Goal: Answer question/provide support: Share knowledge or assist other users

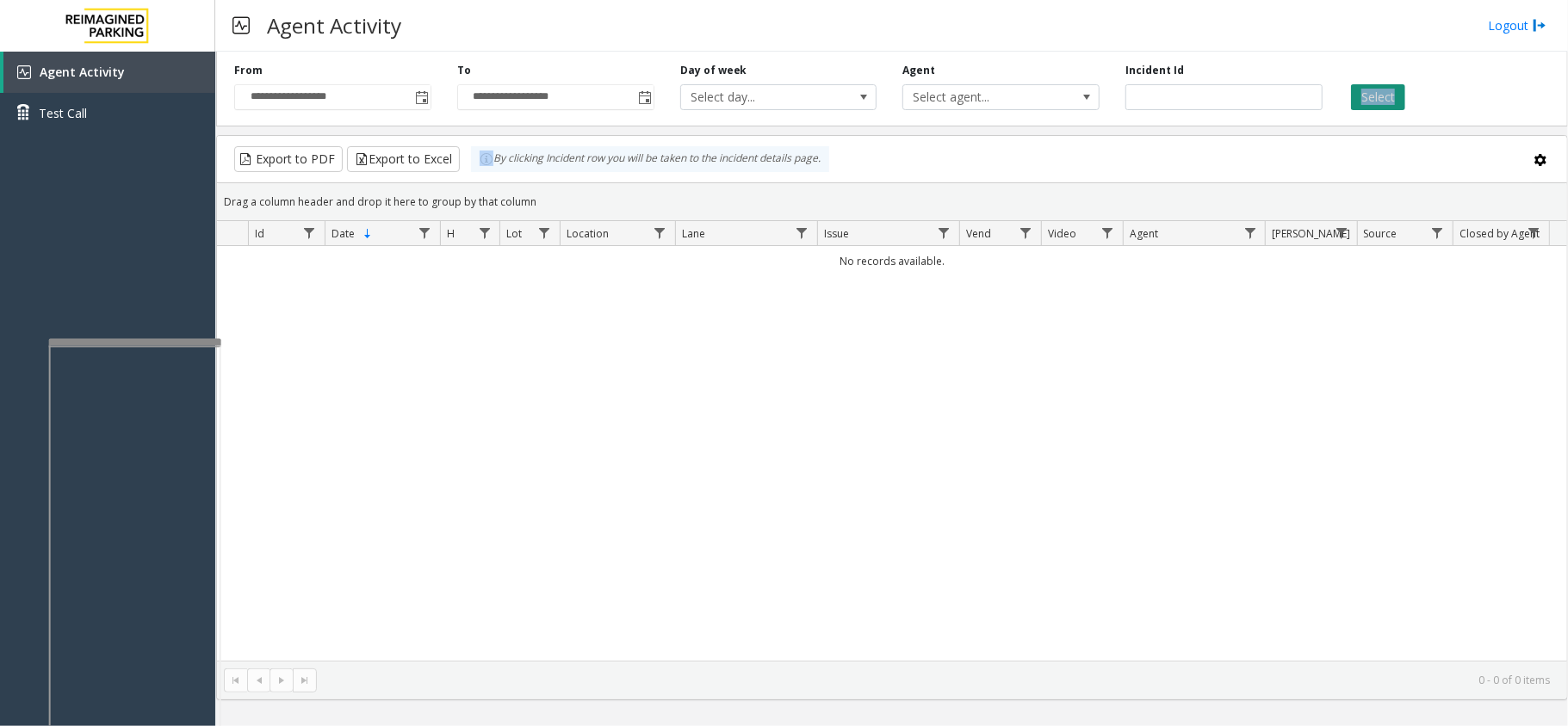
click at [1360, 106] on button "Select" at bounding box center [1377, 97] width 54 height 26
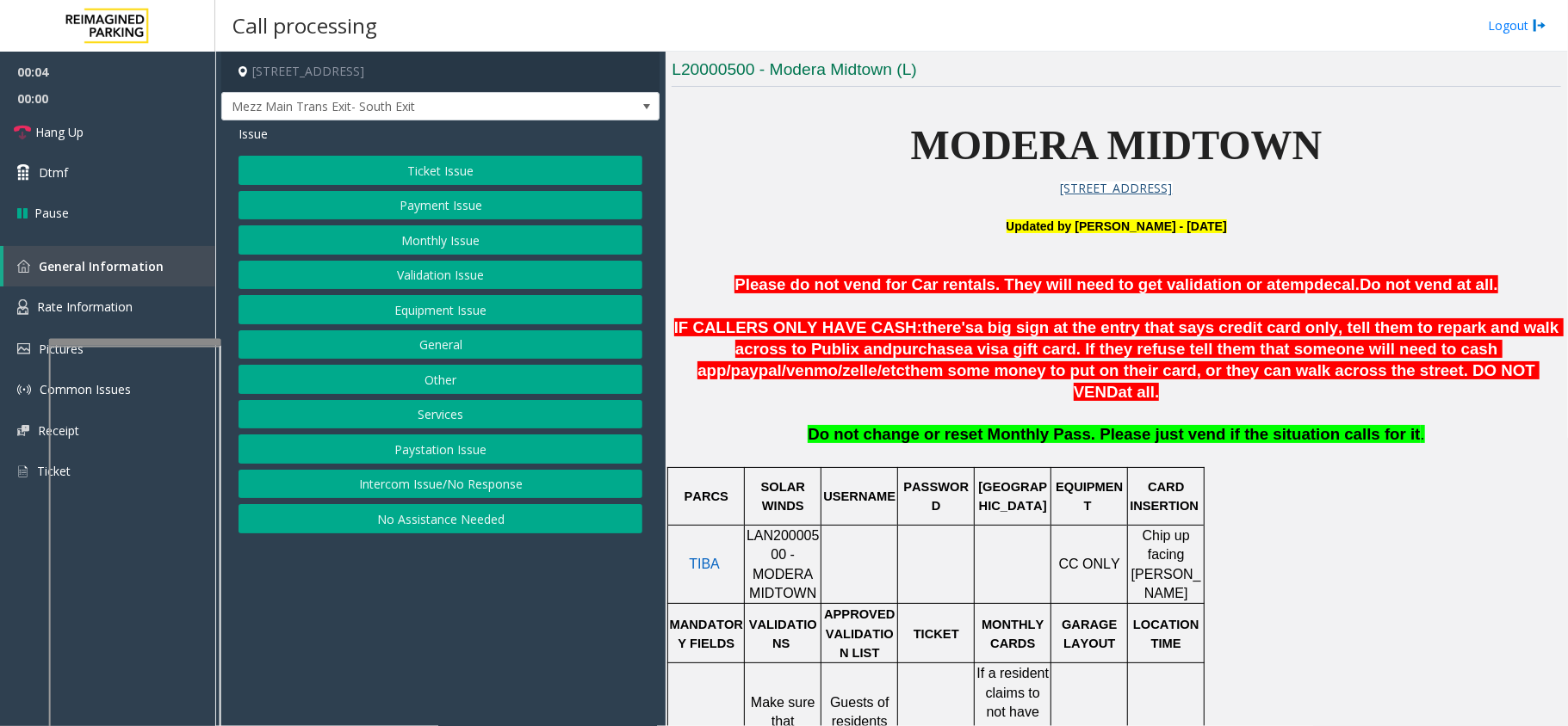
scroll to position [574, 0]
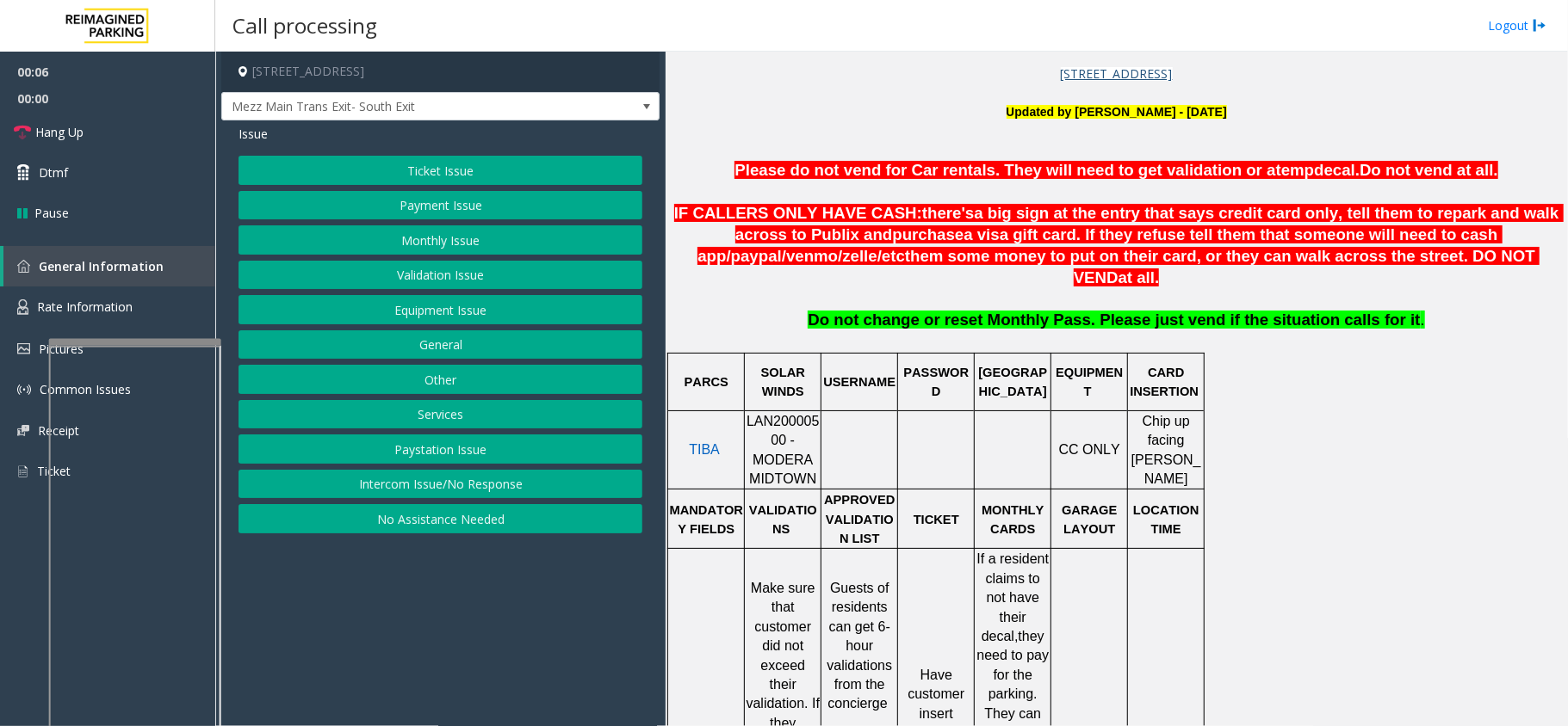
click at [769, 414] on span "LAN20000500 - MODERA MIDTOWN" at bounding box center [783, 450] width 73 height 72
copy span "LAN20000500"
click at [782, 414] on span "LAN20000500 - MODERA MIDTOWN" at bounding box center [783, 450] width 73 height 72
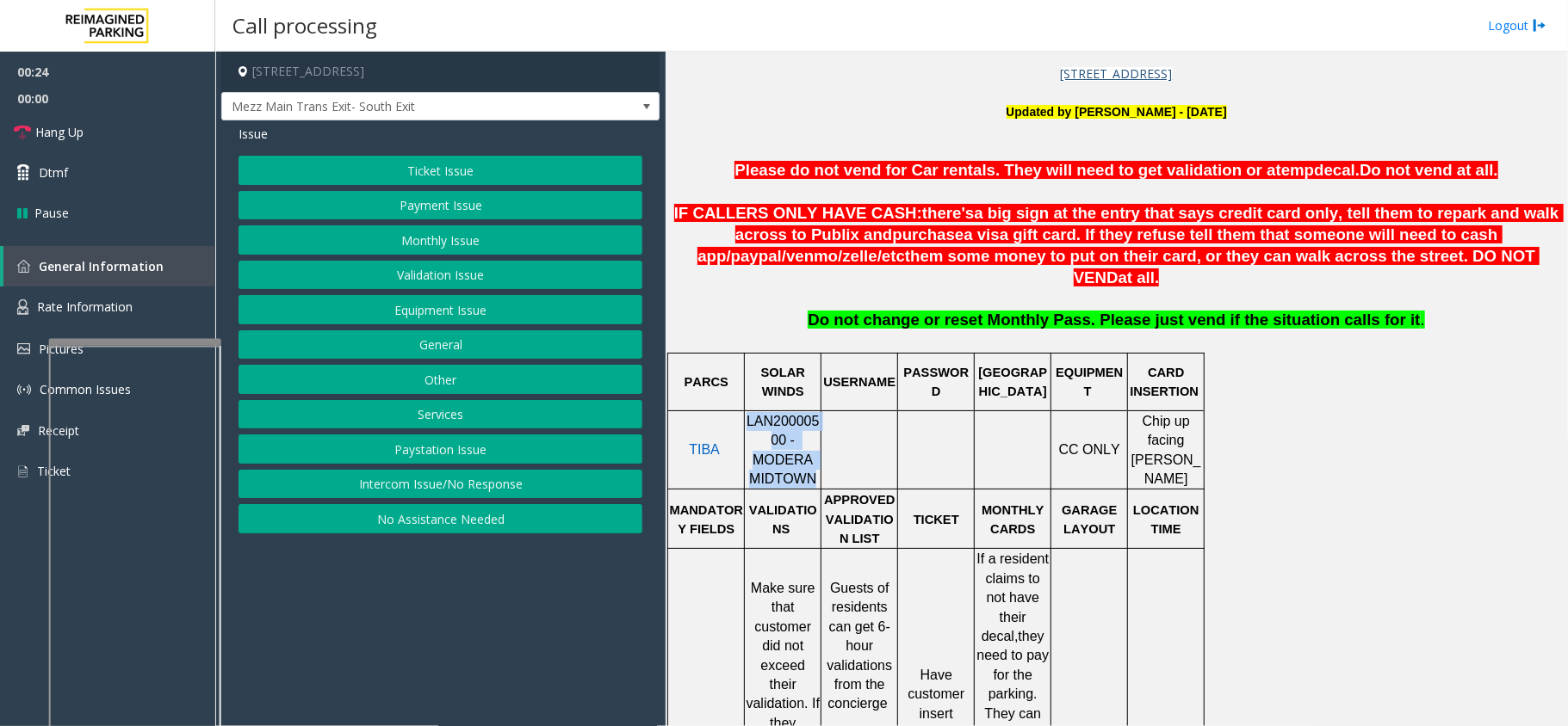
click at [782, 414] on span "LAN20000500 - MODERA MIDTOWN" at bounding box center [783, 450] width 73 height 72
click at [768, 414] on span "LAN20000500 - MODERA MIDTOWN" at bounding box center [783, 450] width 73 height 72
click at [779, 414] on span "LAN20000500 - MODERA MIDTOWN" at bounding box center [783, 450] width 73 height 72
copy span "LAN20000500"
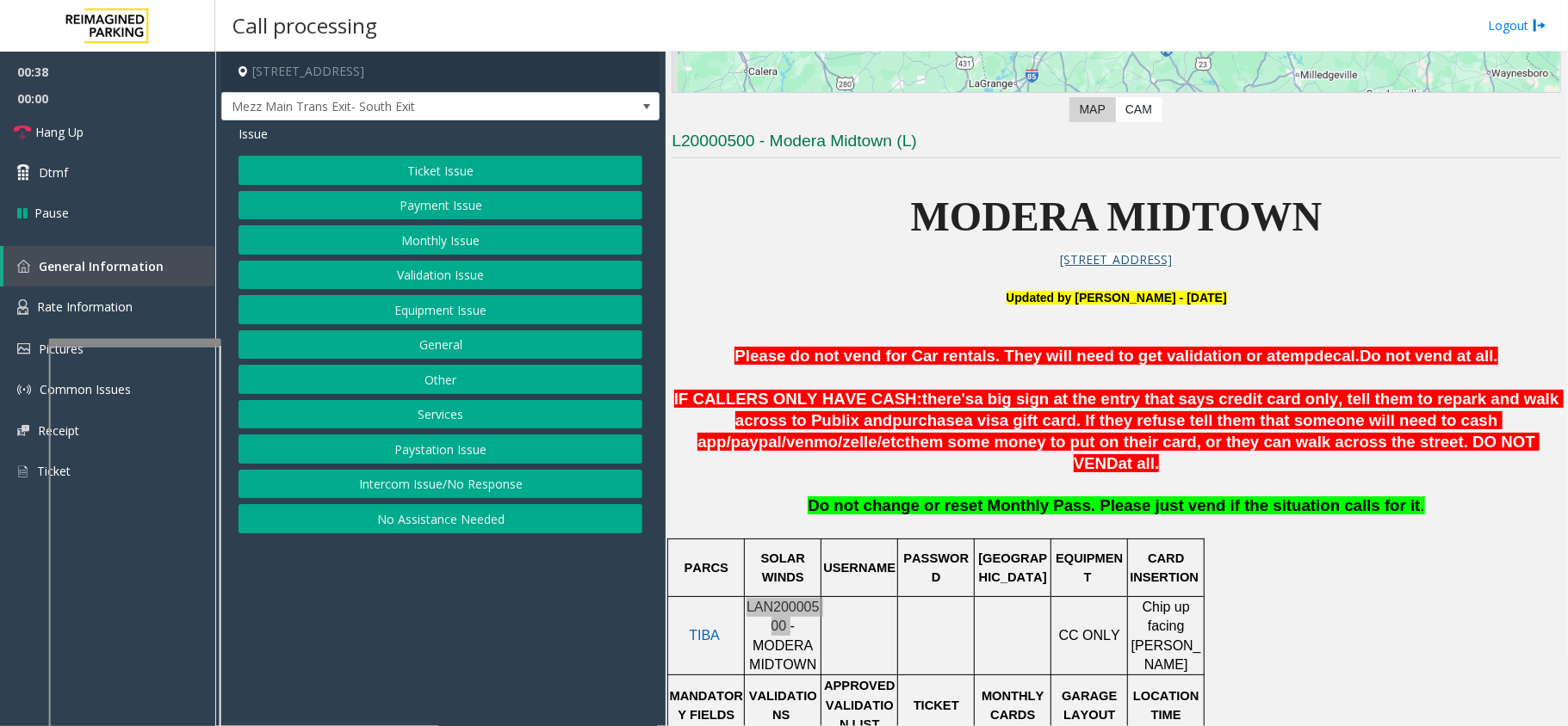
scroll to position [344, 0]
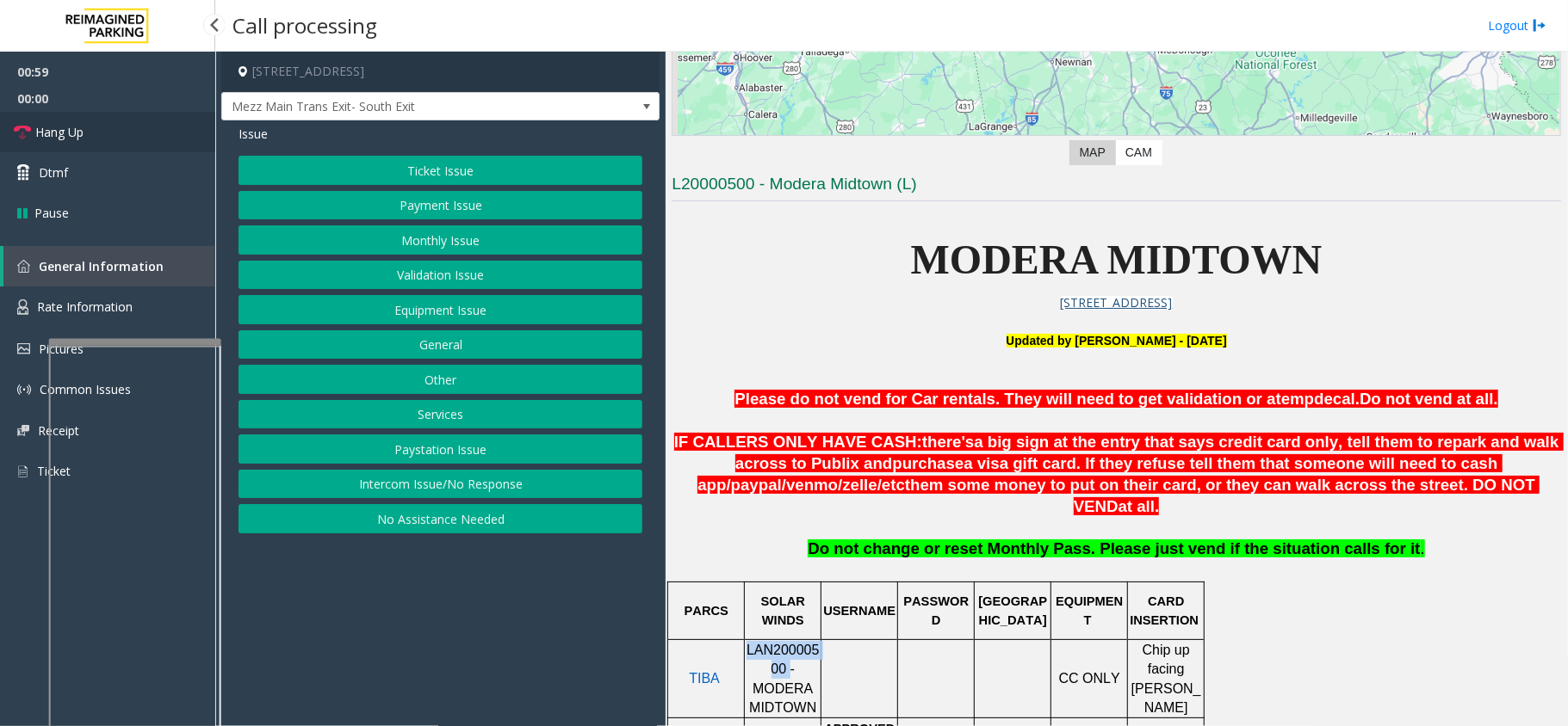
click at [118, 121] on link "Hang Up" at bounding box center [107, 132] width 216 height 40
click at [425, 293] on div "Ticket Issue Payment Issue Monthly Issue Validation Issue Equipment Issue Gener…" at bounding box center [440, 344] width 404 height 378
click at [383, 307] on button "Equipment Issue" at bounding box center [440, 310] width 404 height 30
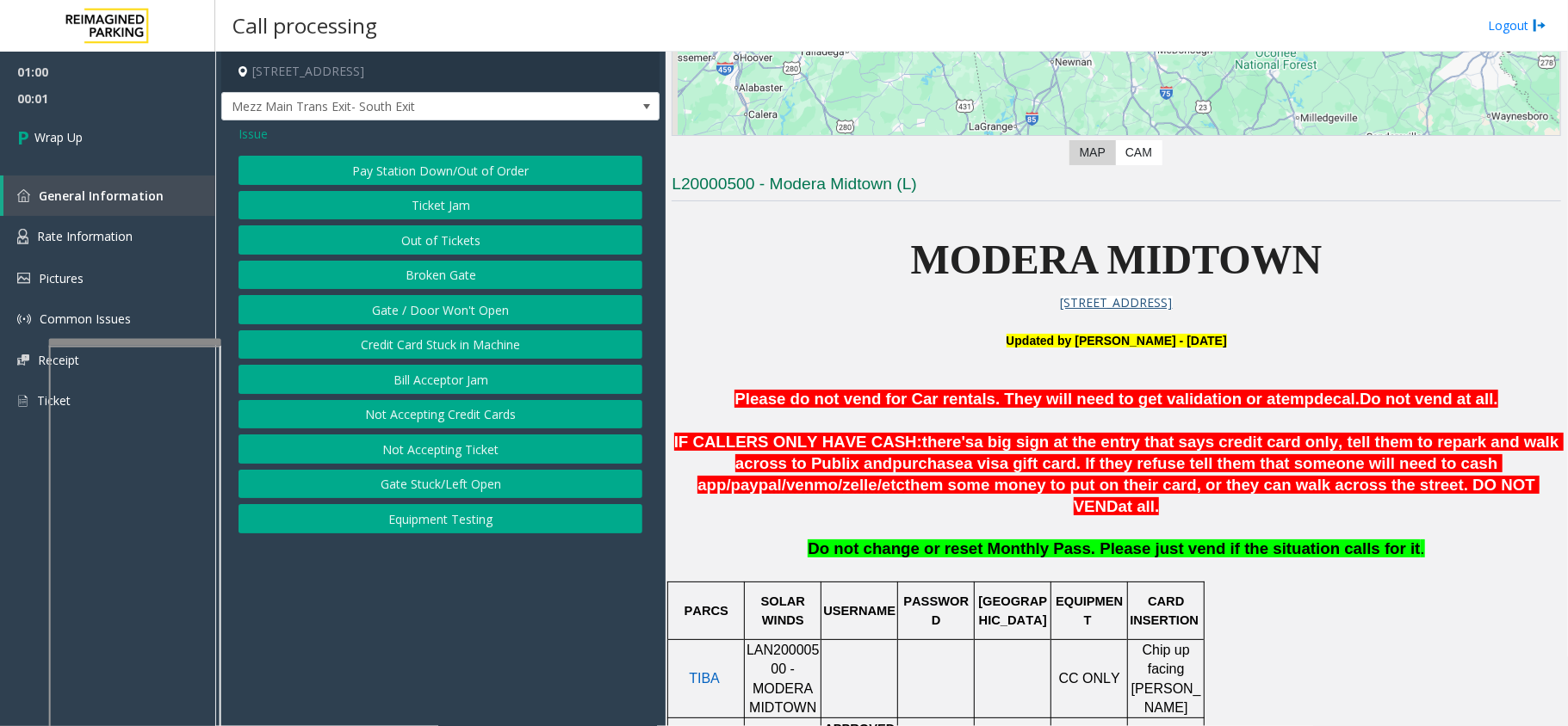
click at [361, 310] on button "Gate / Door Won't Open" at bounding box center [440, 310] width 404 height 30
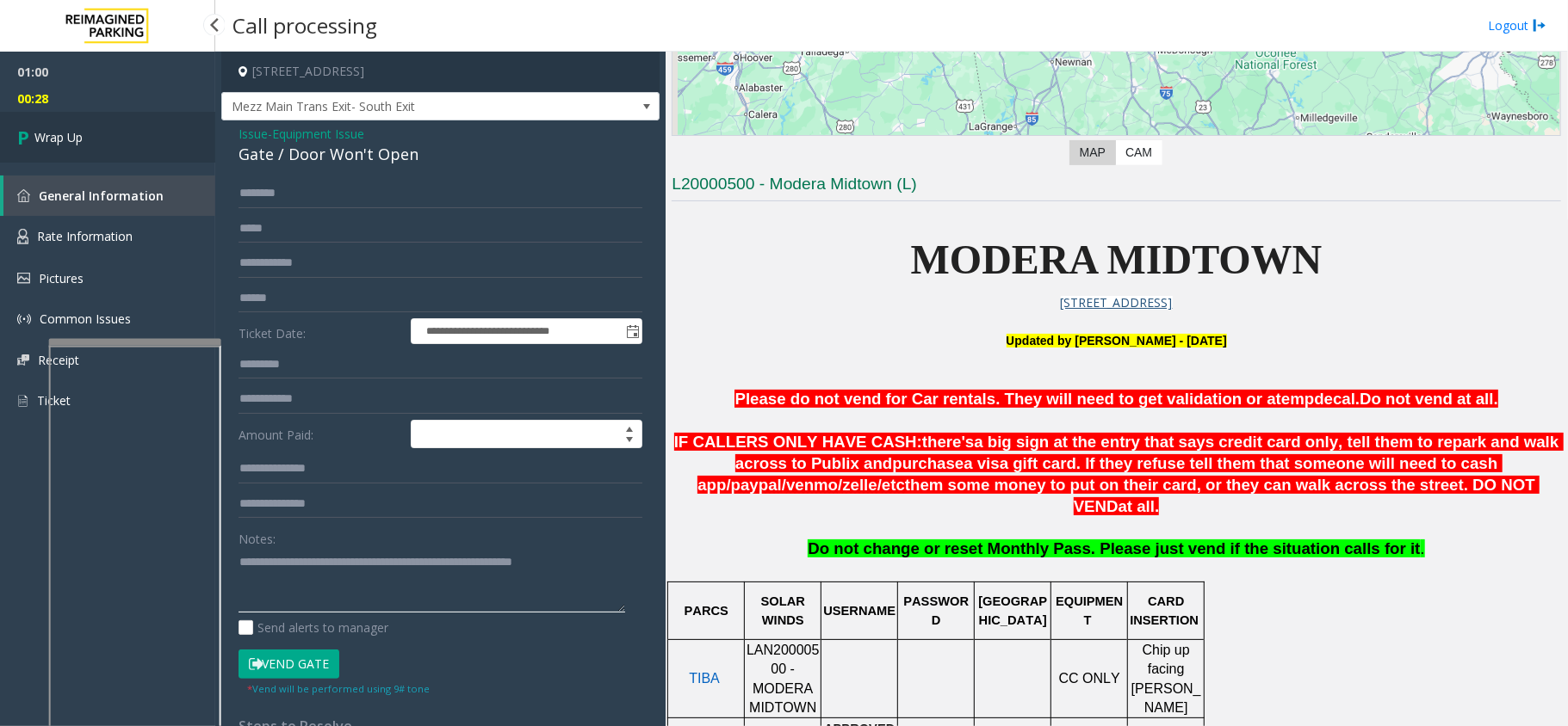
type textarea "**********"
click at [190, 148] on link "Wrap Up" at bounding box center [107, 138] width 216 height 51
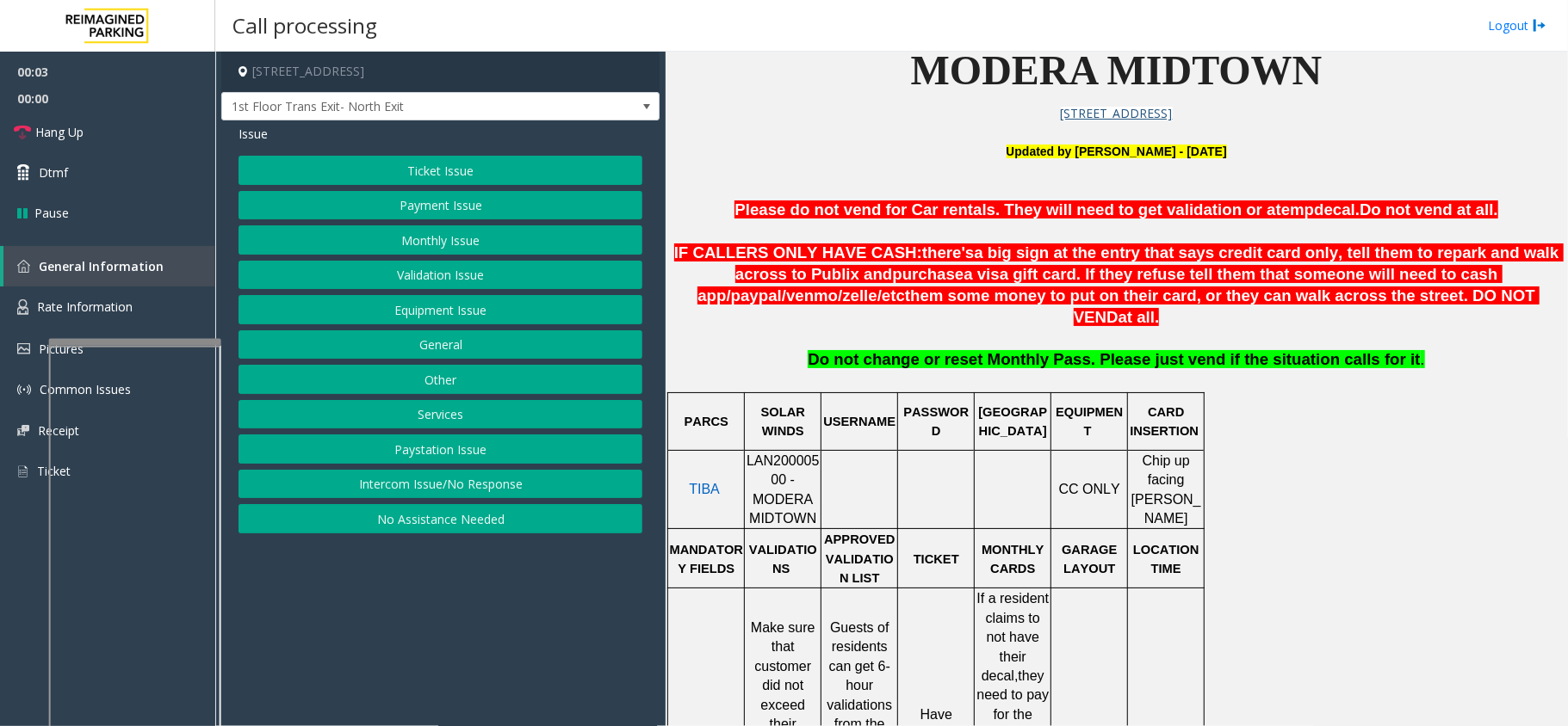
scroll to position [574, 0]
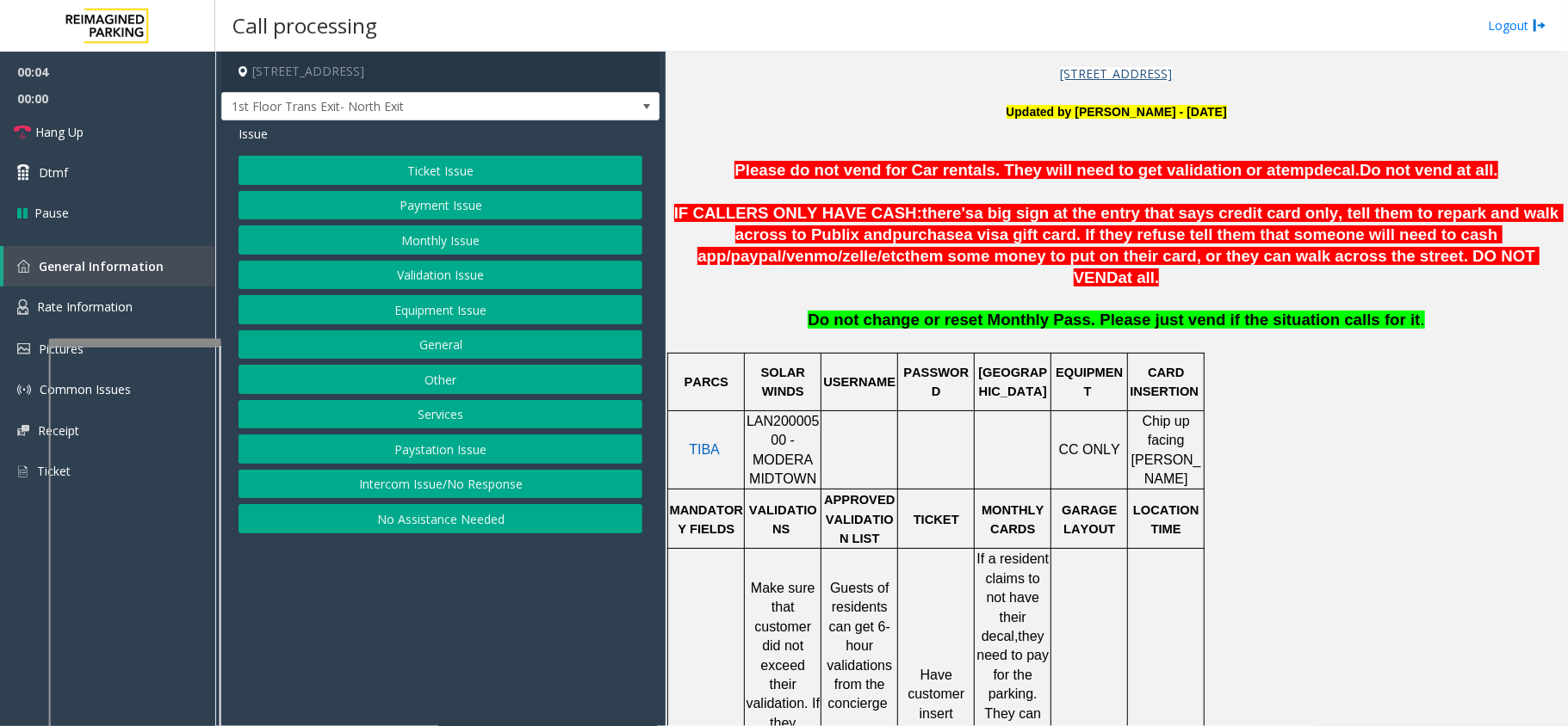
click at [777, 414] on span "LAN20000500 - MODERA MIDTOWN" at bounding box center [783, 450] width 73 height 72
copy span "LAN20000500"
click at [428, 493] on button "Intercom Issue/No Response" at bounding box center [440, 485] width 404 height 30
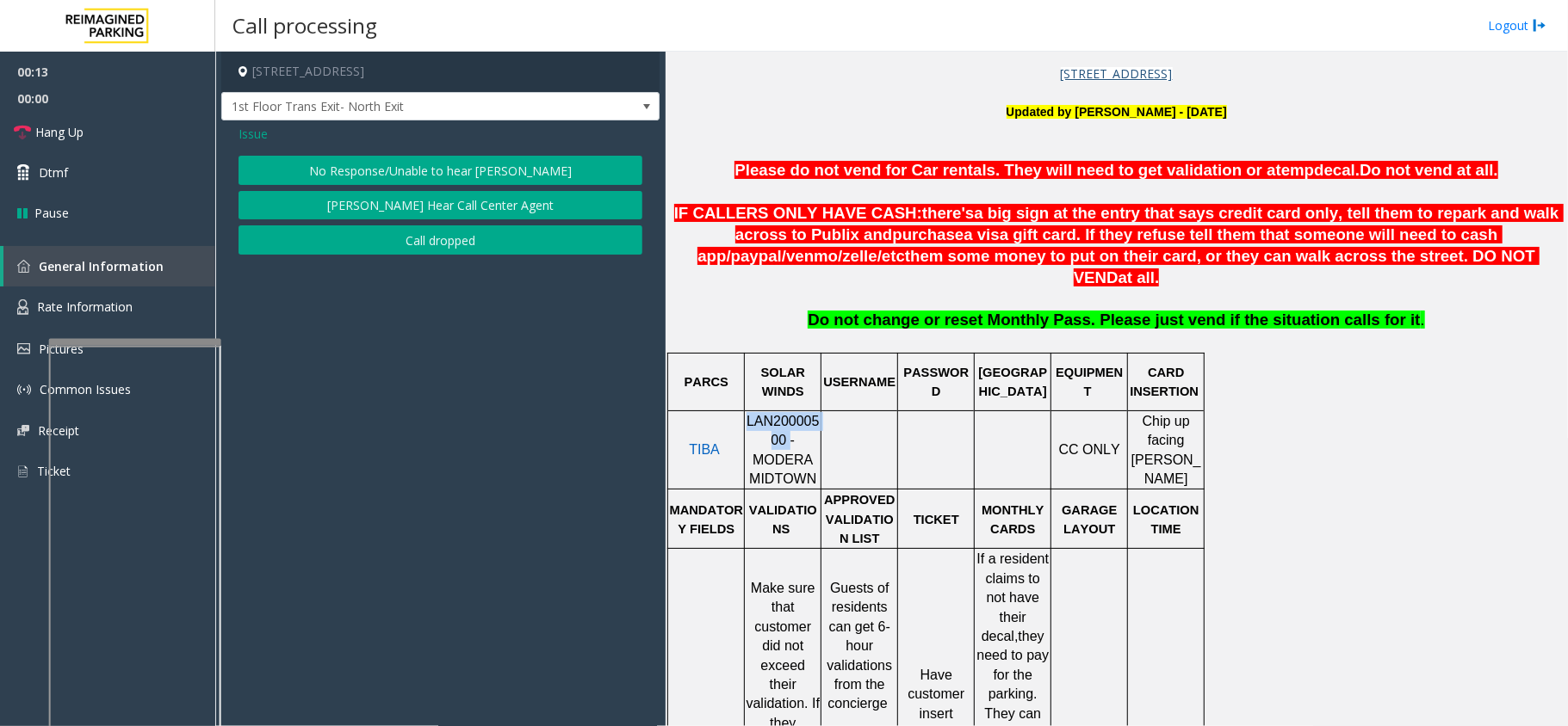
click at [356, 170] on button "No Response/Unable to hear [PERSON_NAME]" at bounding box center [440, 170] width 404 height 30
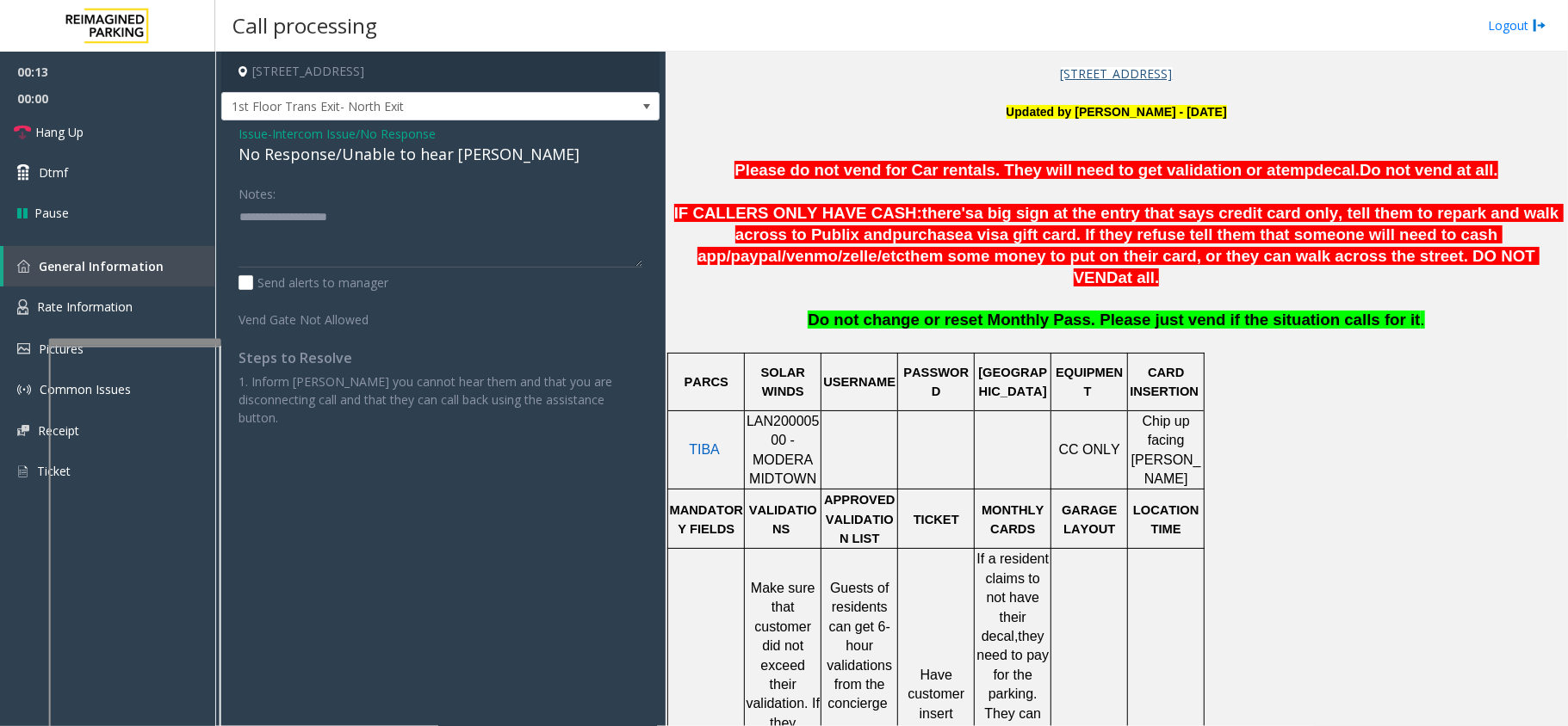
click at [366, 149] on div "No Response/Unable to hear [PERSON_NAME]" at bounding box center [440, 154] width 404 height 24
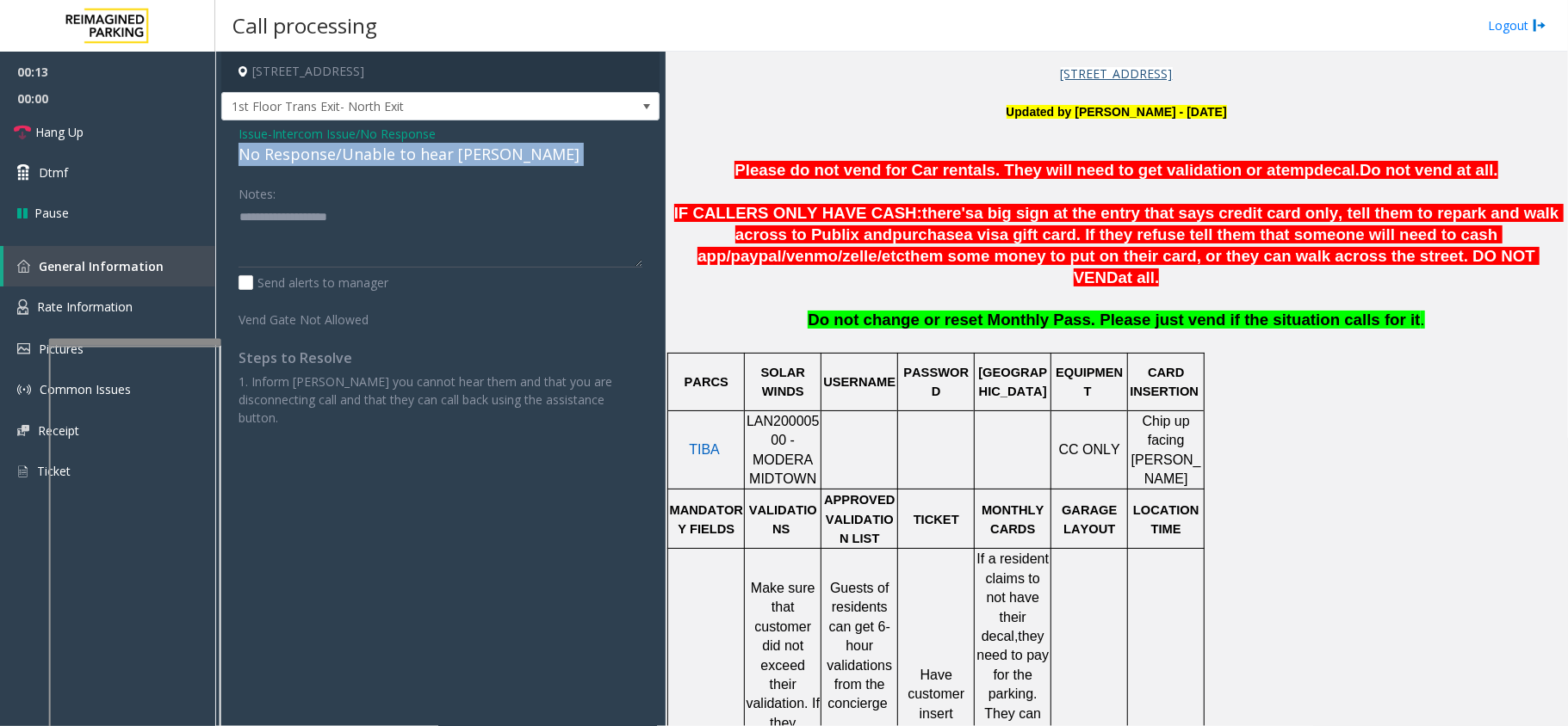
click at [366, 149] on div "No Response/Unable to hear [PERSON_NAME]" at bounding box center [440, 154] width 404 height 24
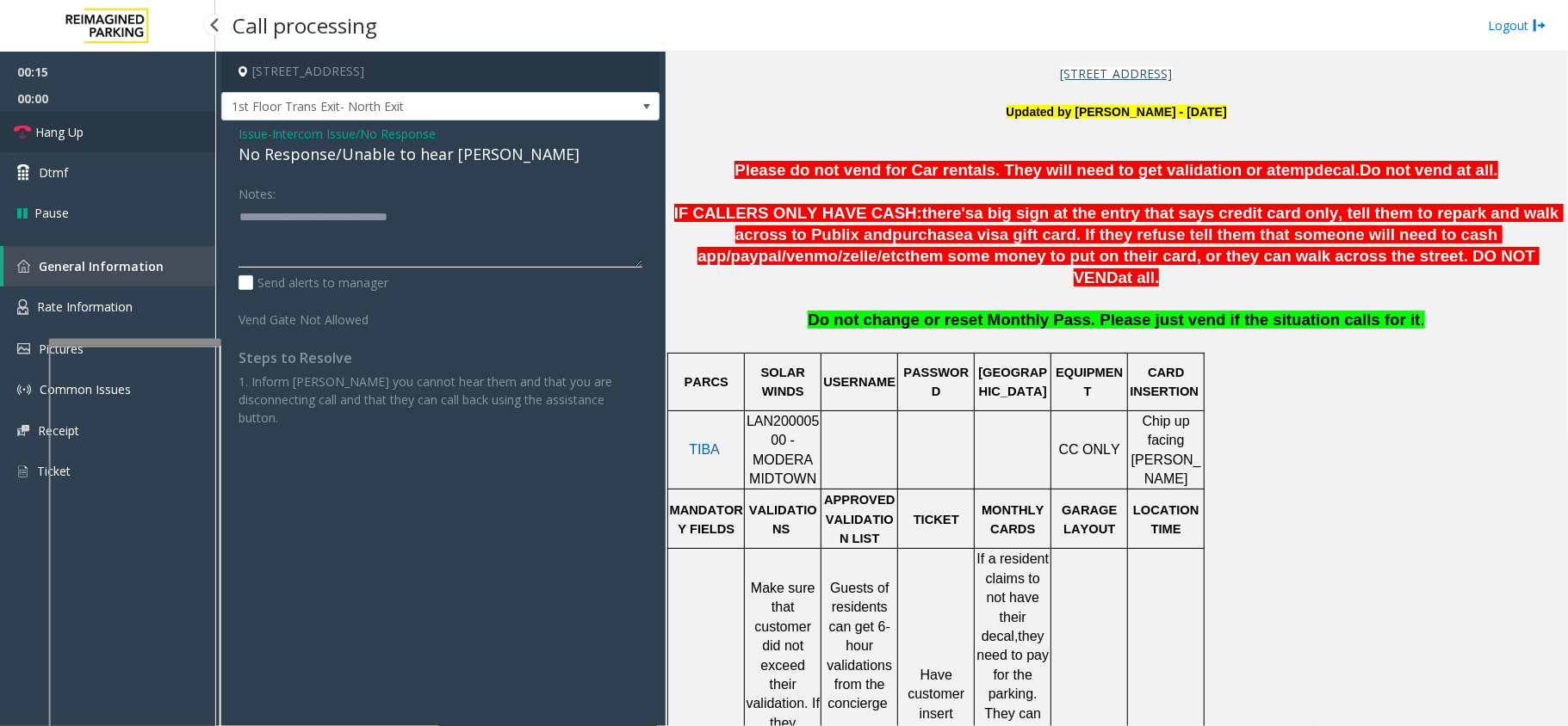
type textarea "**********"
click at [172, 142] on link "Hang Up" at bounding box center [107, 132] width 216 height 40
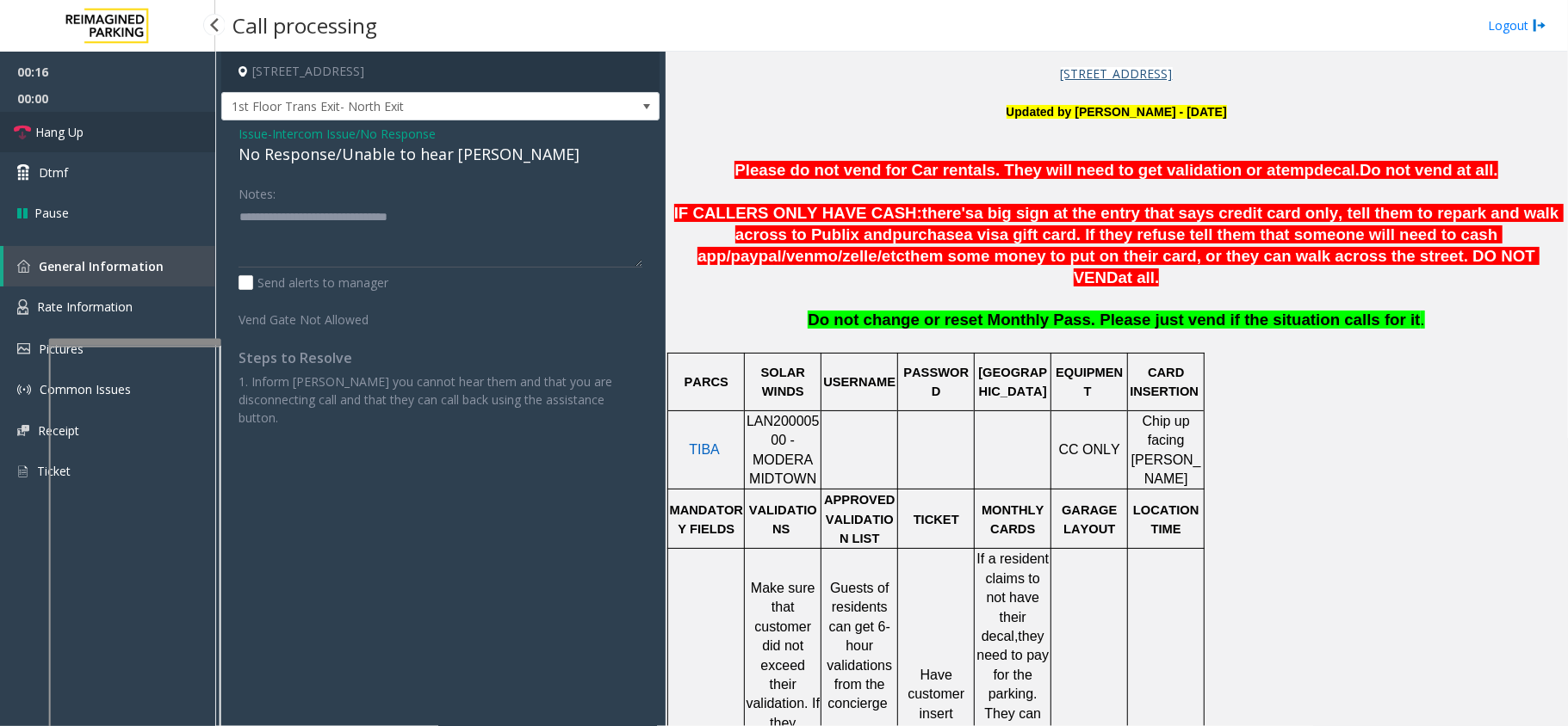
click at [172, 142] on link "Hang Up" at bounding box center [107, 132] width 216 height 40
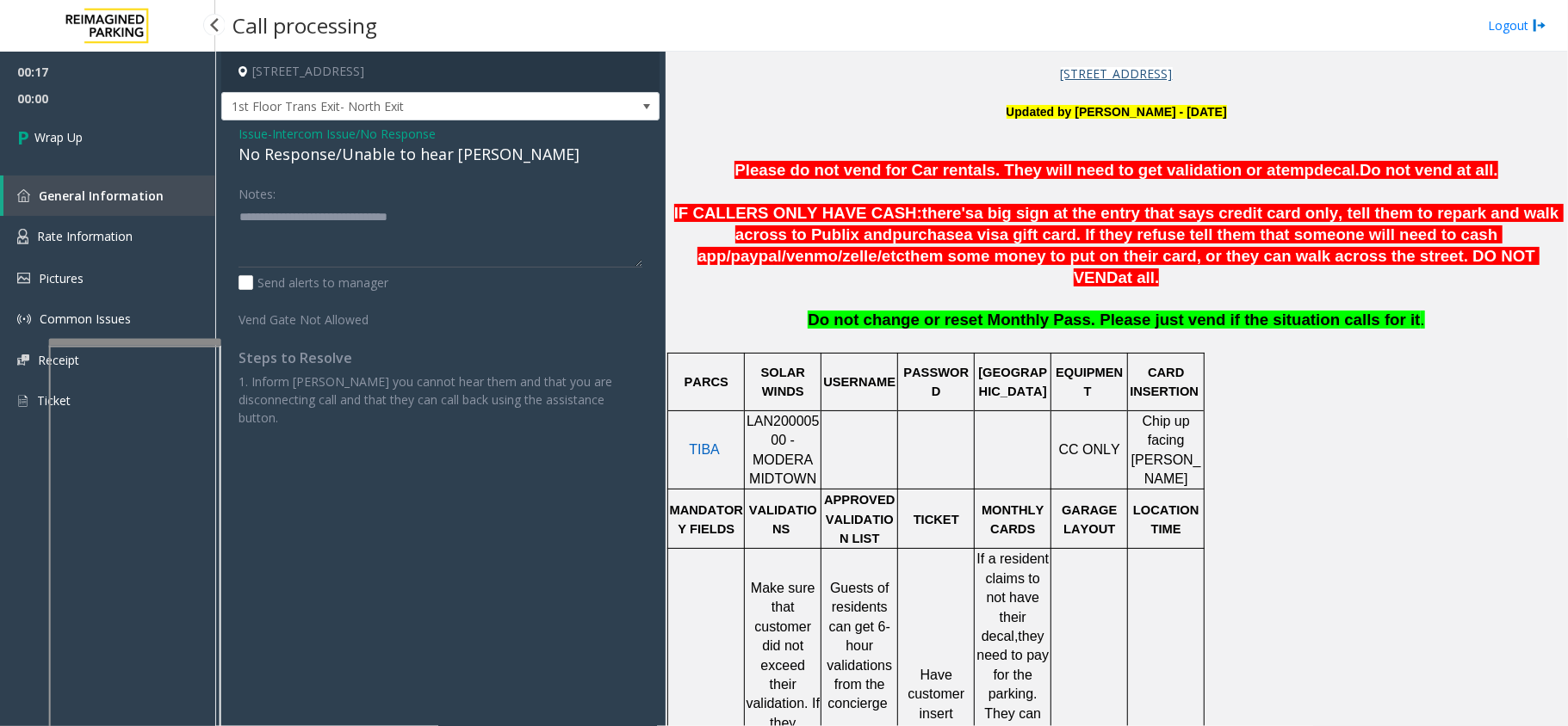
click at [172, 142] on link "Wrap Up" at bounding box center [107, 138] width 216 height 51
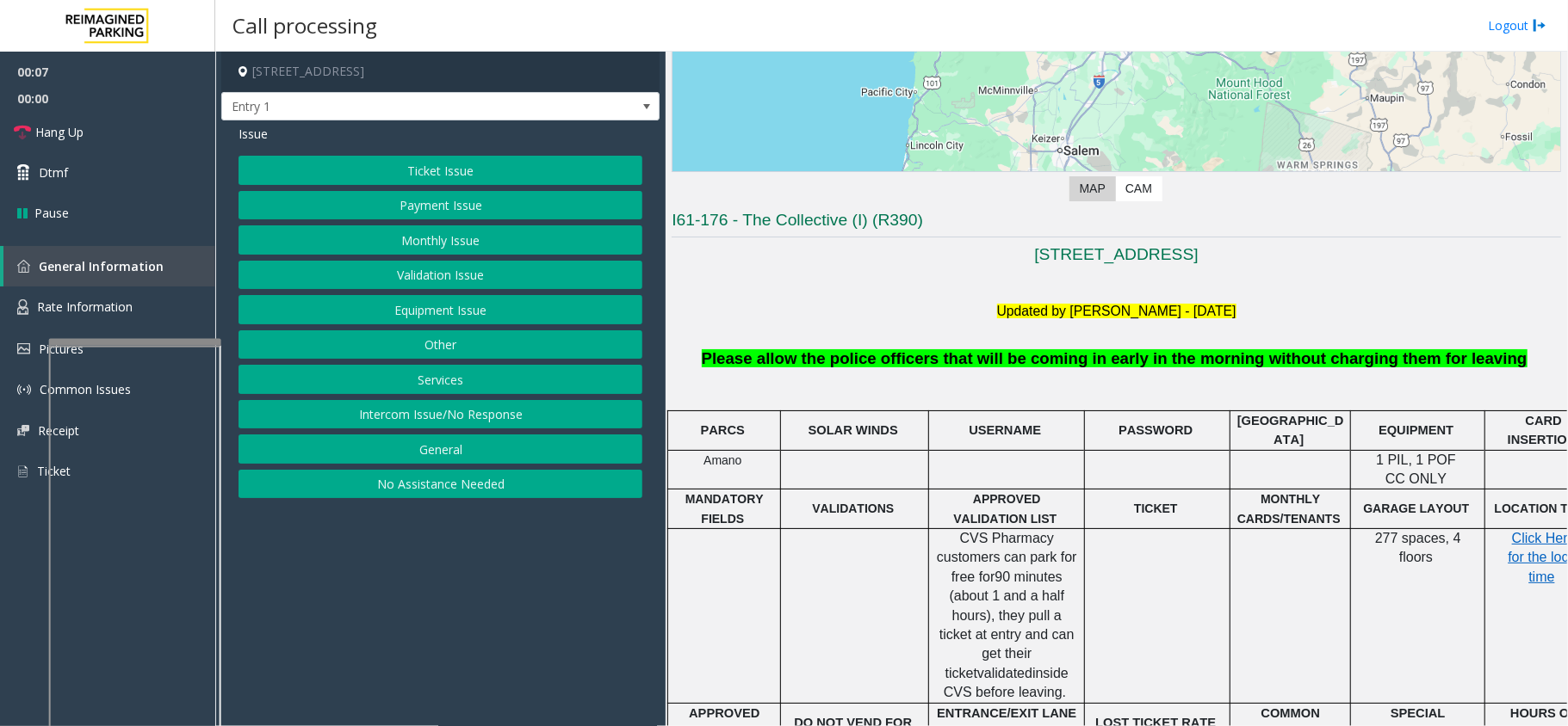
scroll to position [458, 0]
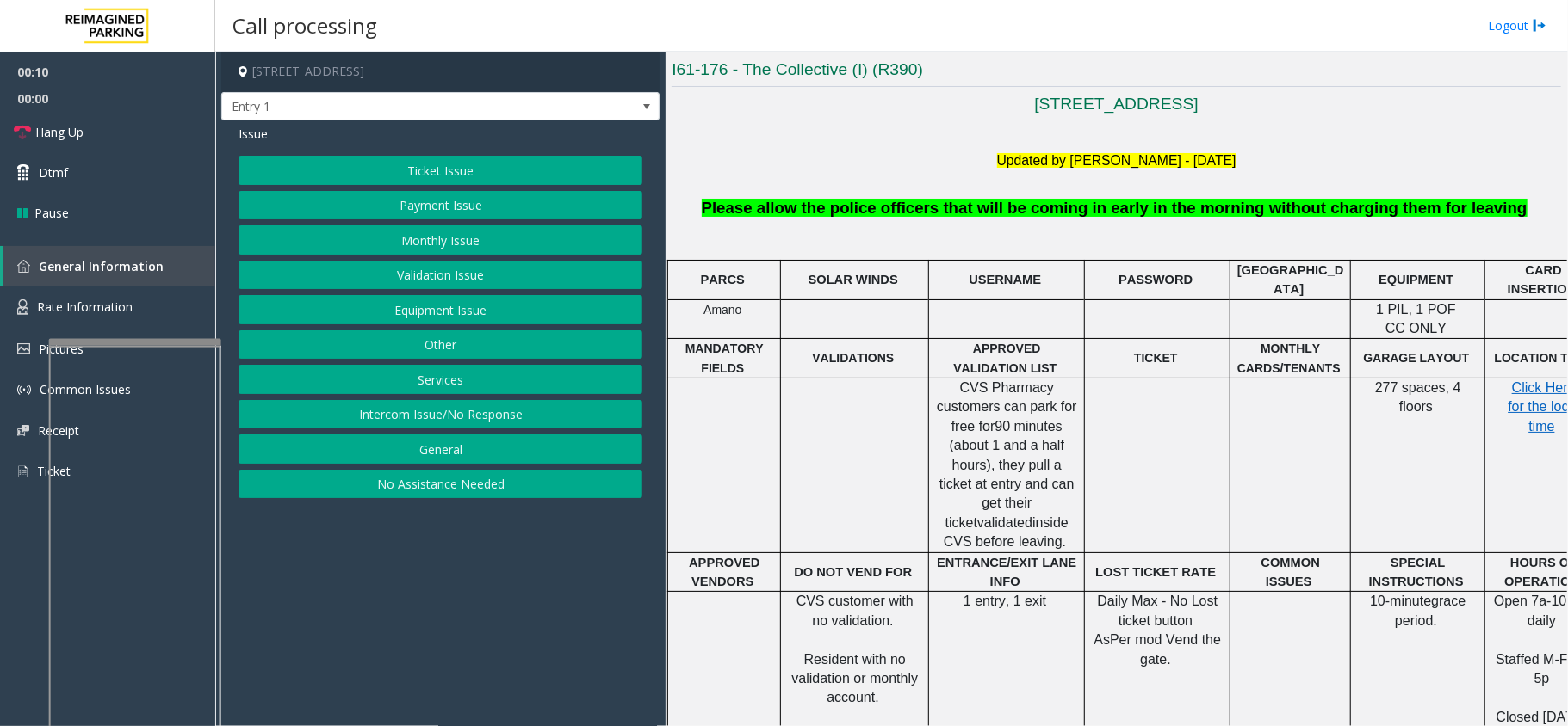
click at [329, 420] on button "Intercom Issue/No Response" at bounding box center [440, 415] width 404 height 30
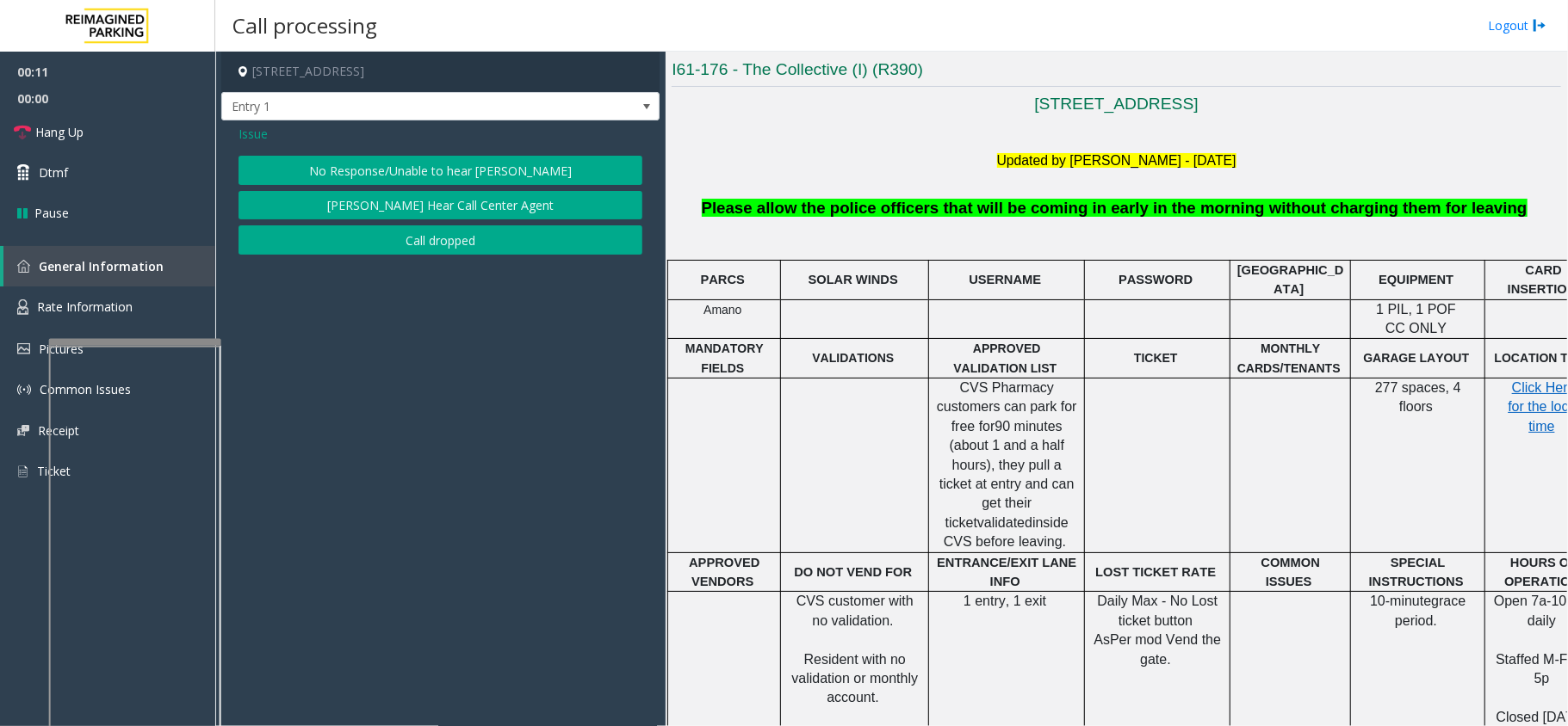
click at [443, 159] on button "No Response/Unable to hear [PERSON_NAME]" at bounding box center [440, 170] width 404 height 30
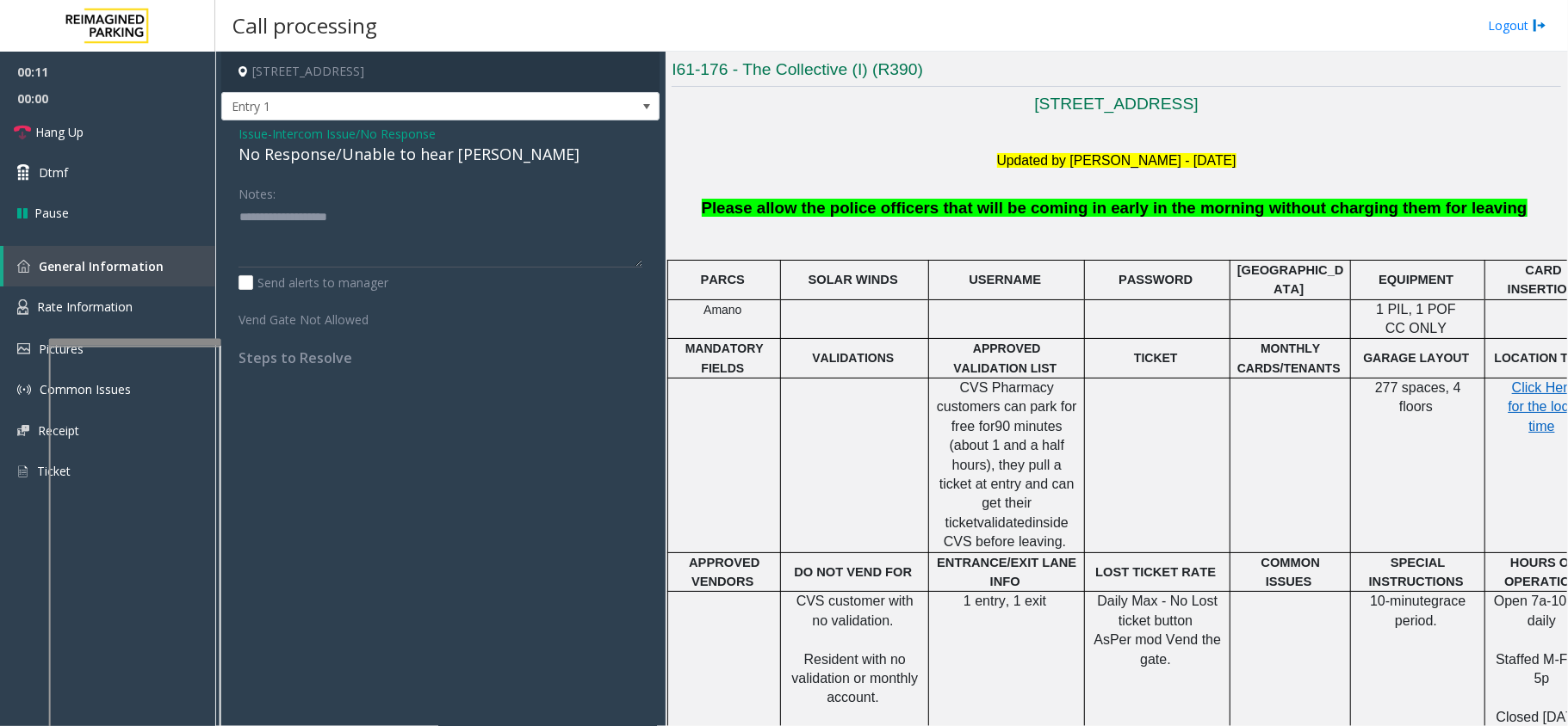
click at [394, 172] on div "Issue - Intercom Issue/No Response No Response/Unable to hear [PERSON_NAME] Not…" at bounding box center [440, 252] width 438 height 264
click at [395, 163] on div "No Response/Unable to hear [PERSON_NAME]" at bounding box center [440, 154] width 404 height 24
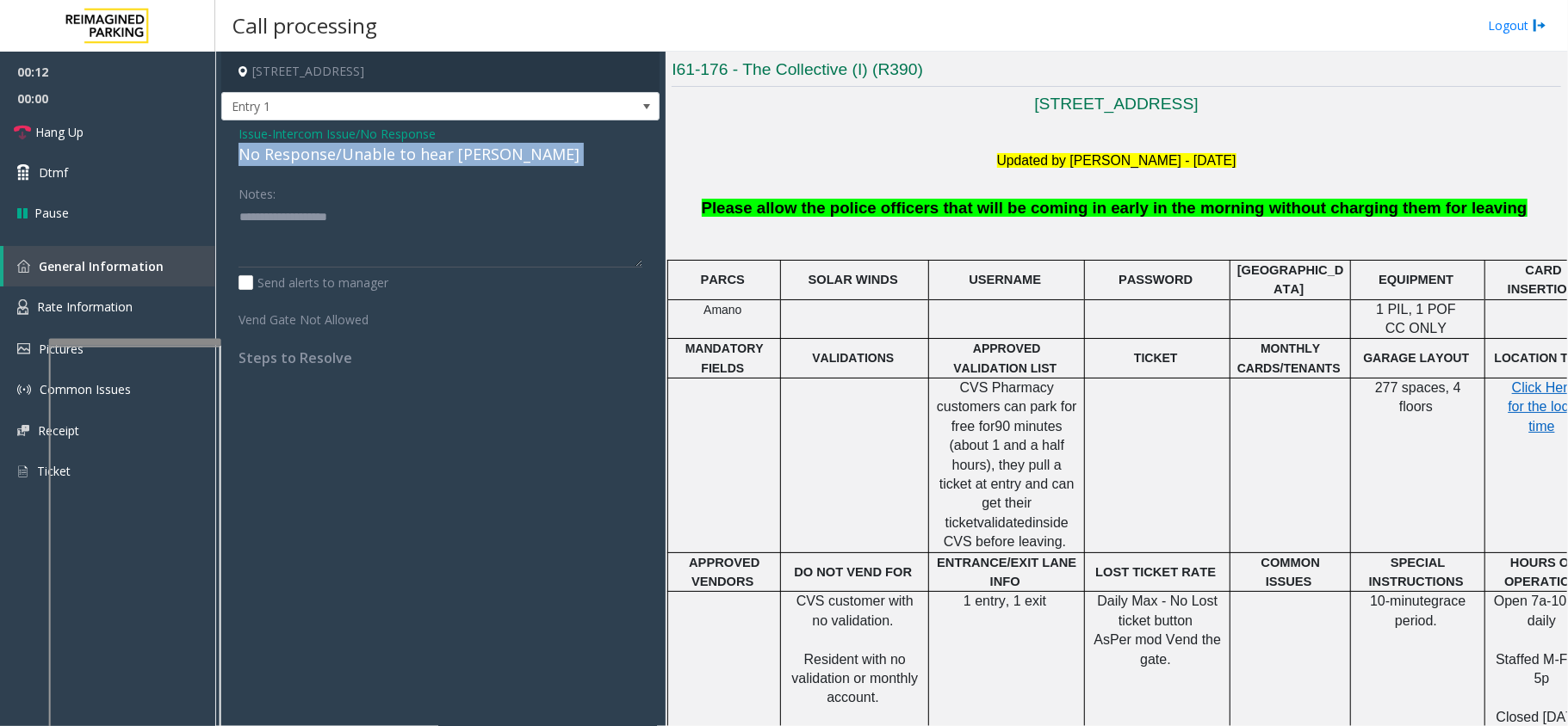
click at [395, 163] on div "No Response/Unable to hear [PERSON_NAME]" at bounding box center [440, 154] width 404 height 24
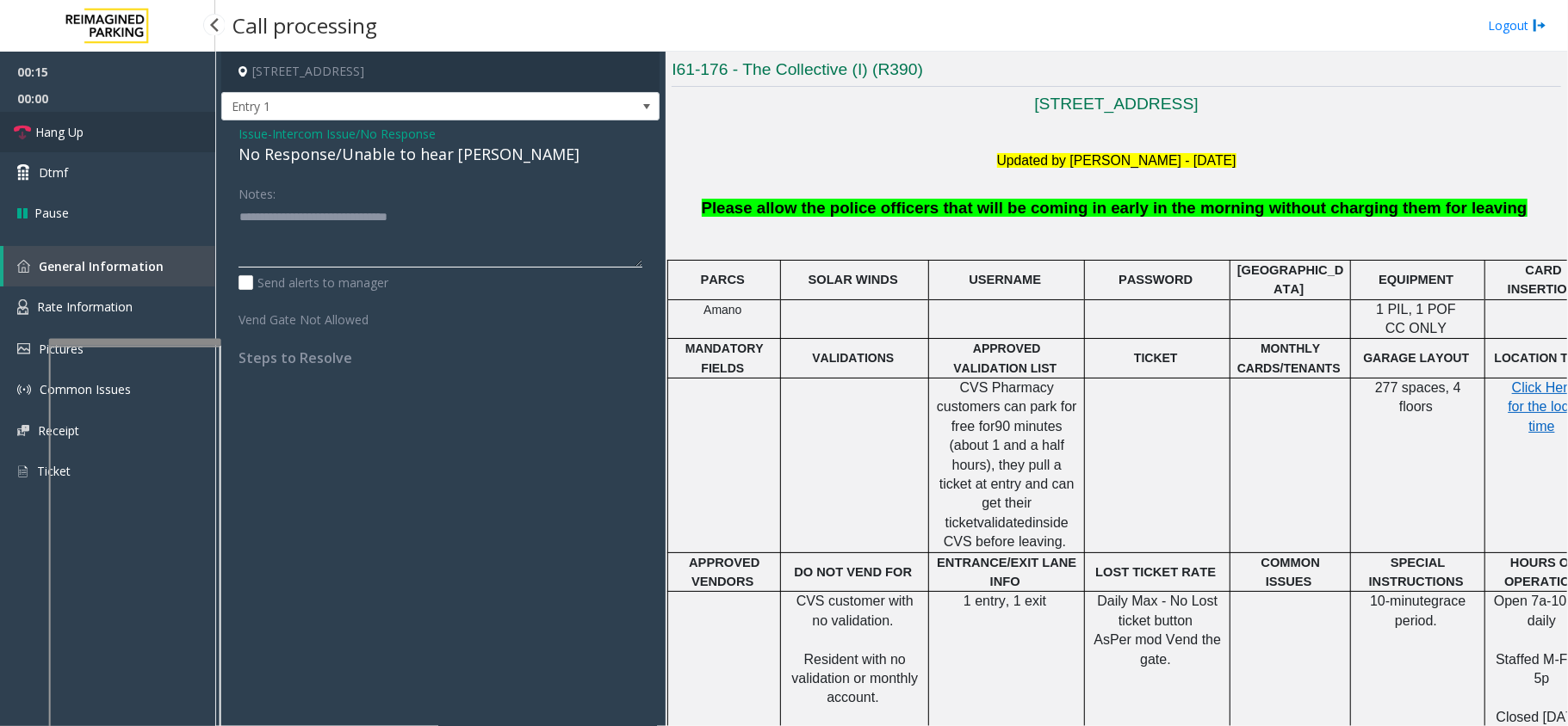
type textarea "**********"
click at [120, 142] on link "Hang Up" at bounding box center [107, 132] width 216 height 40
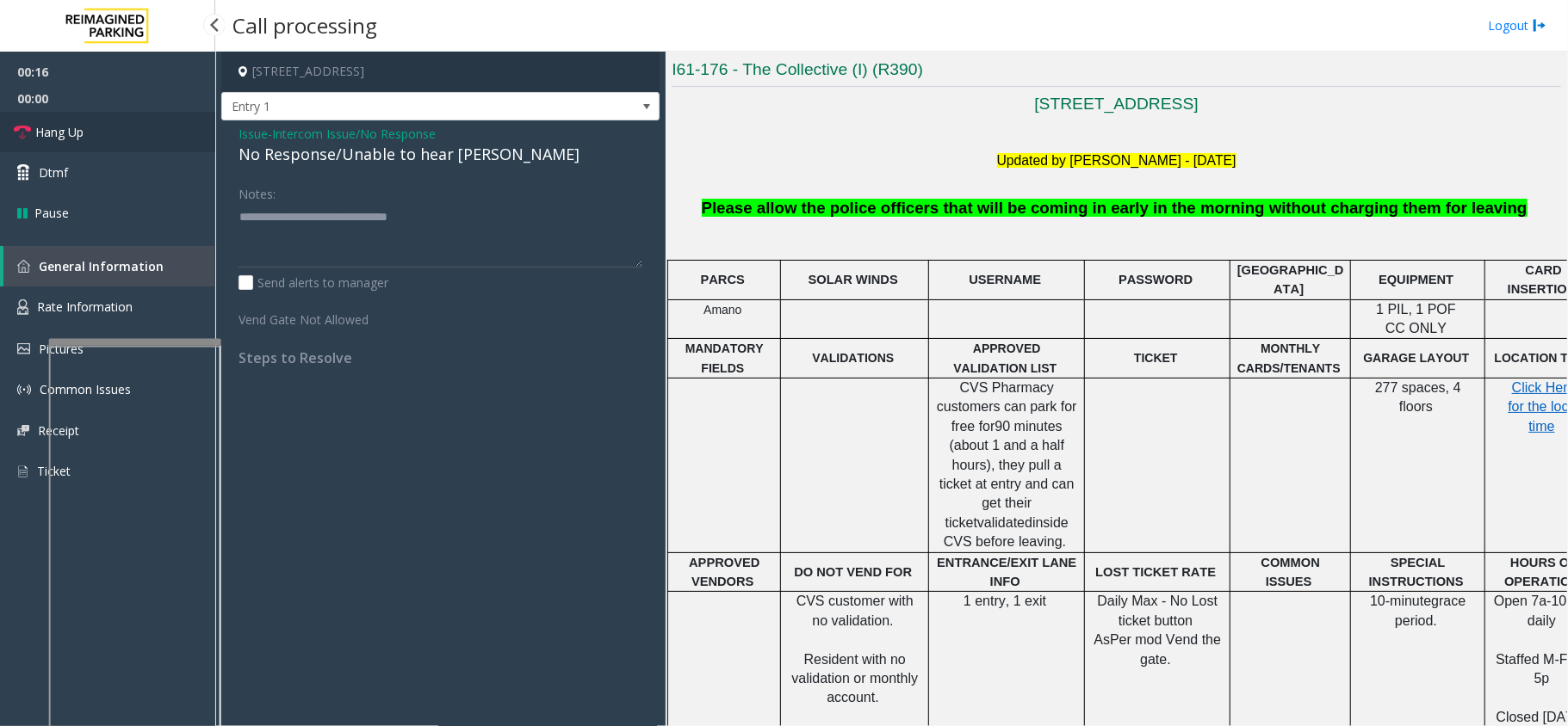
click at [120, 142] on link "Hang Up" at bounding box center [107, 132] width 216 height 40
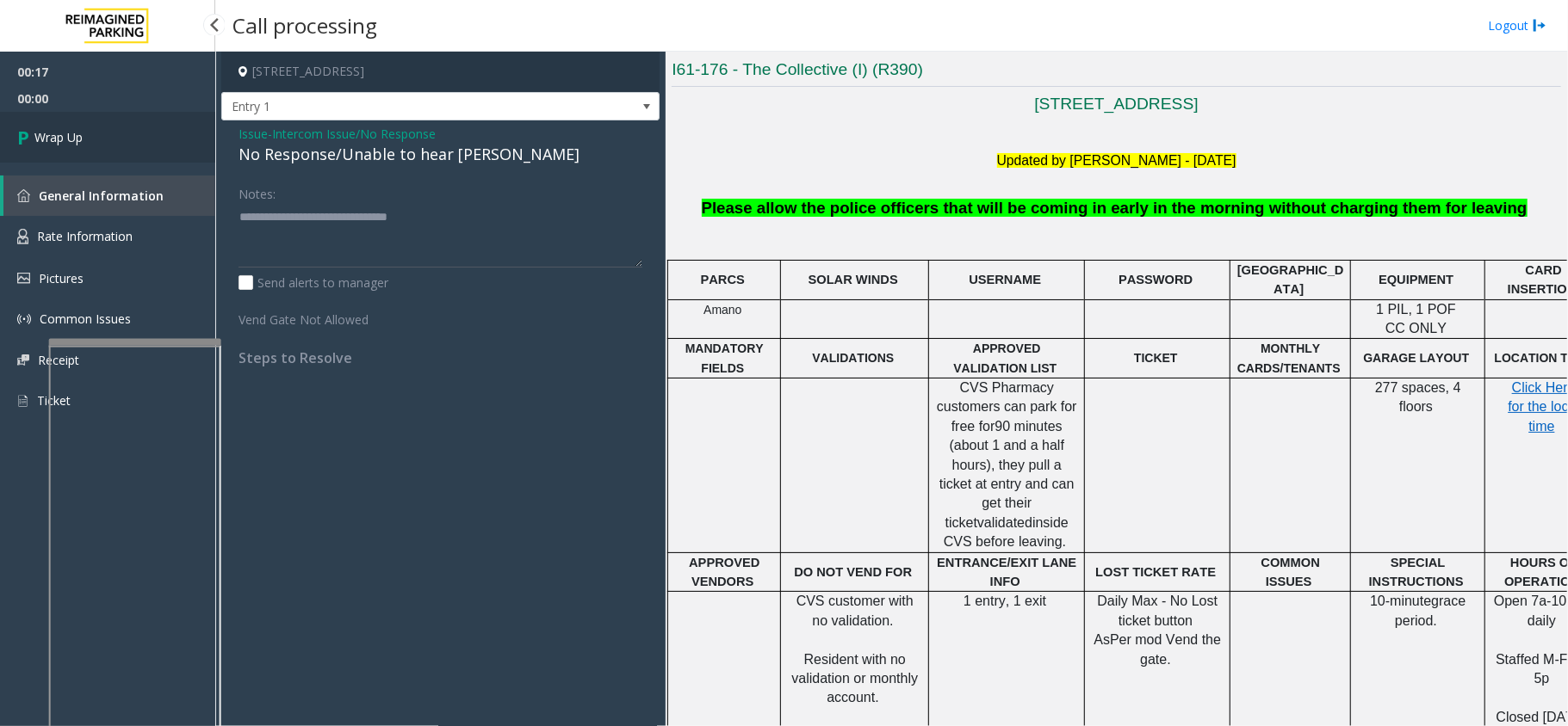
click at [113, 155] on link "Wrap Up" at bounding box center [107, 138] width 216 height 51
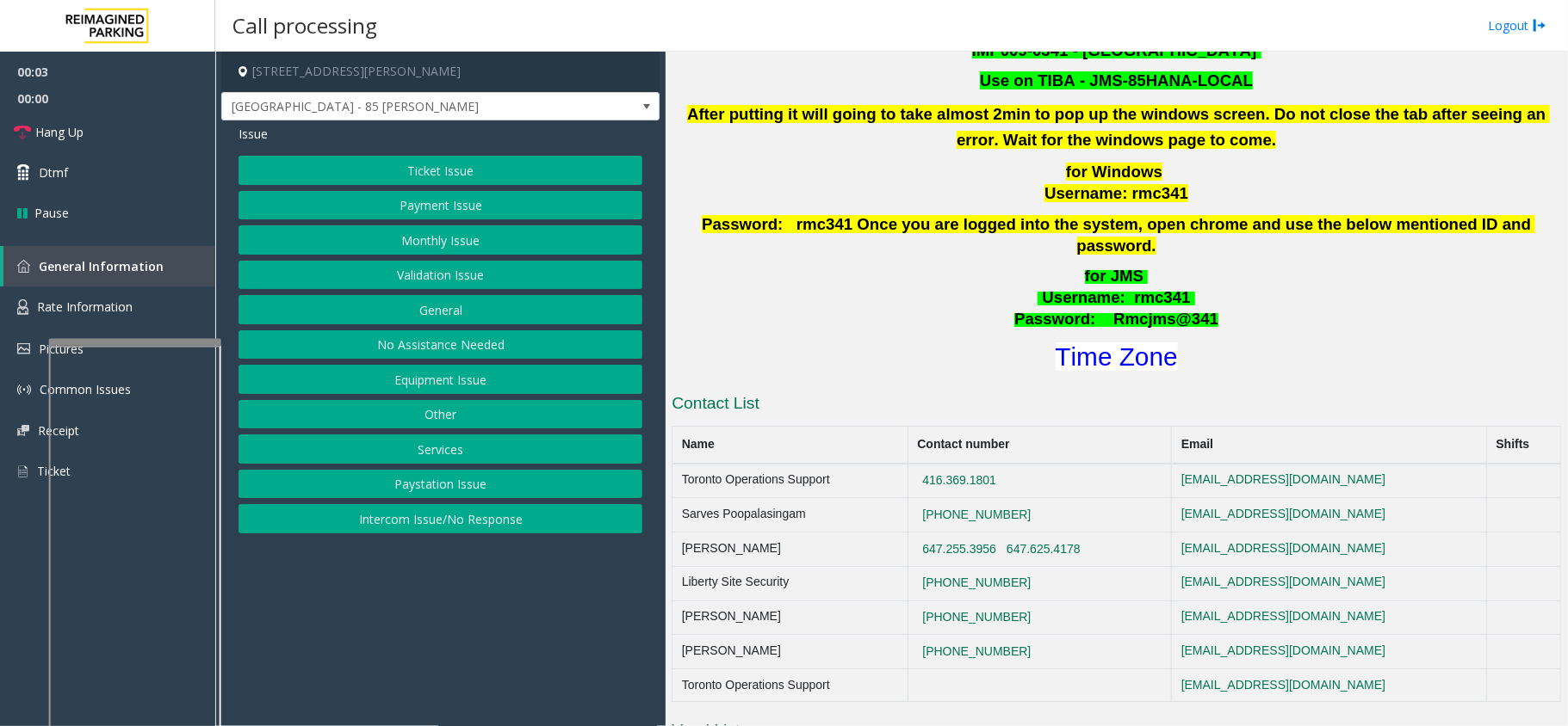
scroll to position [689, 0]
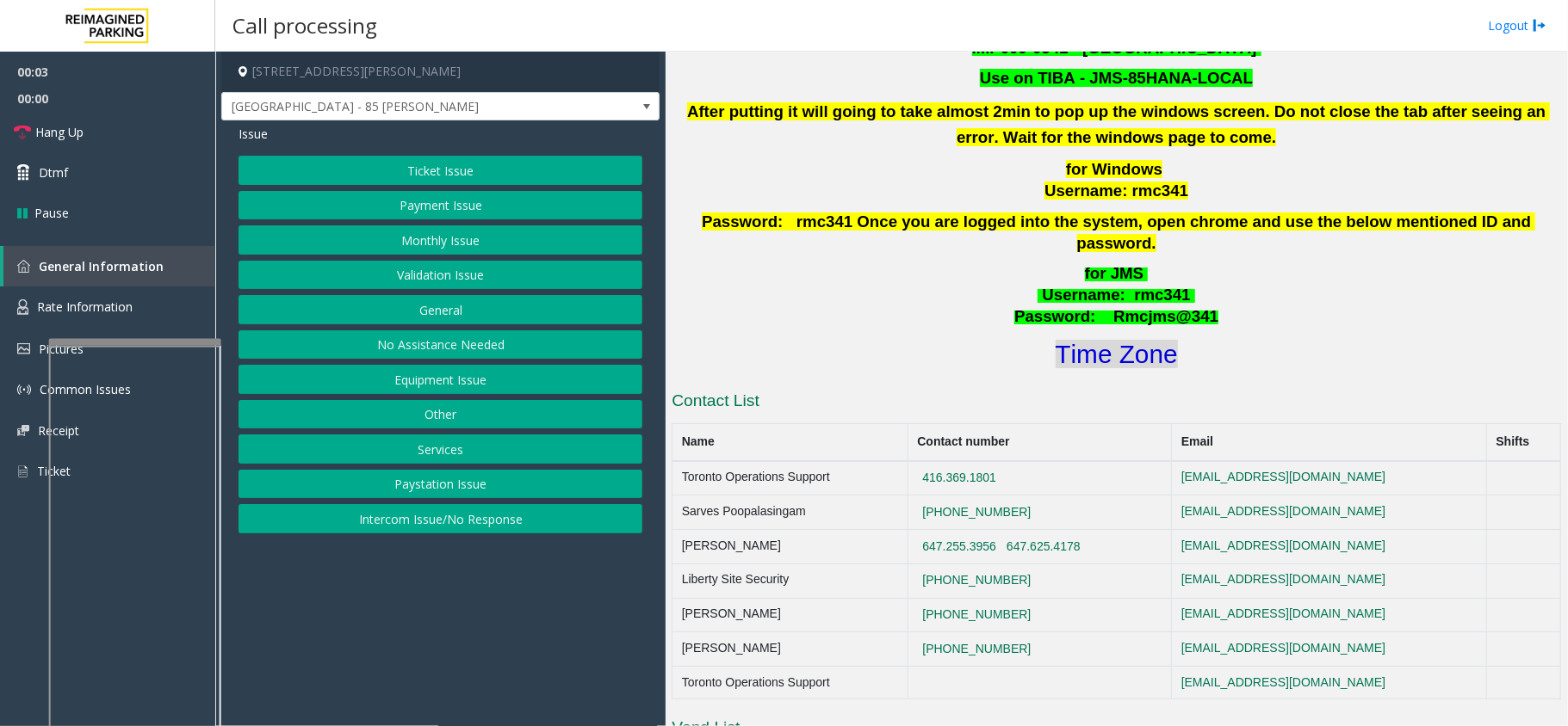
click at [1140, 340] on font "Time Zone" at bounding box center [1116, 353] width 122 height 29
click at [448, 294] on div "Ticket Issue Payment Issue Monthly Issue Validation Issue General No Assistance…" at bounding box center [440, 344] width 404 height 378
click at [452, 271] on button "Validation Issue" at bounding box center [440, 275] width 404 height 30
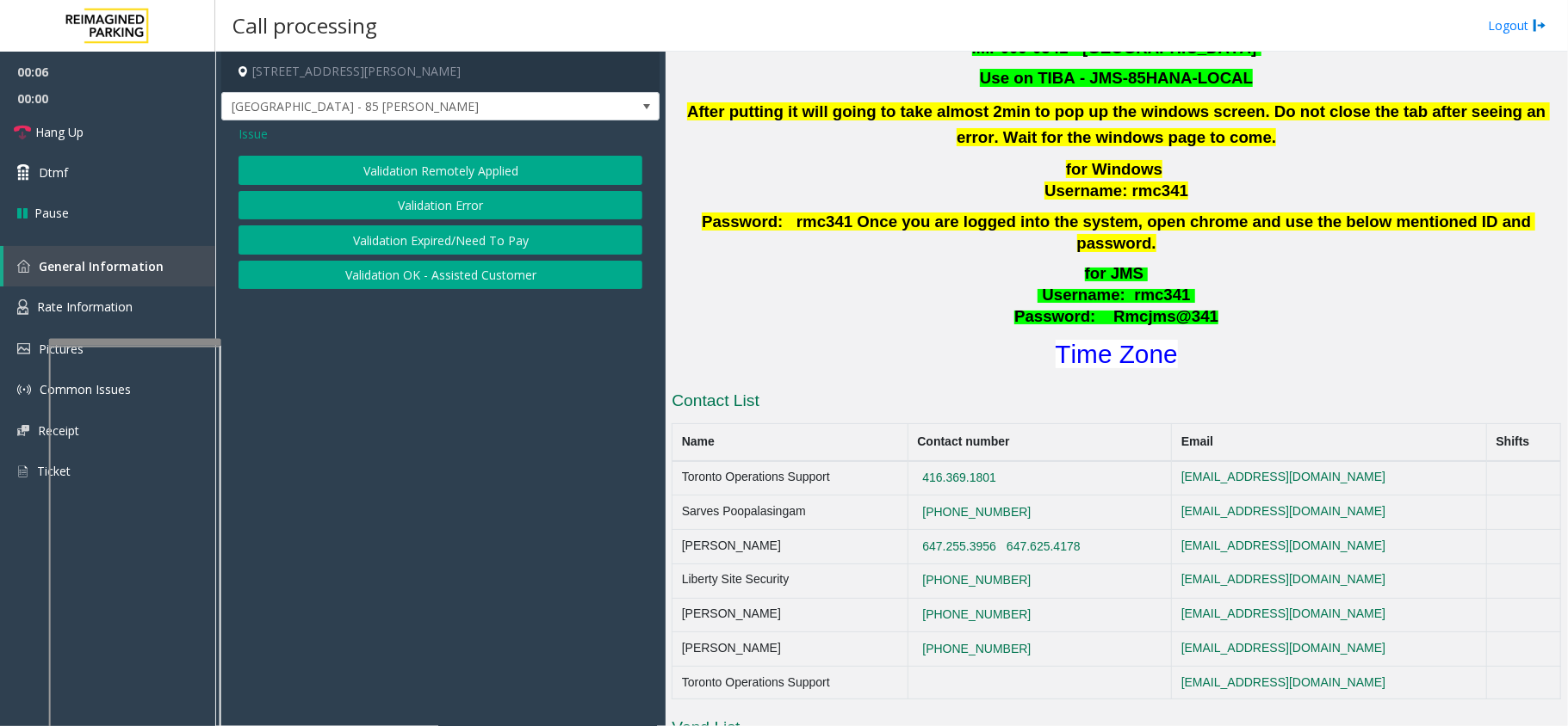
click at [445, 203] on button "Validation Error" at bounding box center [440, 206] width 404 height 30
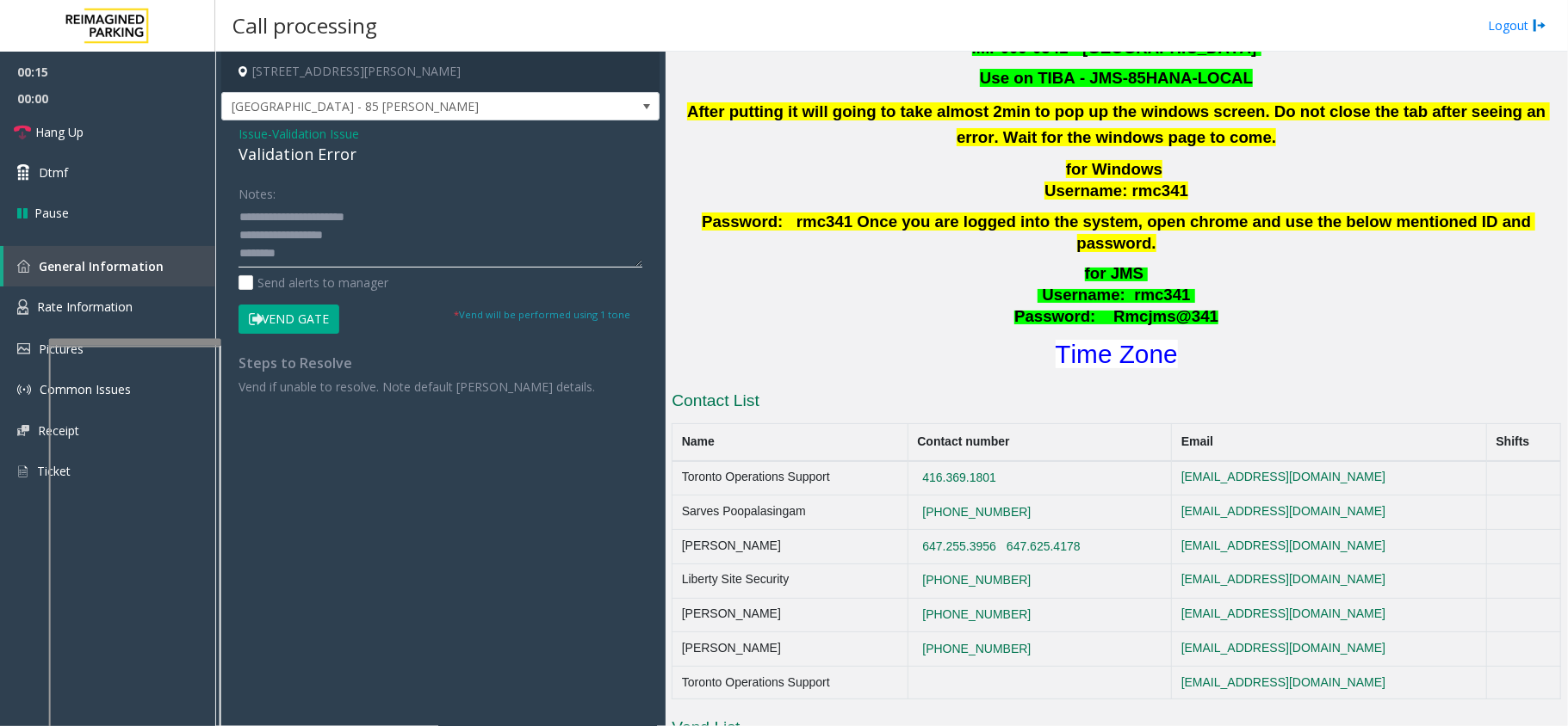
click at [325, 258] on textarea at bounding box center [440, 235] width 404 height 65
type textarea "**********"
click at [331, 320] on button "Vend Gate" at bounding box center [288, 320] width 100 height 30
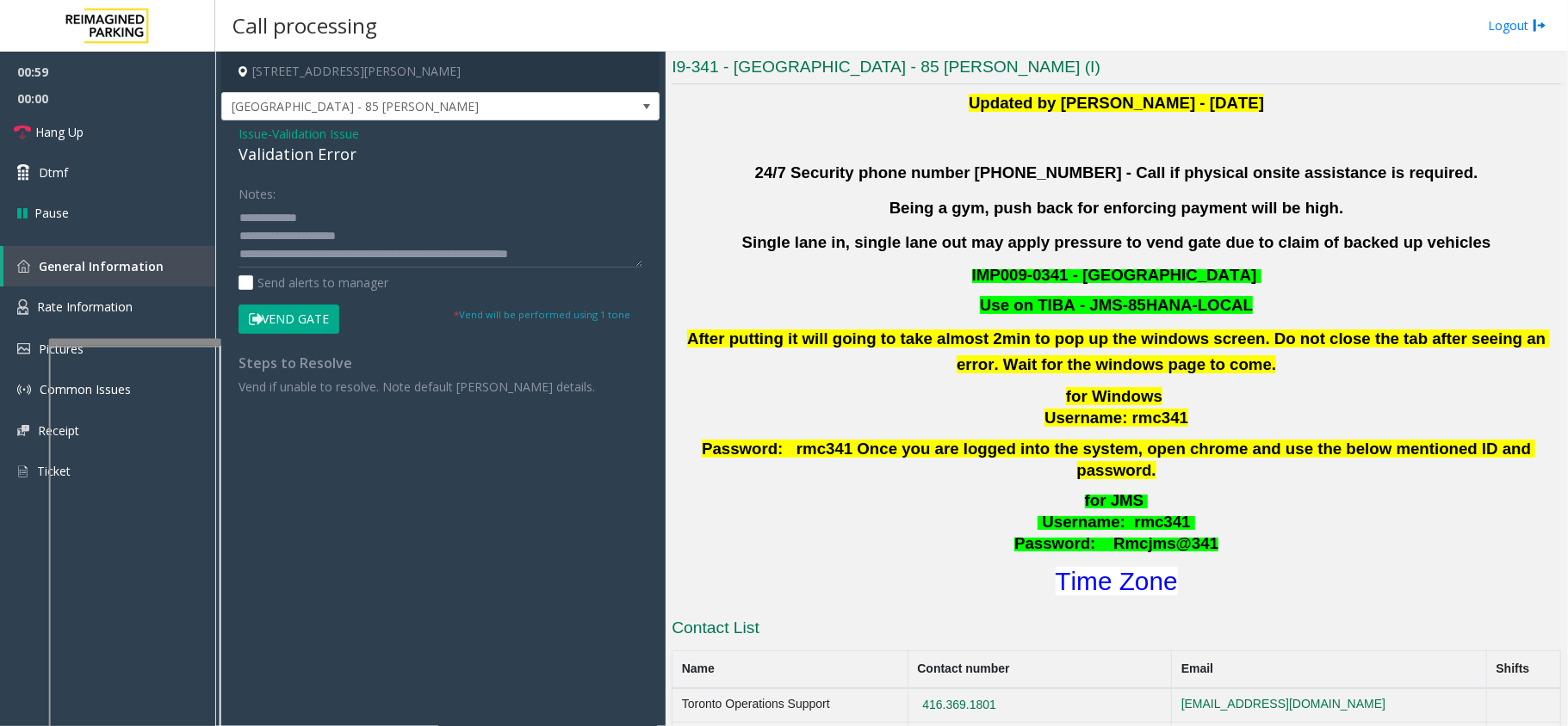
scroll to position [458, 0]
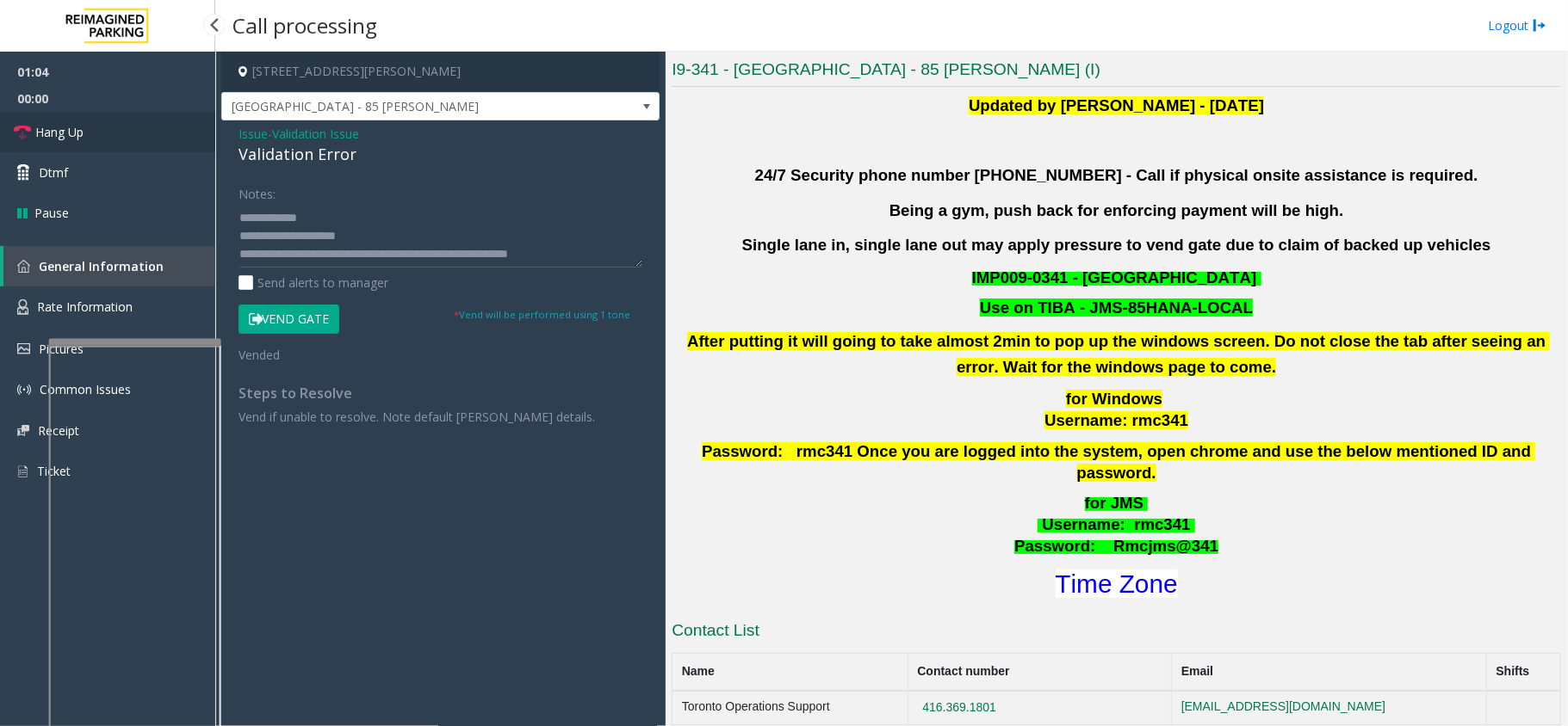
click at [125, 139] on link "Hang Up" at bounding box center [107, 132] width 216 height 40
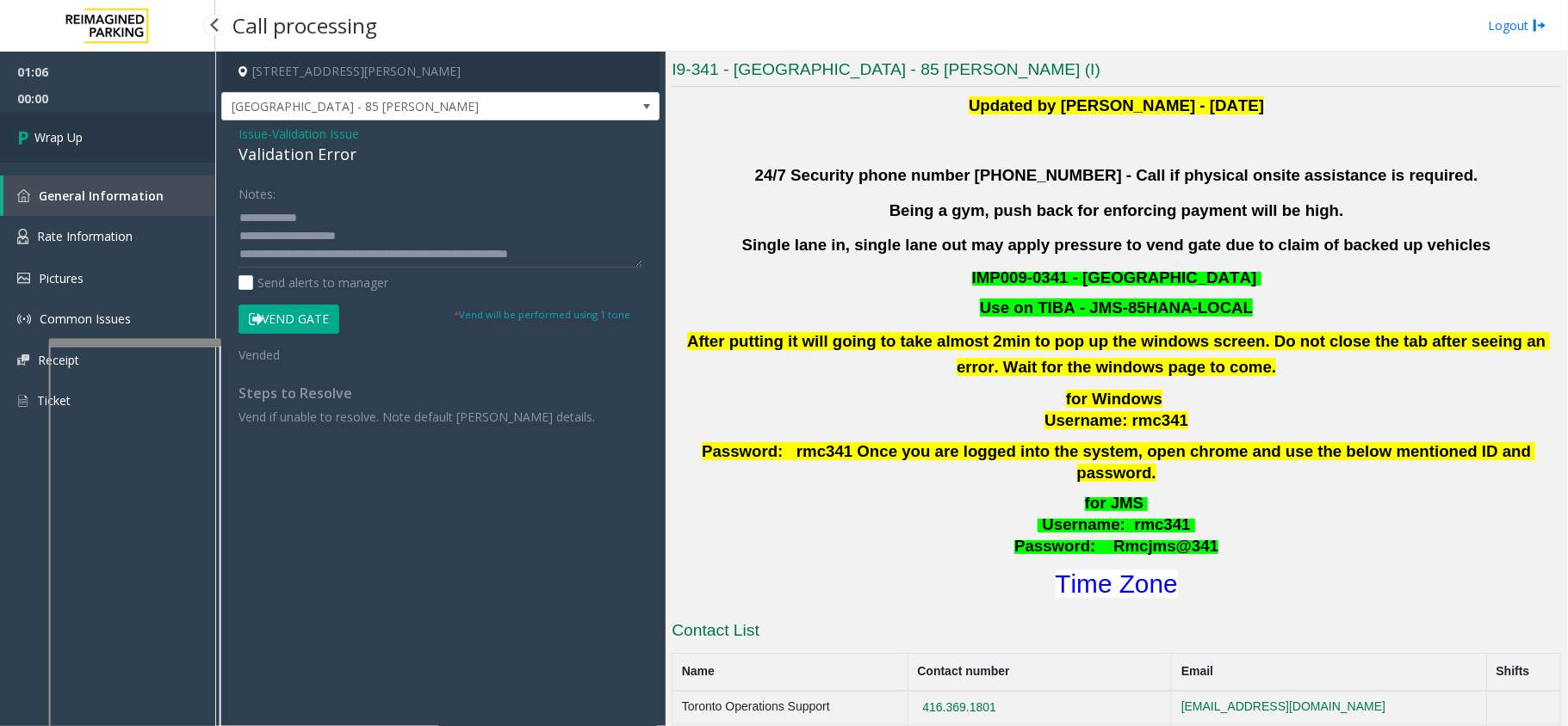
click at [125, 139] on link "Wrap Up" at bounding box center [107, 138] width 216 height 51
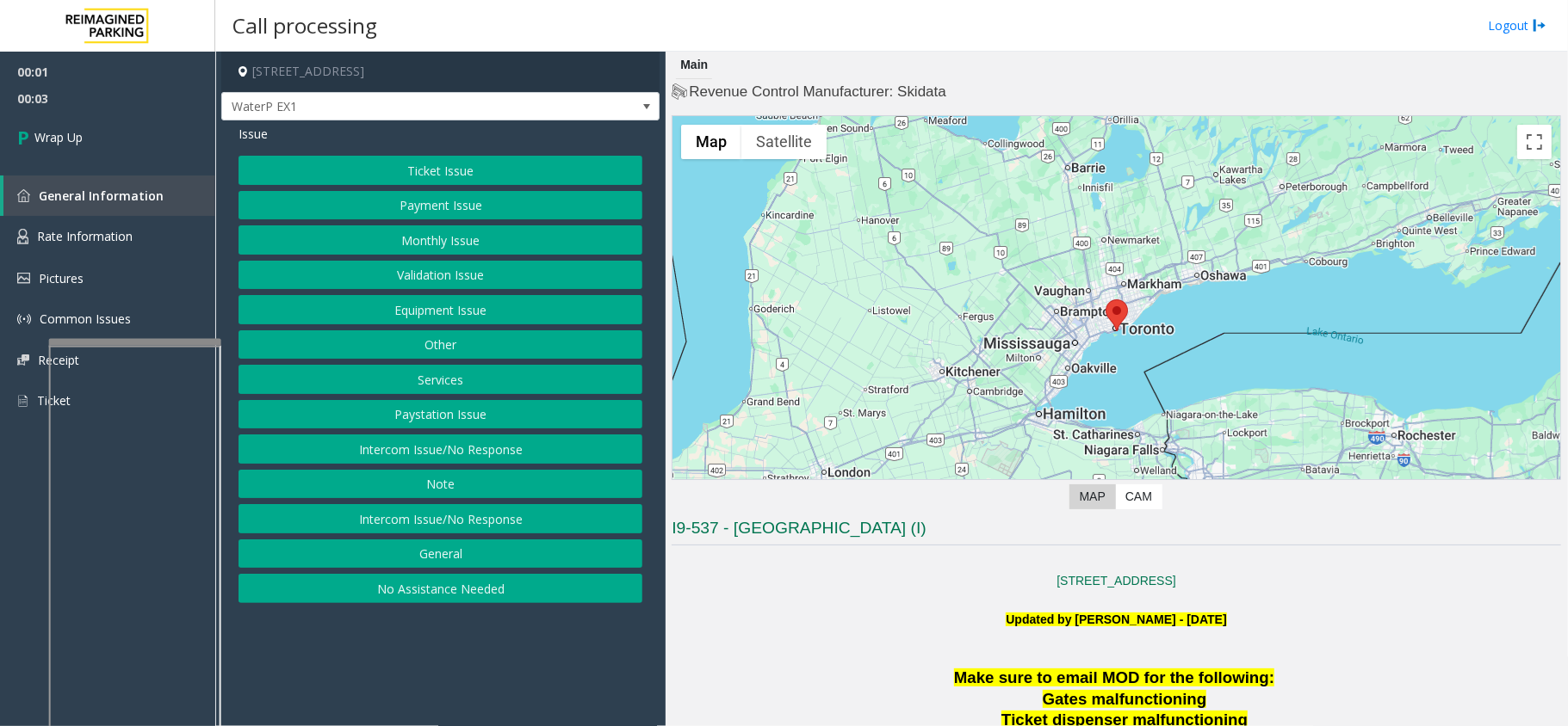
click at [484, 457] on button "Intercom Issue/No Response" at bounding box center [440, 450] width 404 height 30
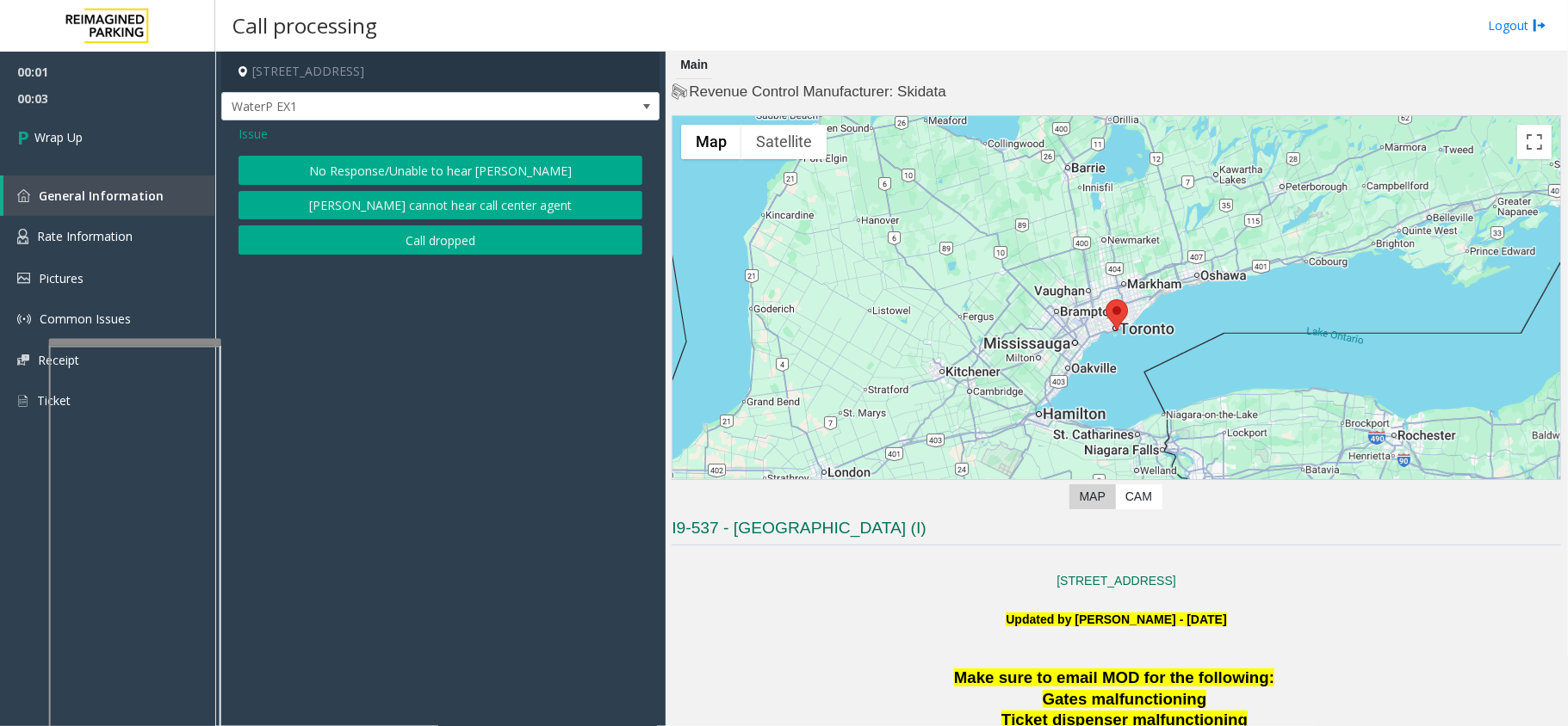
click at [464, 262] on div "Issue No Response/Unable to hear [PERSON_NAME] cannot hear call center agent Ca…" at bounding box center [440, 191] width 438 height 143
click at [336, 228] on button "Call dropped" at bounding box center [440, 240] width 404 height 30
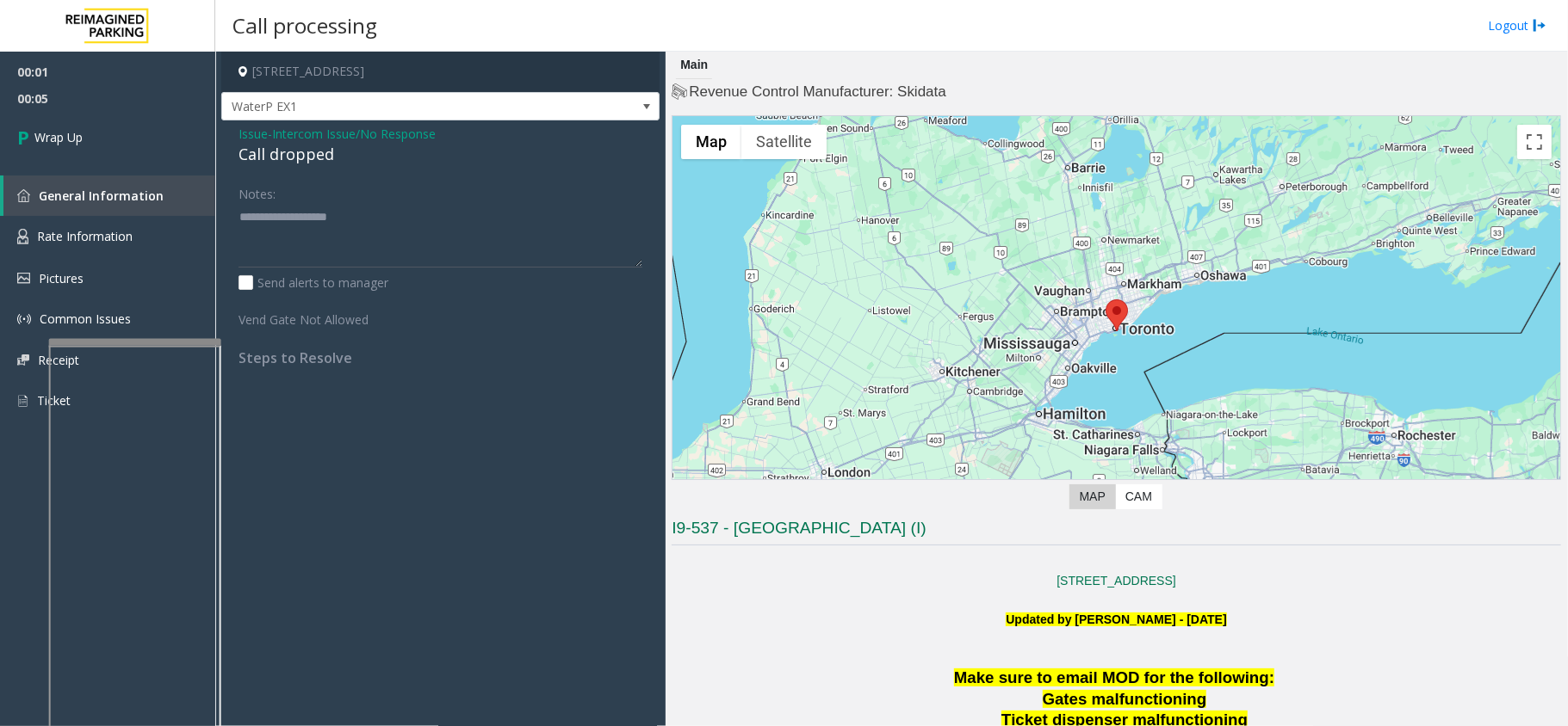
click at [292, 160] on div "Call dropped" at bounding box center [440, 154] width 404 height 24
type textarea "**********"
click at [72, 107] on span "00:06" at bounding box center [107, 98] width 216 height 27
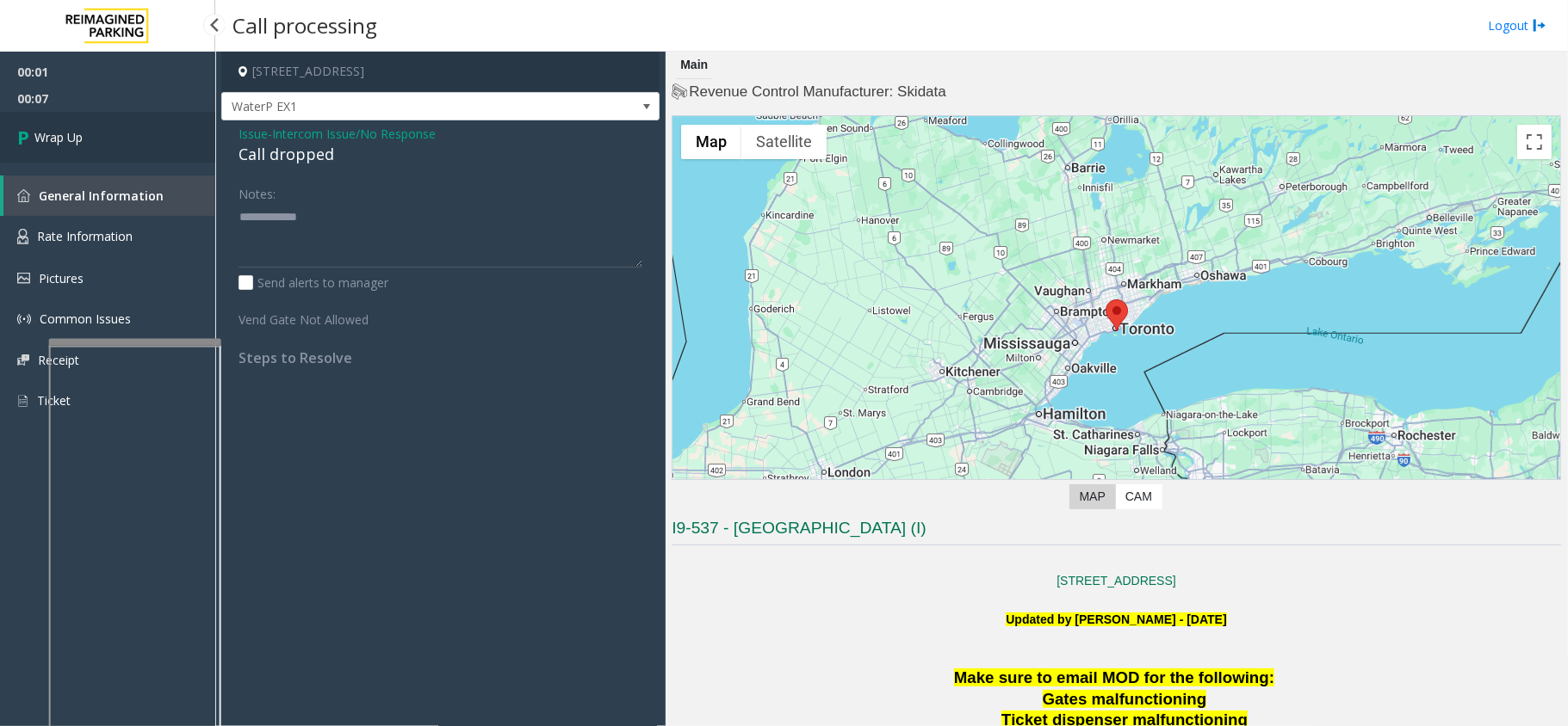
click at [81, 129] on span "Wrap Up" at bounding box center [58, 137] width 48 height 18
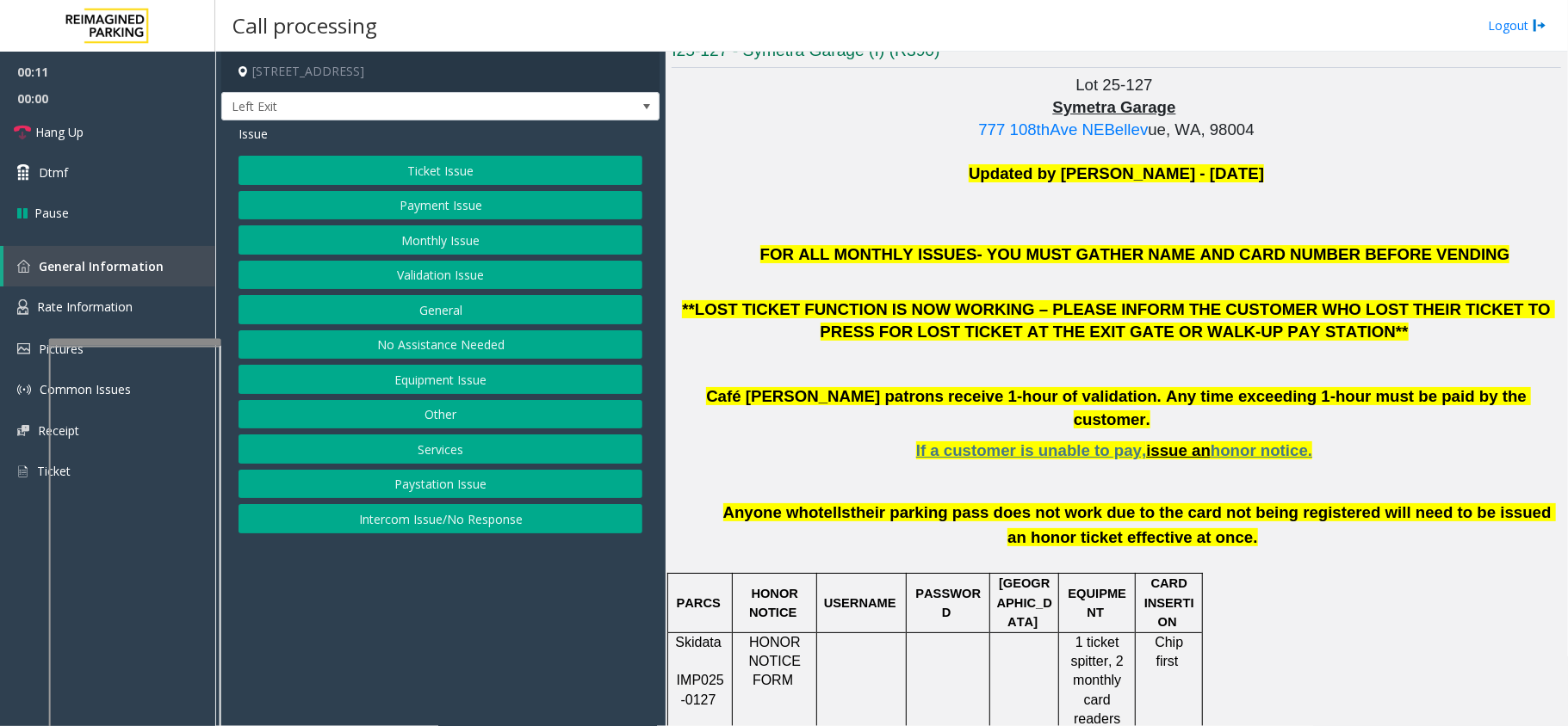
scroll to position [458, 0]
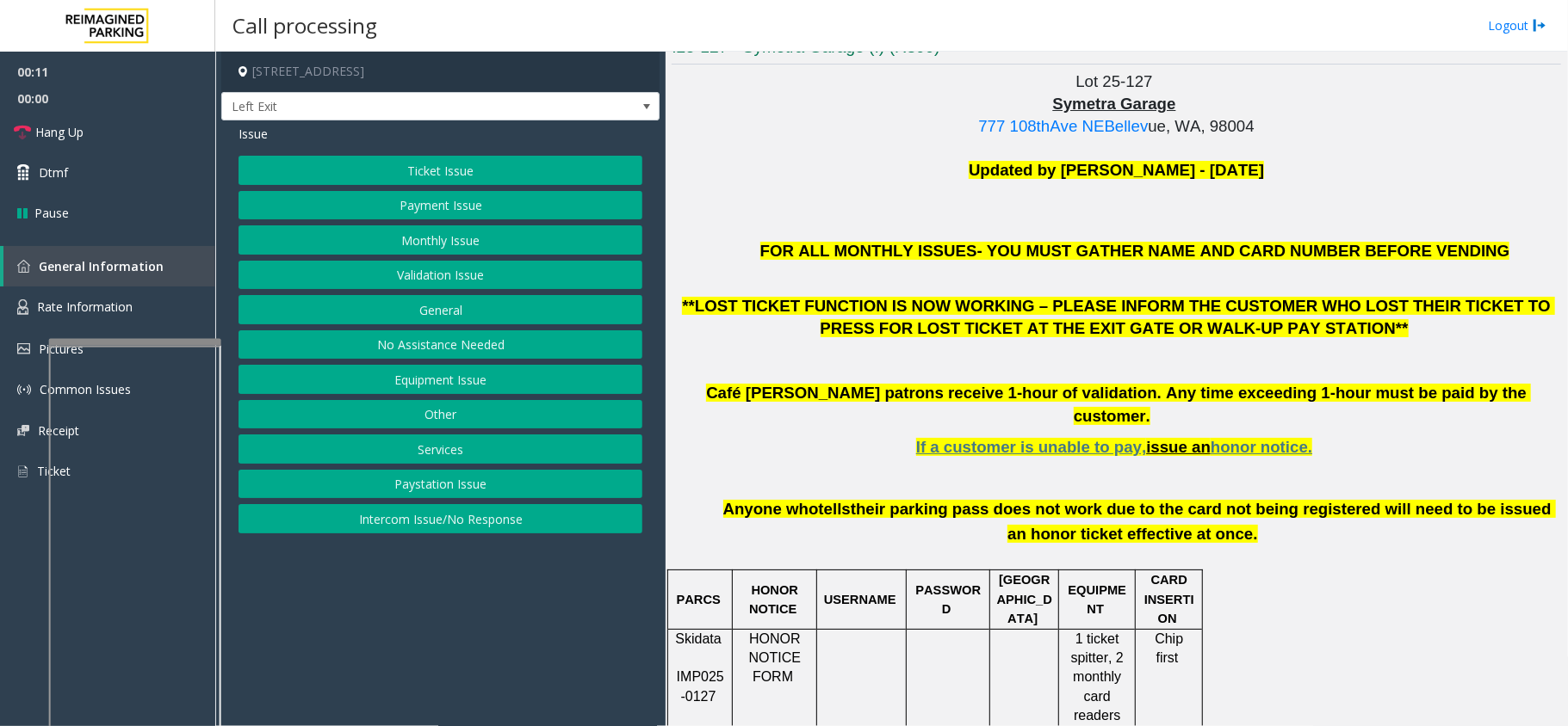
click at [469, 143] on div "Issue" at bounding box center [440, 134] width 404 height 18
click at [457, 160] on button "Ticket Issue" at bounding box center [440, 170] width 404 height 30
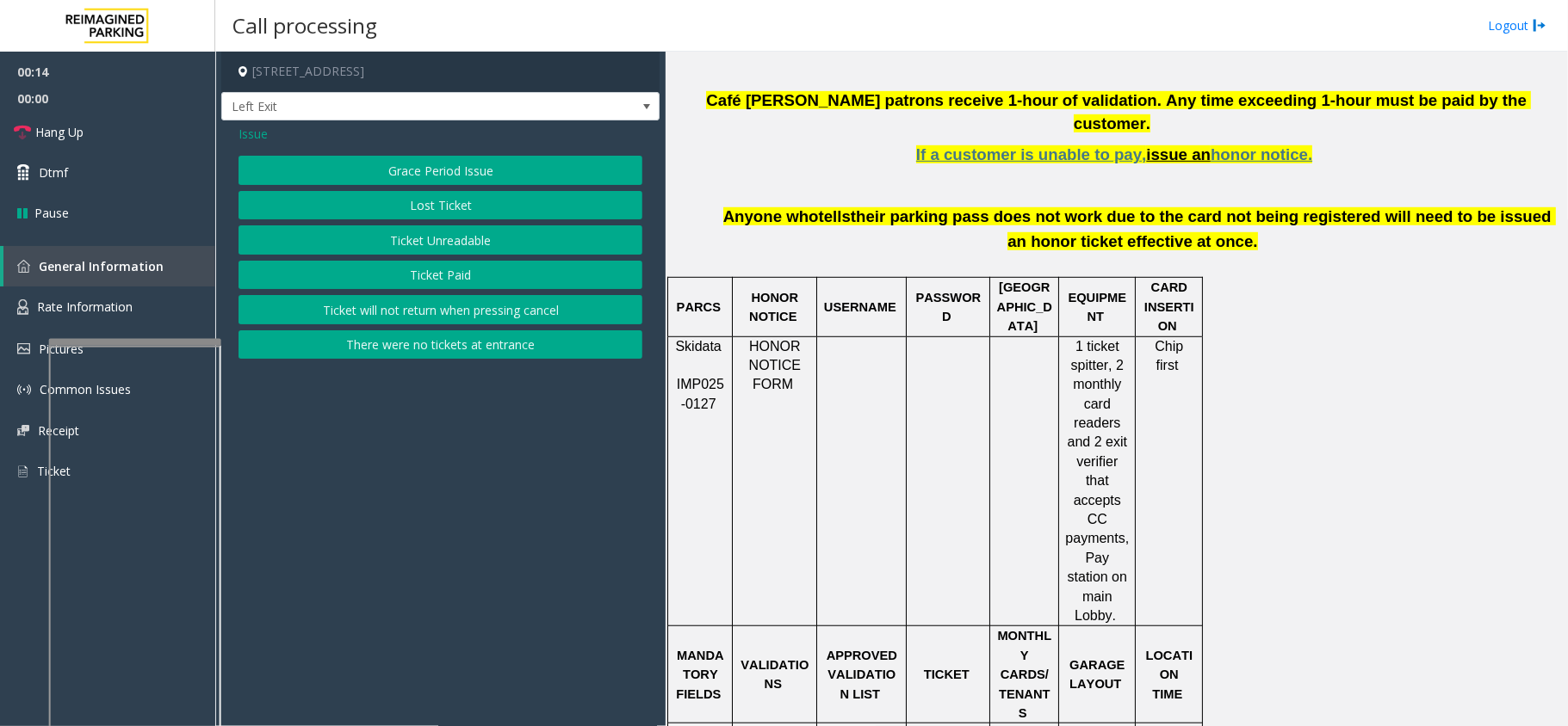
scroll to position [803, 0]
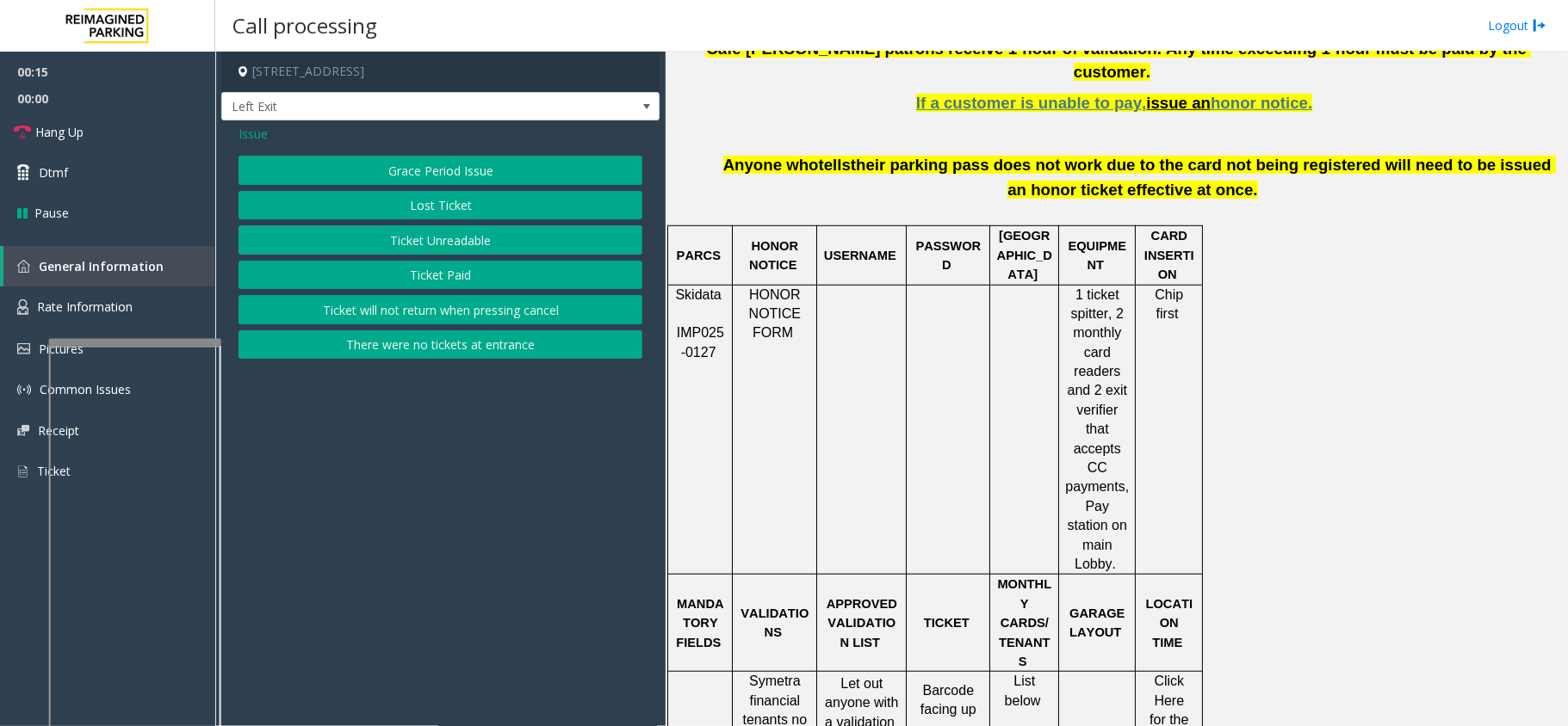
click at [492, 224] on div "Grace Period Issue Lost Ticket Ticket Unreadable Ticket Paid Ticket will not re…" at bounding box center [440, 257] width 404 height 203
click at [457, 231] on button "Ticket Unreadable" at bounding box center [440, 240] width 404 height 30
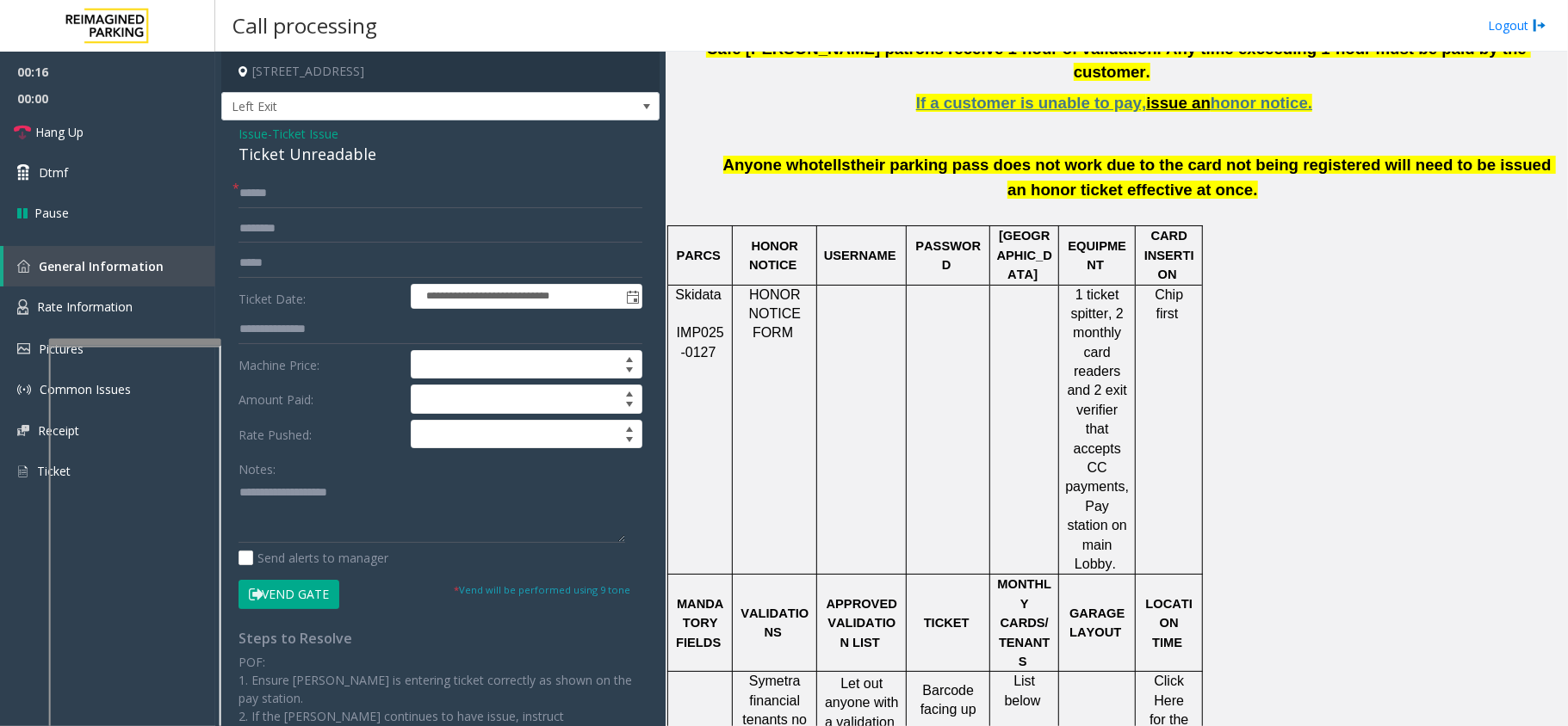
click at [287, 143] on div "Ticket Unreadable" at bounding box center [440, 154] width 404 height 24
click at [294, 135] on span "Ticket Issue" at bounding box center [304, 134] width 66 height 18
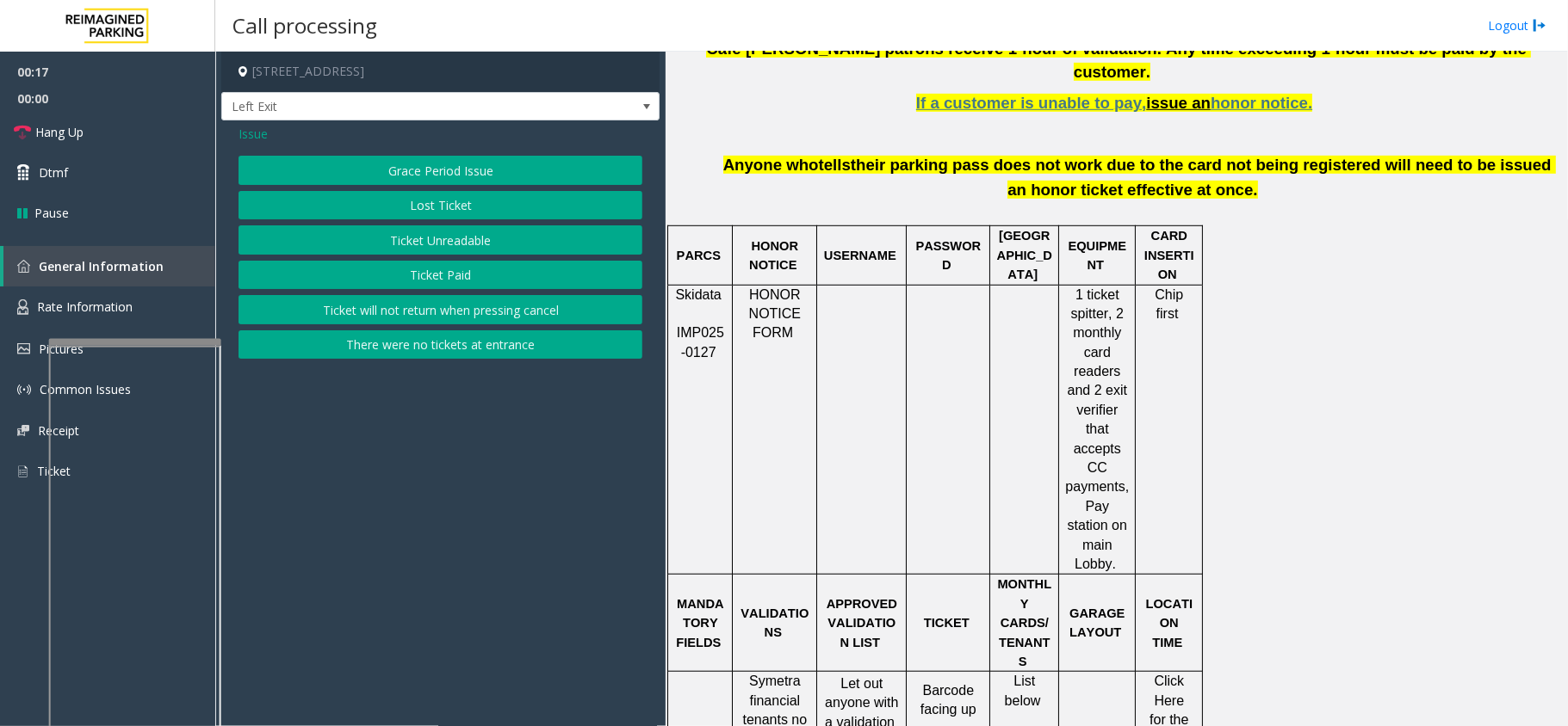
click at [349, 276] on button "Ticket Paid" at bounding box center [440, 275] width 404 height 30
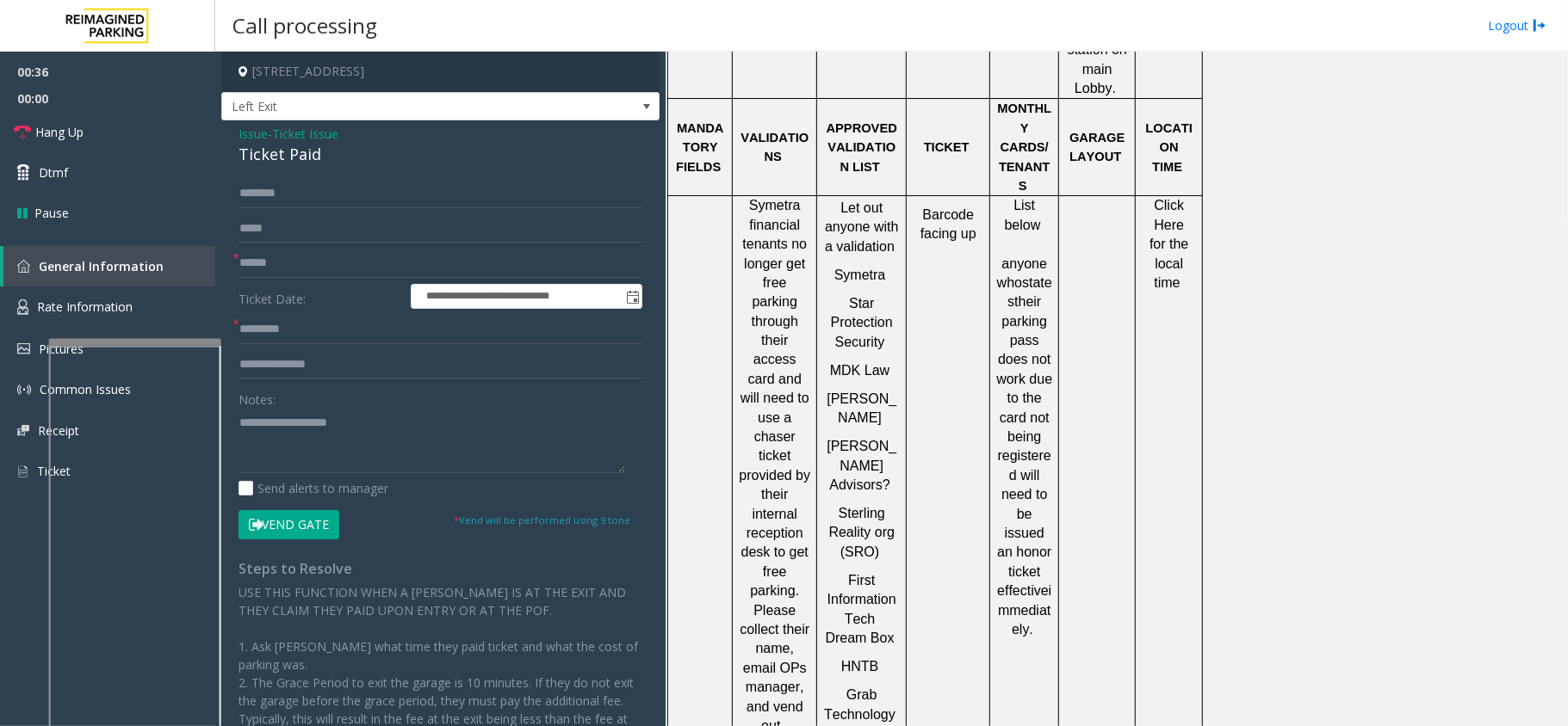
scroll to position [1261, 0]
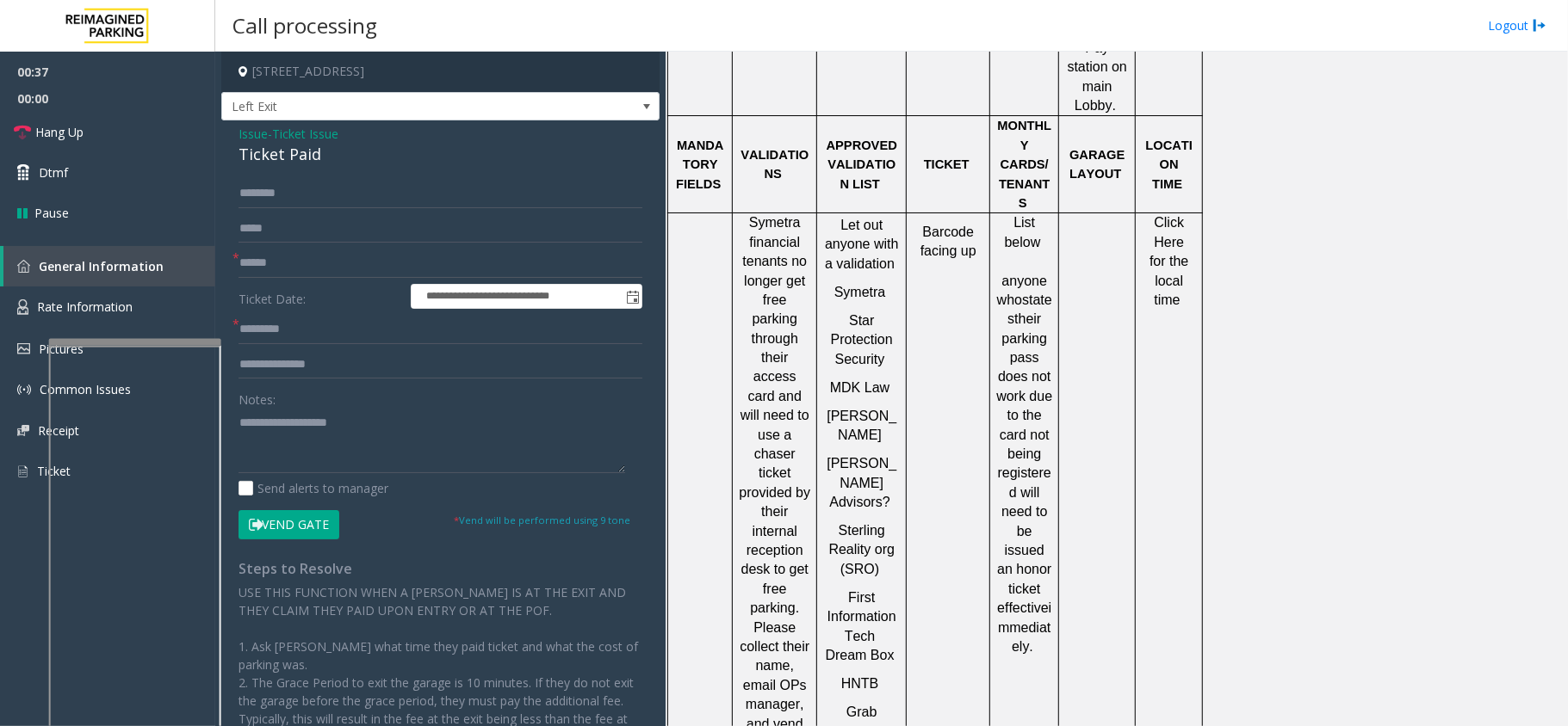
click at [1174, 215] on span "Click Here for the local time" at bounding box center [1171, 262] width 43 height 92
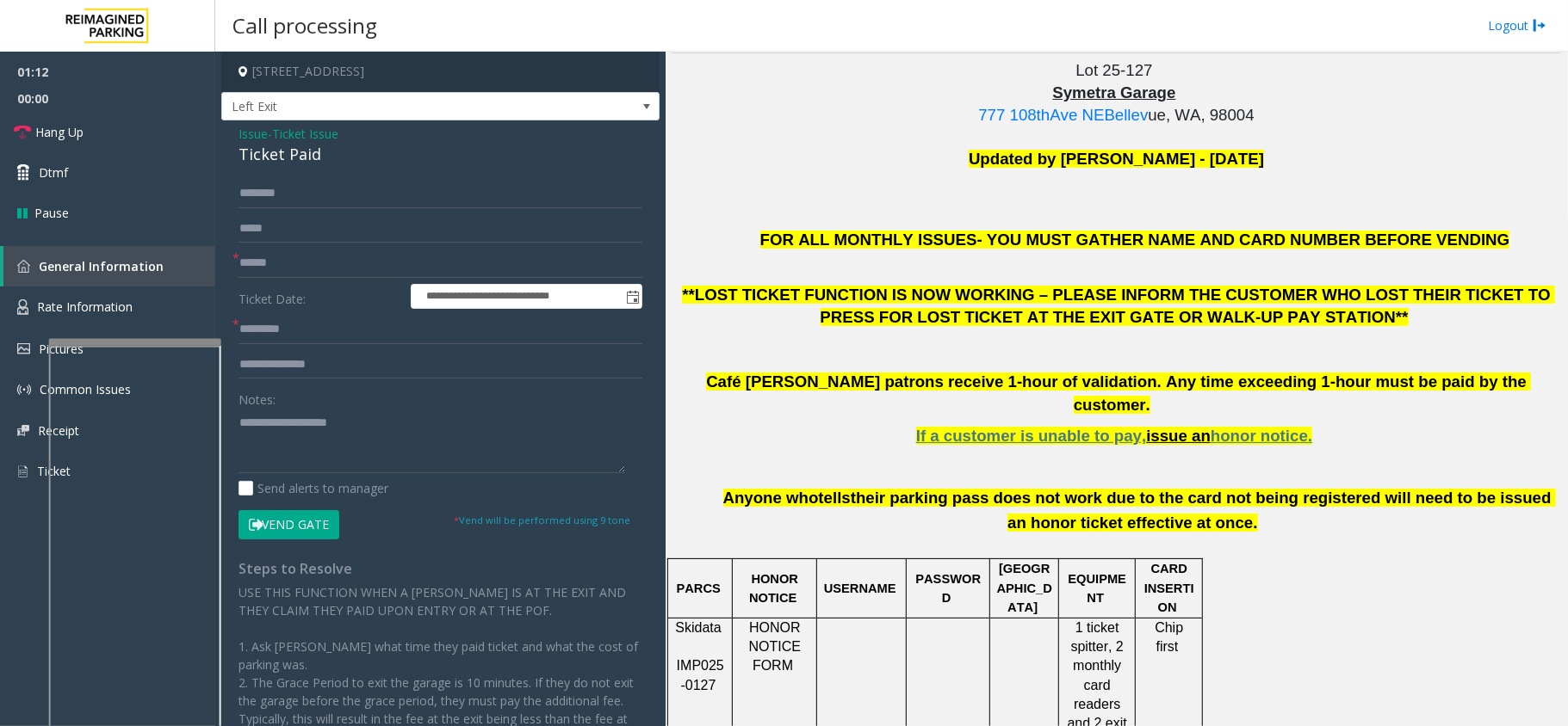
scroll to position [241, 0]
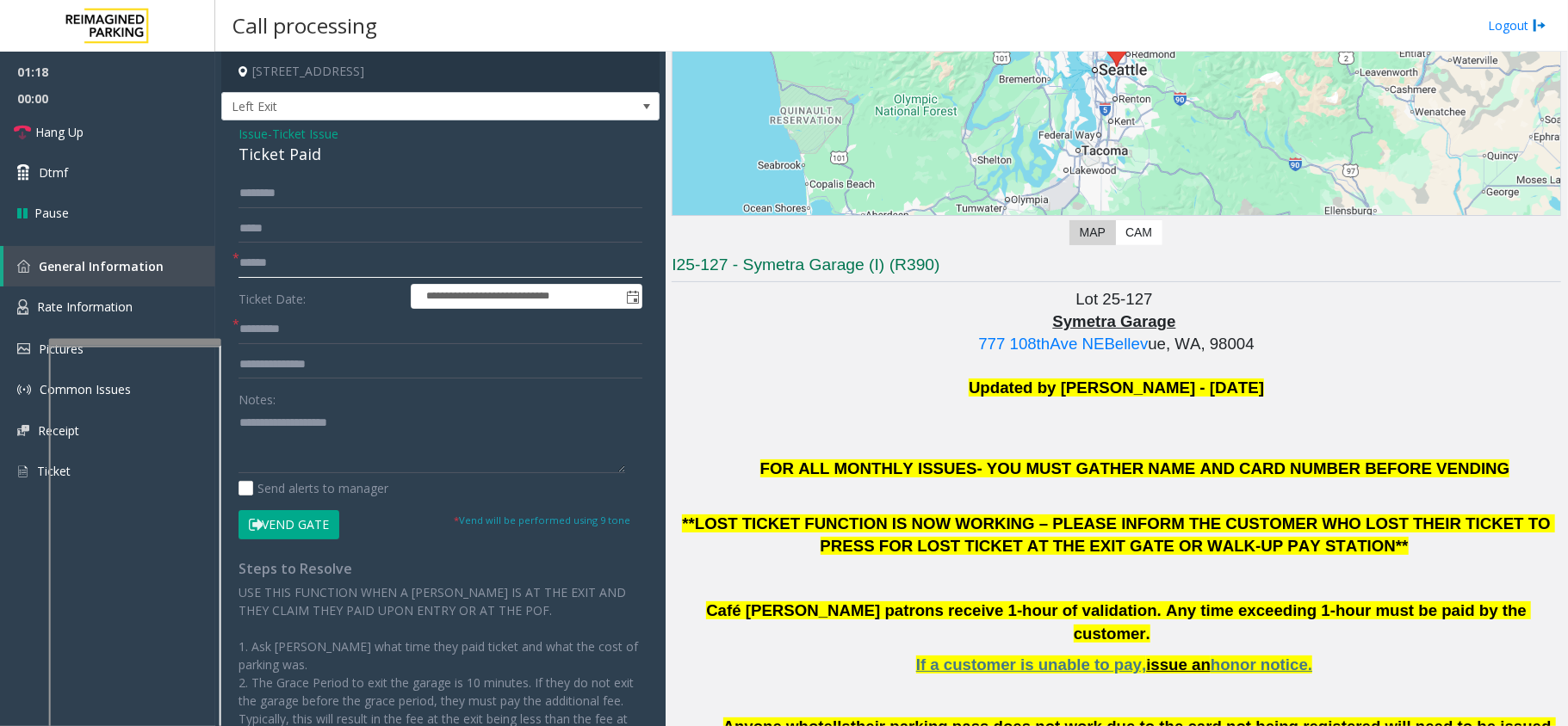
click at [374, 257] on input "text" at bounding box center [440, 264] width 404 height 30
click at [307, 276] on input "text" at bounding box center [440, 264] width 404 height 30
click at [270, 163] on div "Ticket Paid" at bounding box center [440, 154] width 404 height 24
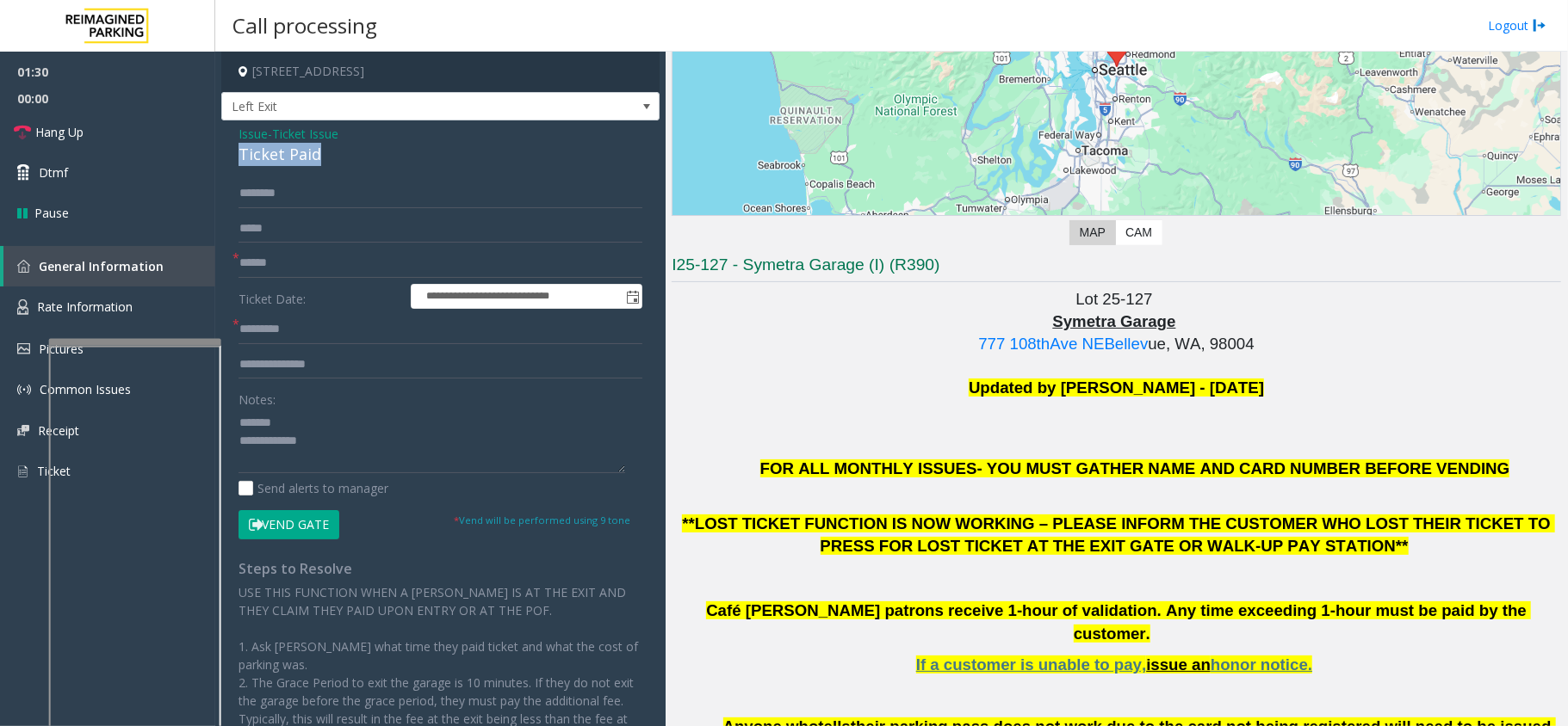
click at [270, 163] on div "Ticket Paid" at bounding box center [440, 154] width 404 height 24
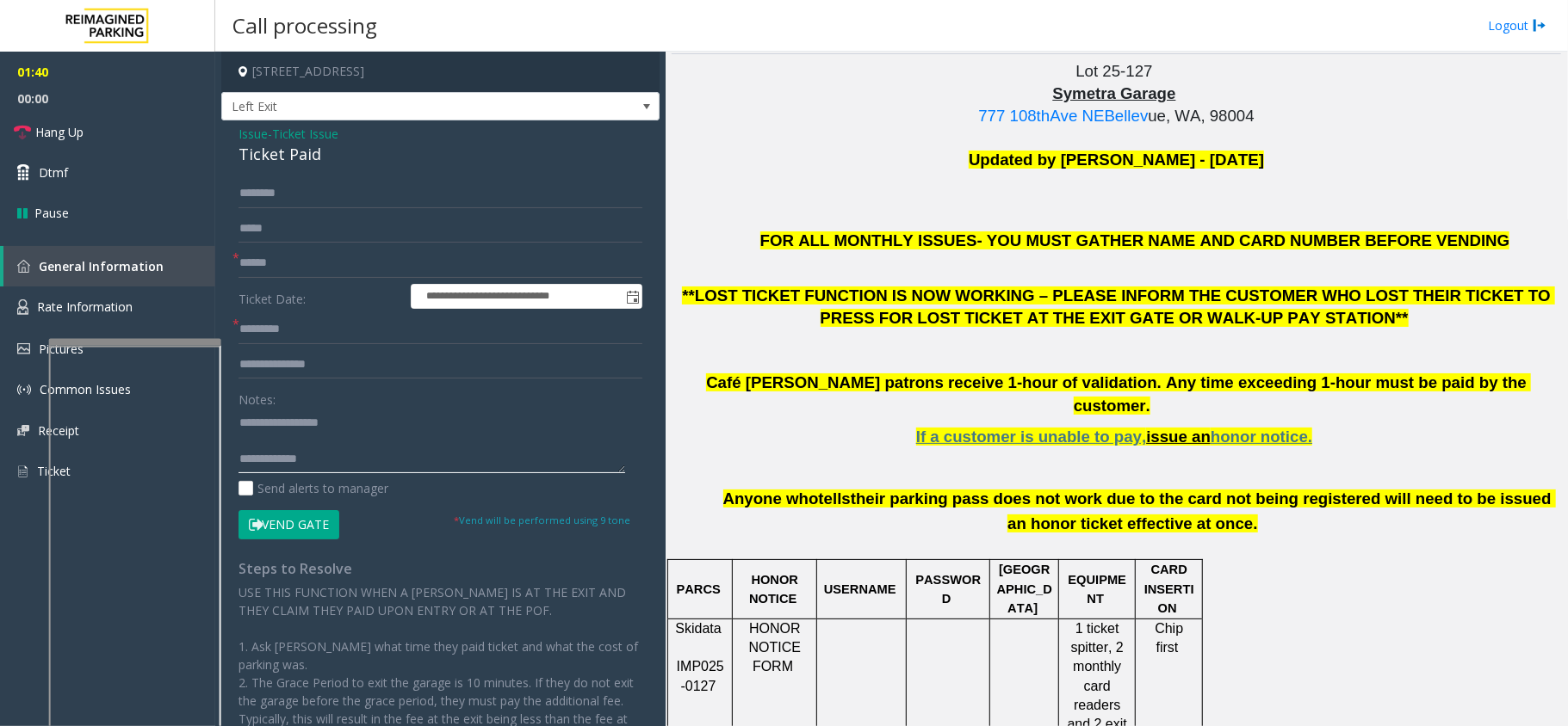
scroll to position [470, 0]
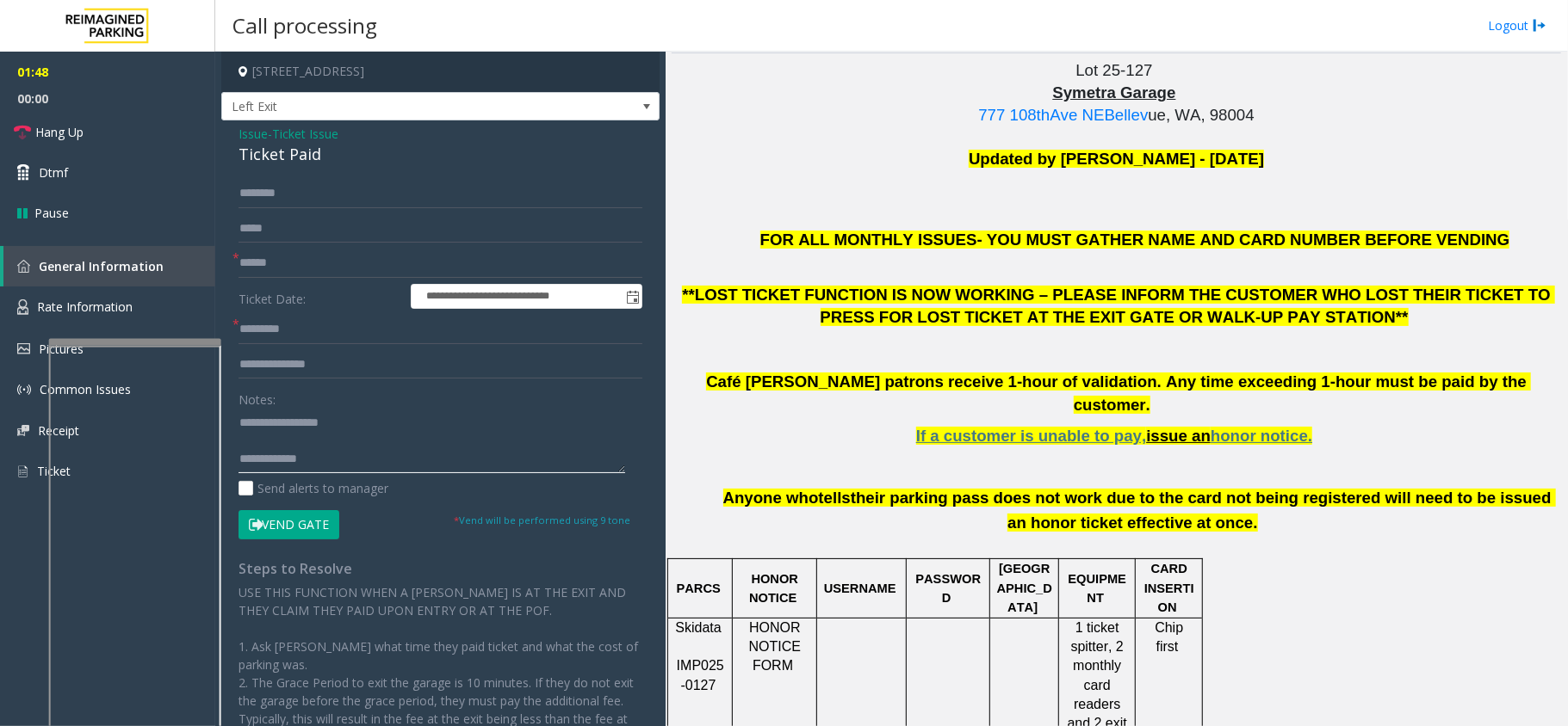
type textarea "**********"
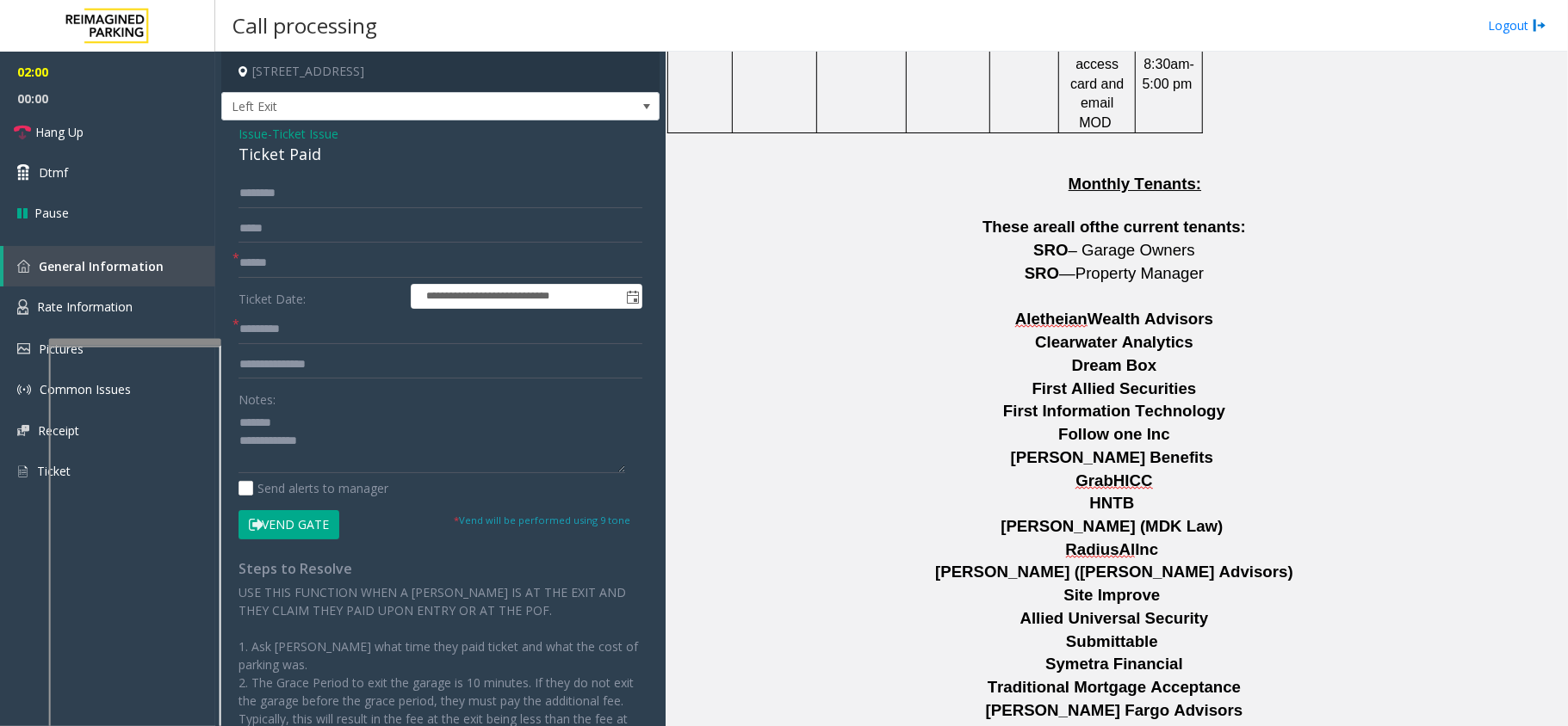
scroll to position [2879, 0]
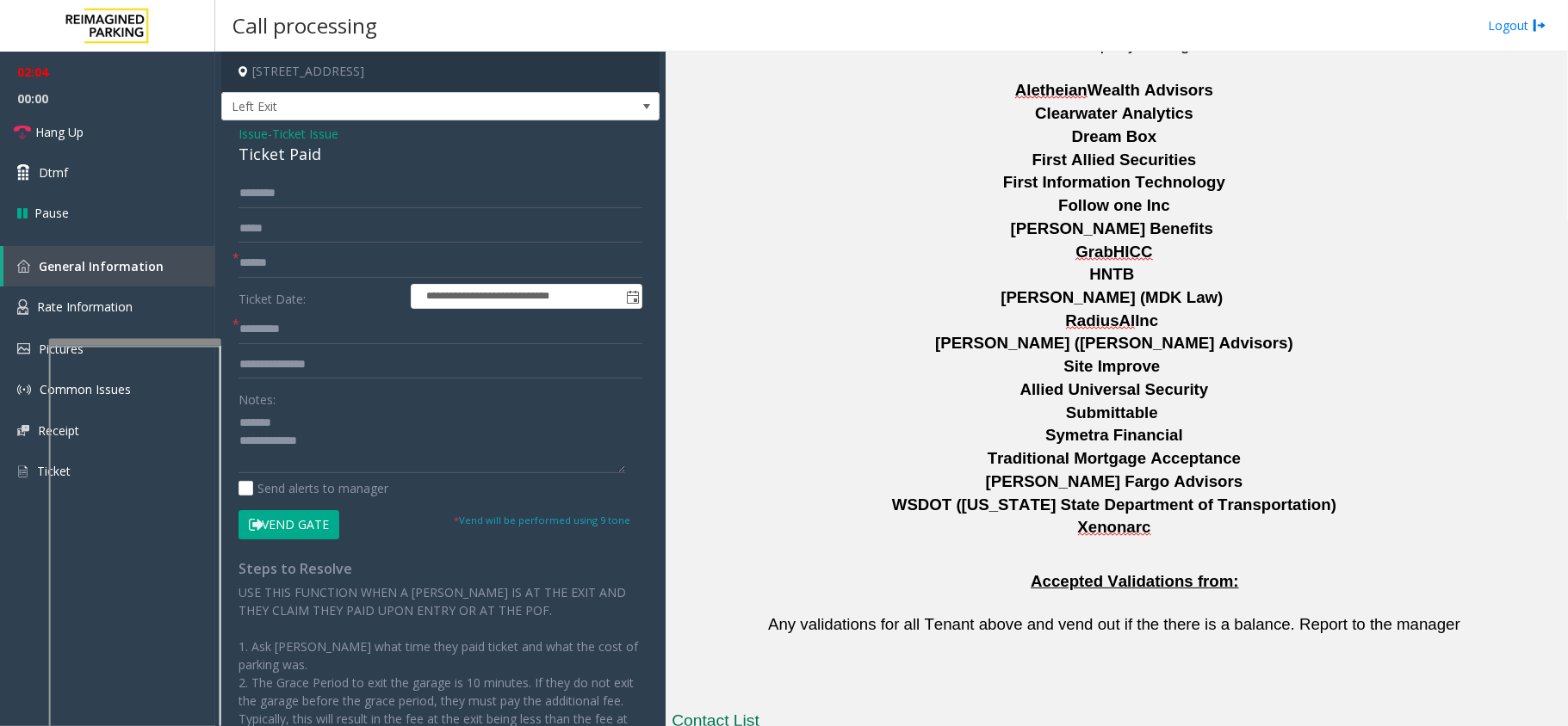
drag, startPoint x: 1006, startPoint y: 549, endPoint x: 811, endPoint y: 562, distance: 195.4
copy tr "[PHONE_NUMBER]"
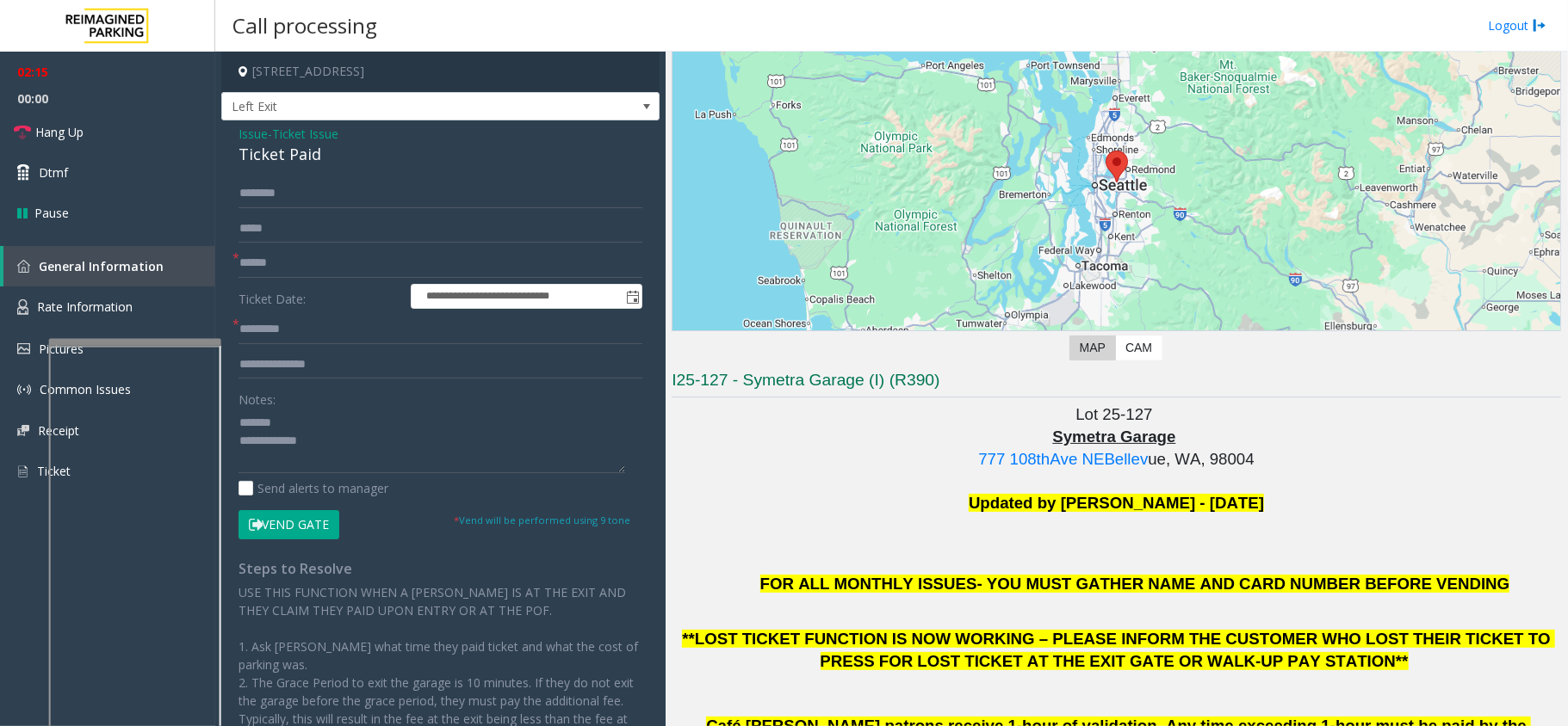
scroll to position [241, 0]
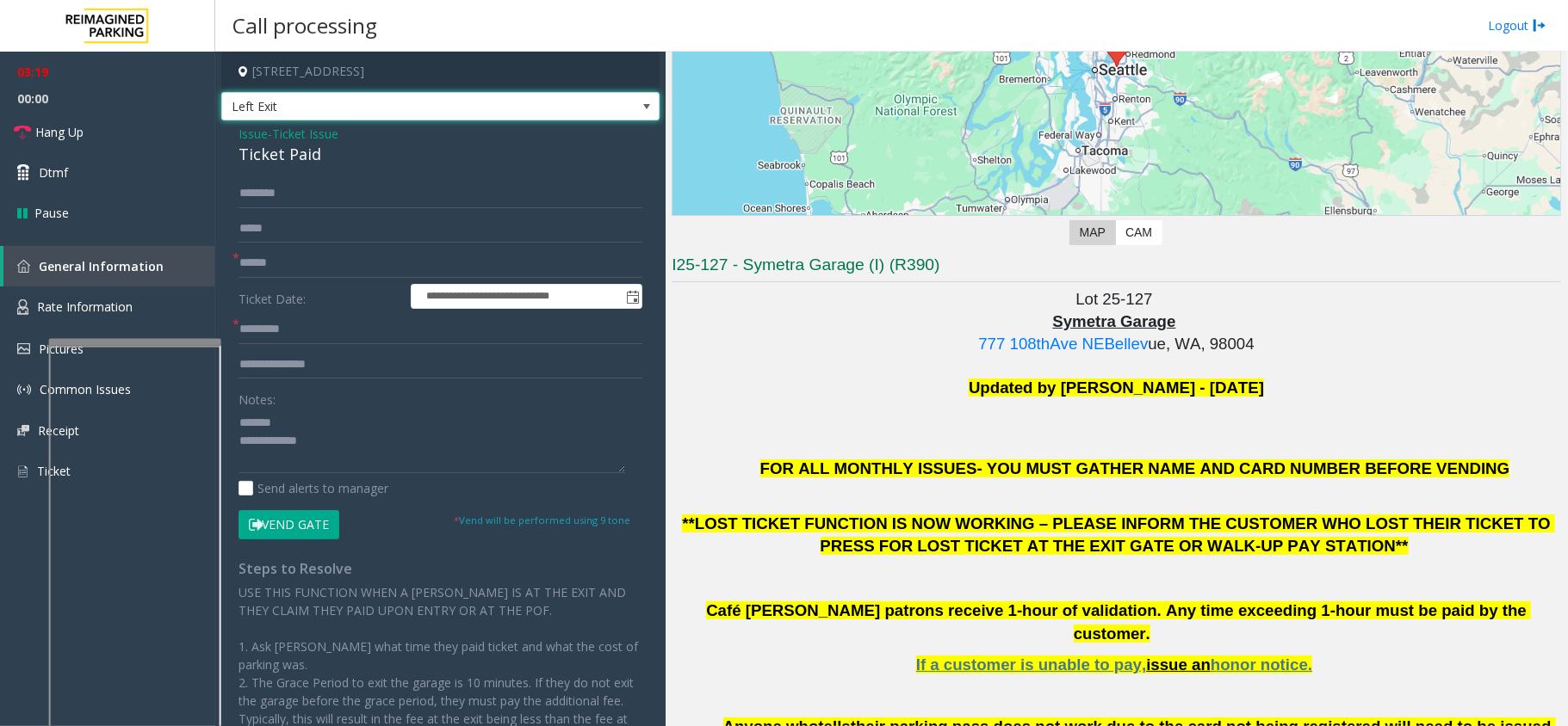
click at [642, 103] on span "Left Exit" at bounding box center [440, 107] width 438 height 30
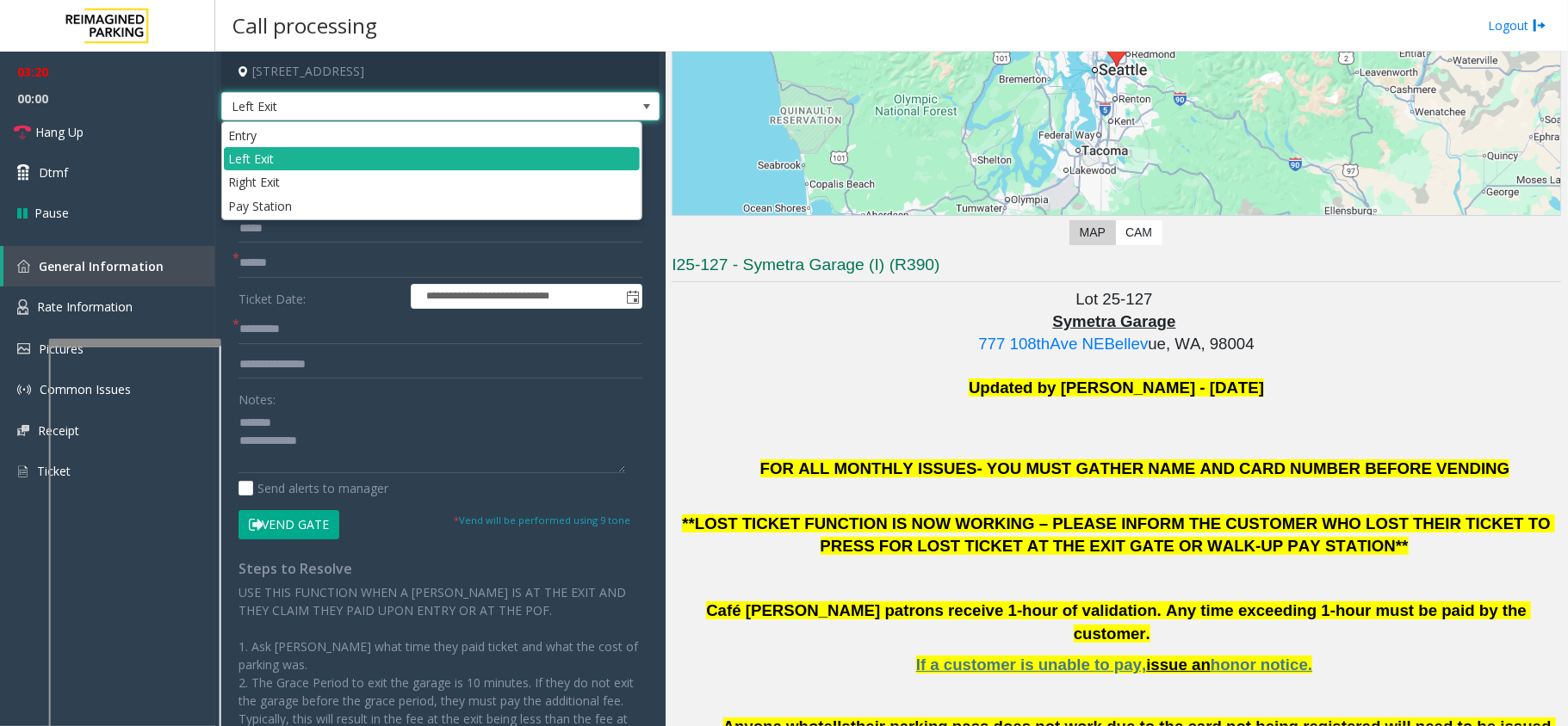
click at [642, 103] on span "Left Exit" at bounding box center [440, 107] width 438 height 30
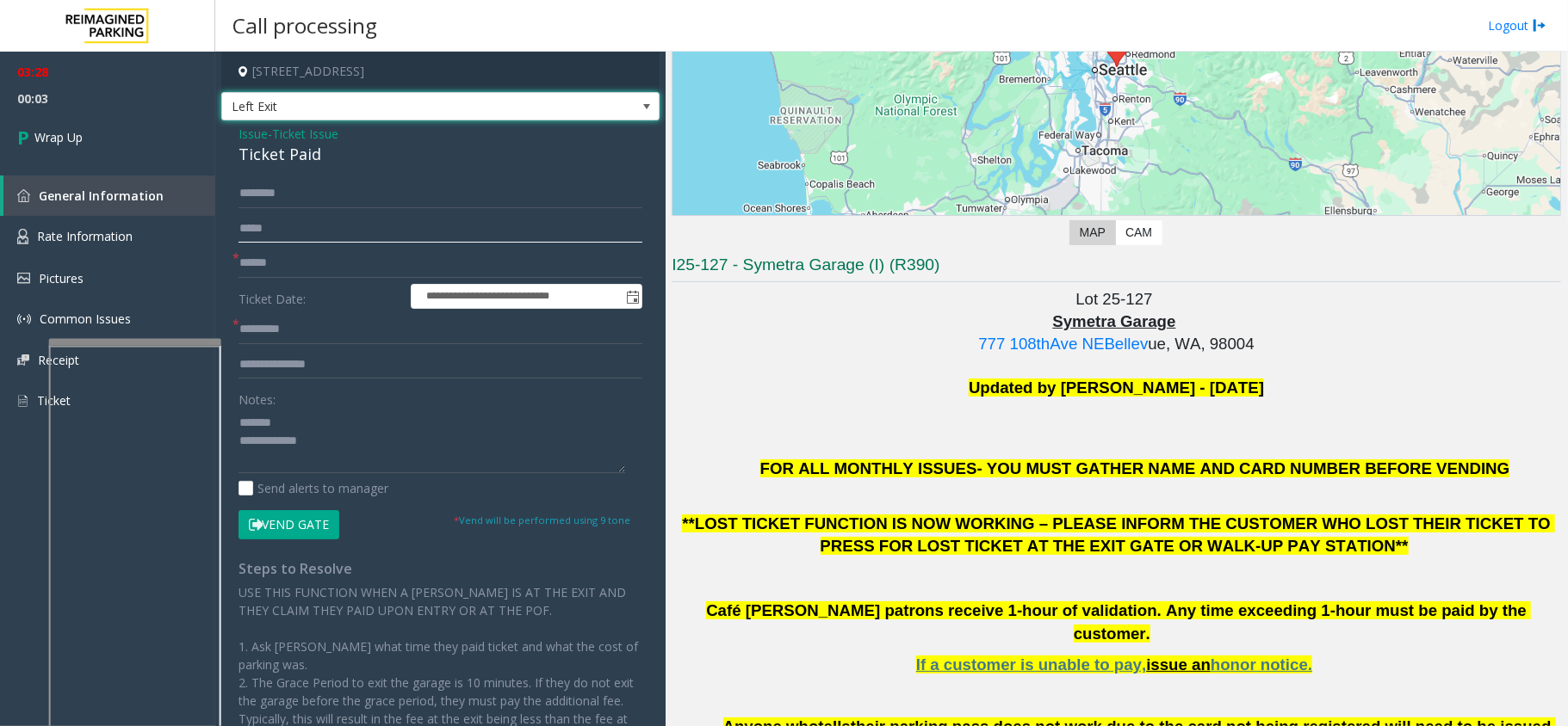
click at [421, 236] on input "text" at bounding box center [440, 229] width 404 height 30
click at [416, 250] on input "text" at bounding box center [440, 264] width 404 height 30
type input "**"
click at [408, 319] on input "text" at bounding box center [440, 330] width 404 height 30
type input "**"
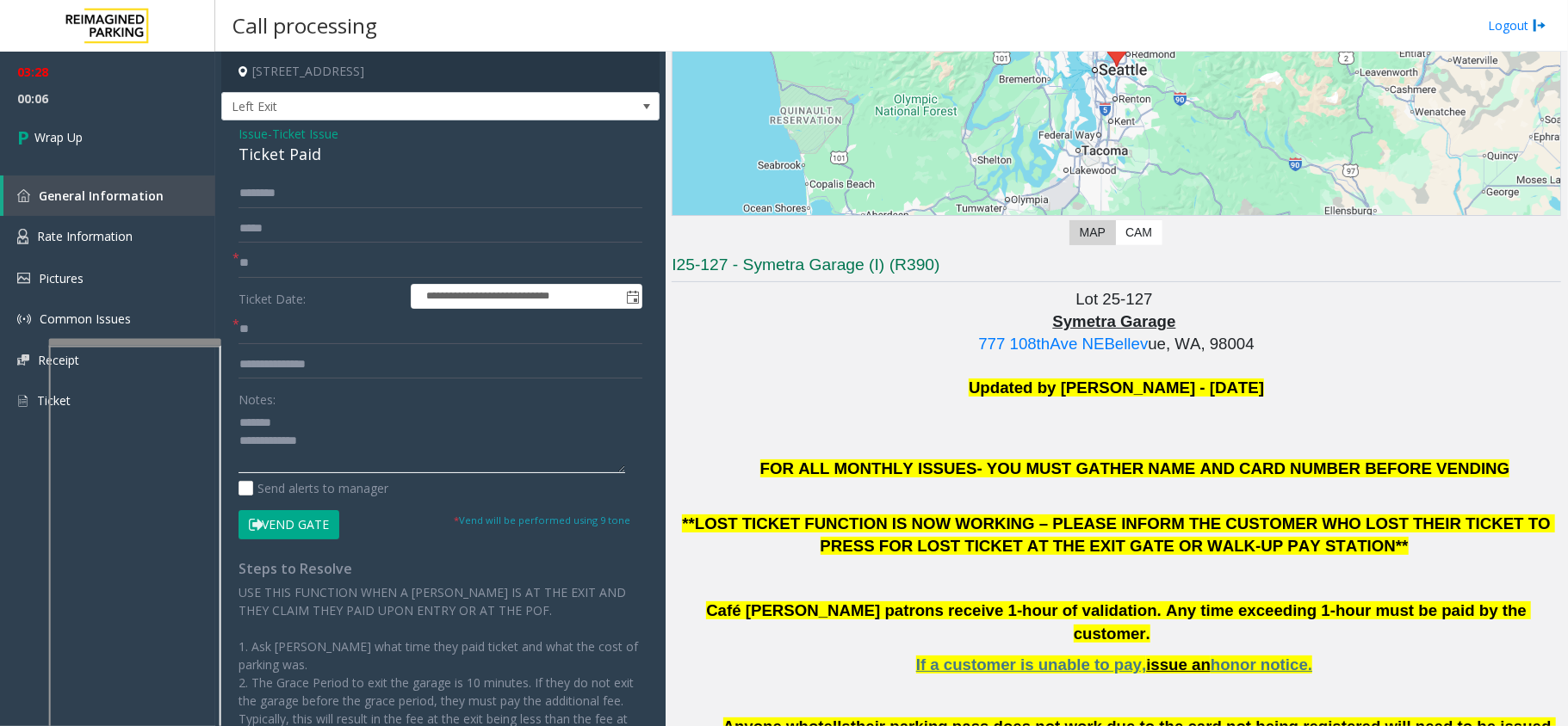
click at [395, 438] on textarea at bounding box center [431, 441] width 387 height 65
click at [382, 425] on textarea at bounding box center [431, 441] width 387 height 65
click at [286, 162] on div "Ticket Paid" at bounding box center [440, 154] width 404 height 24
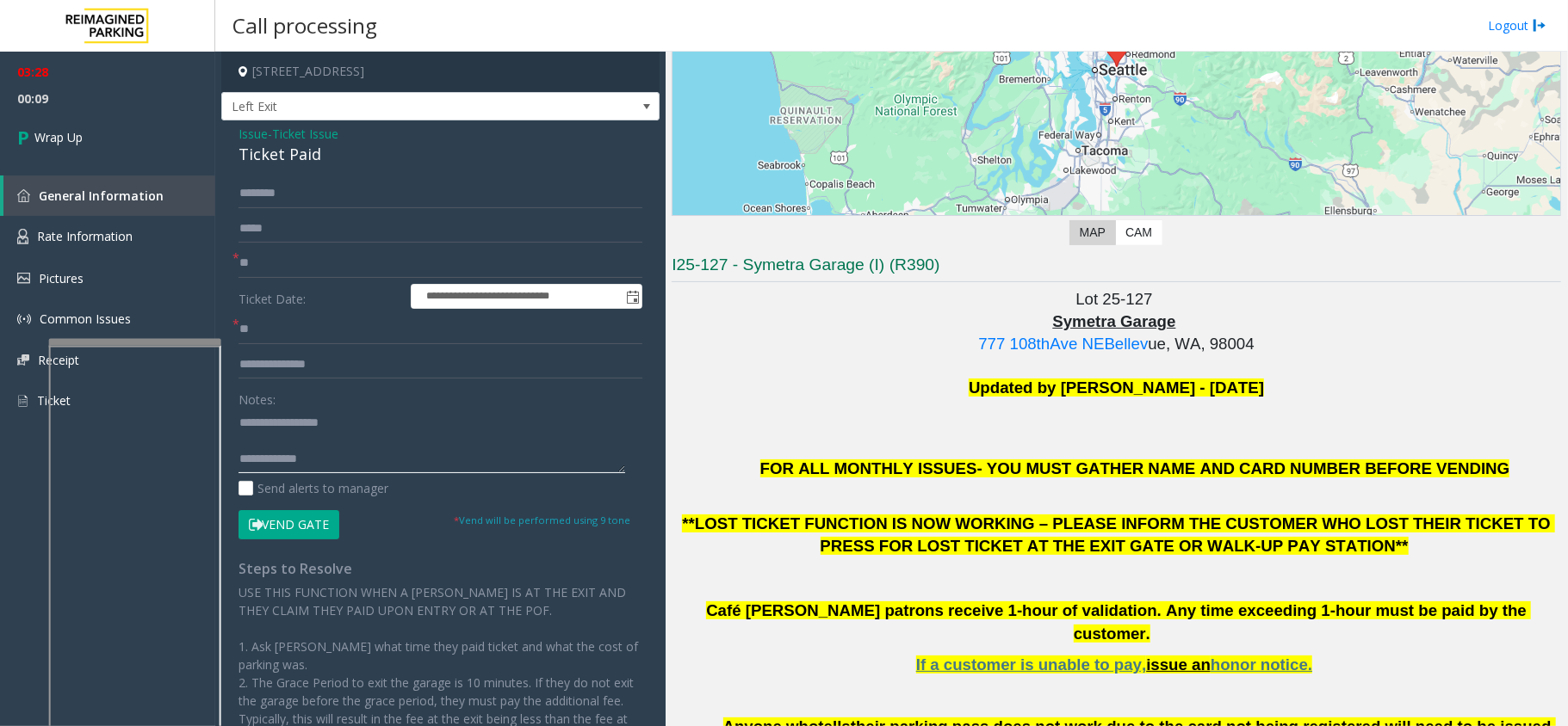
click at [343, 465] on textarea at bounding box center [431, 441] width 387 height 65
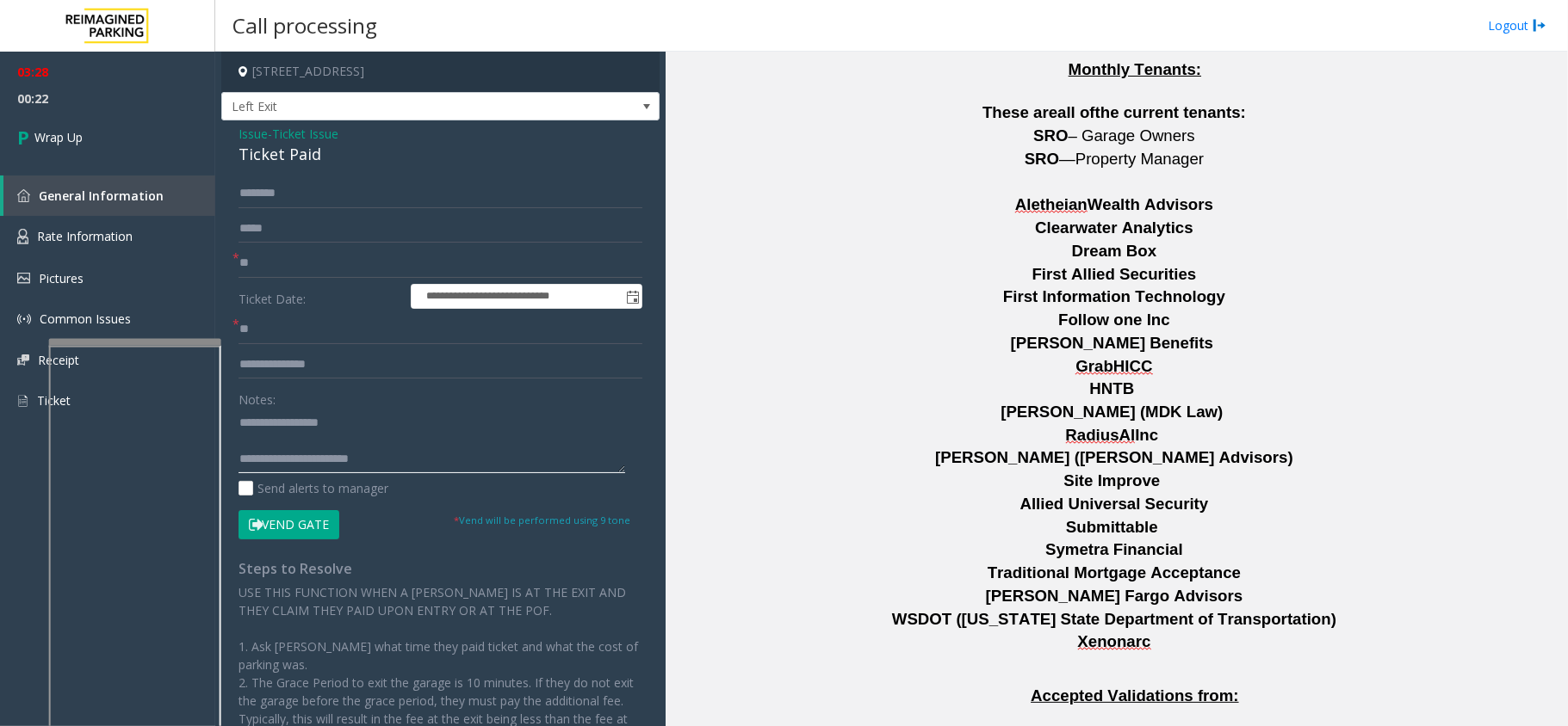
scroll to position [2879, 0]
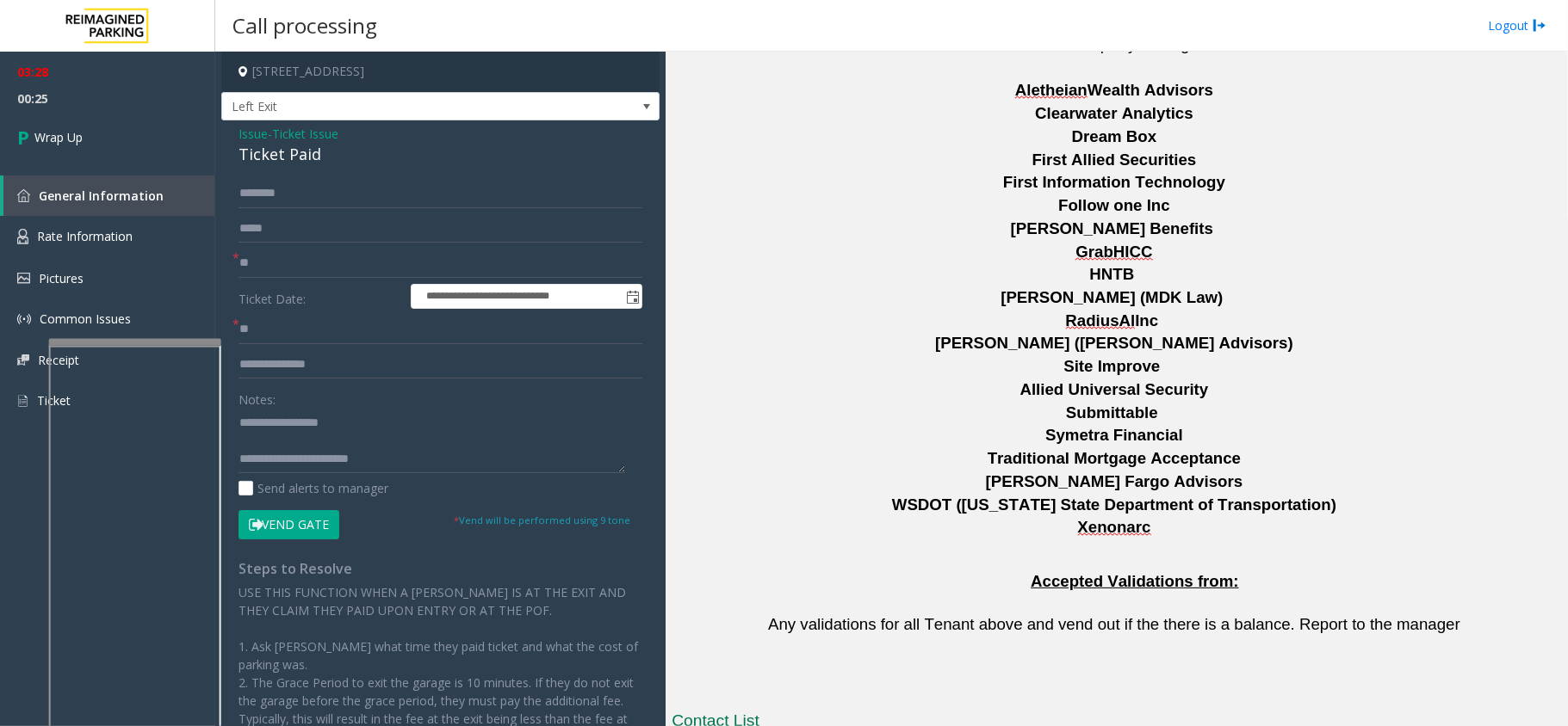
drag, startPoint x: 811, startPoint y: 560, endPoint x: 678, endPoint y: 573, distance: 133.6
copy td "[PERSON_NAME]"
click at [504, 456] on textarea at bounding box center [431, 441] width 387 height 65
paste textarea "**********"
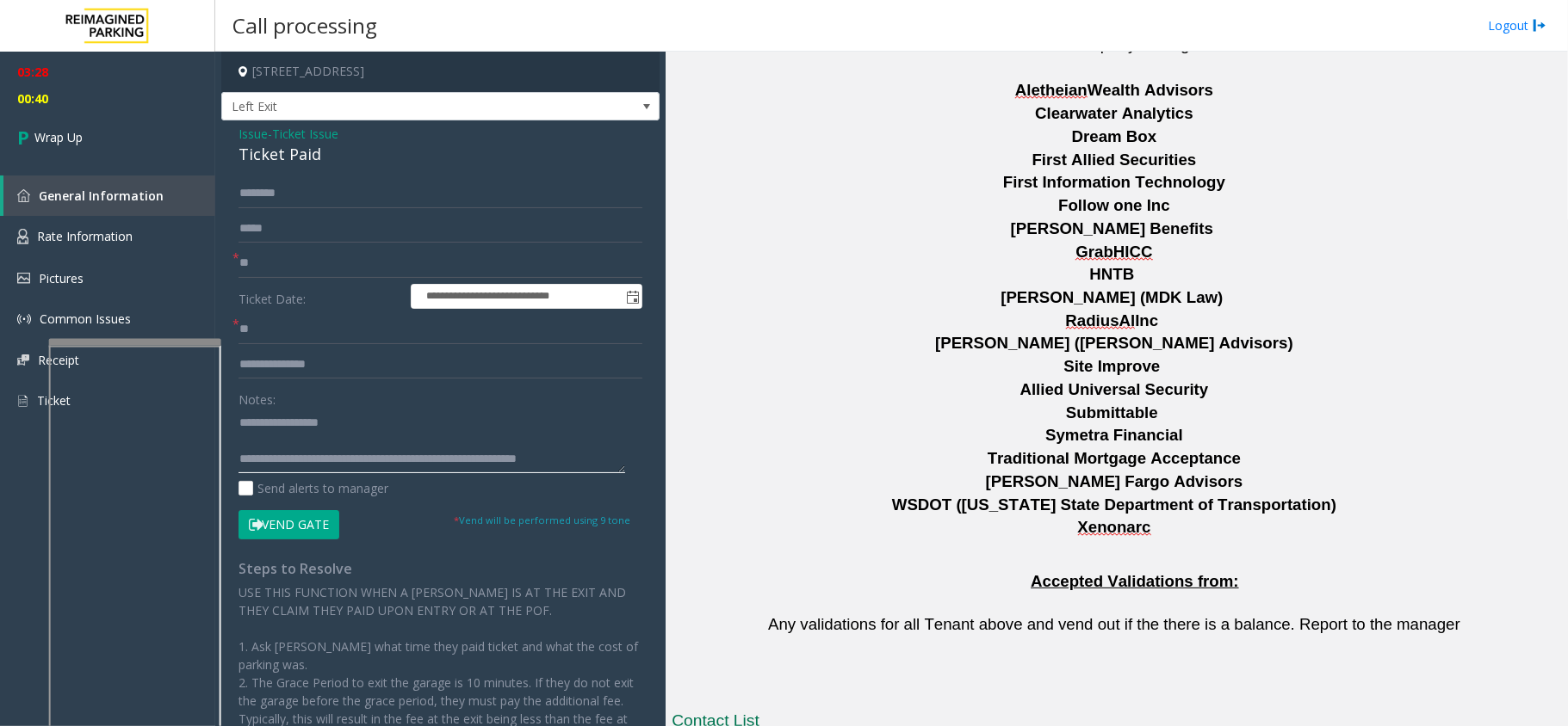
scroll to position [11, 0]
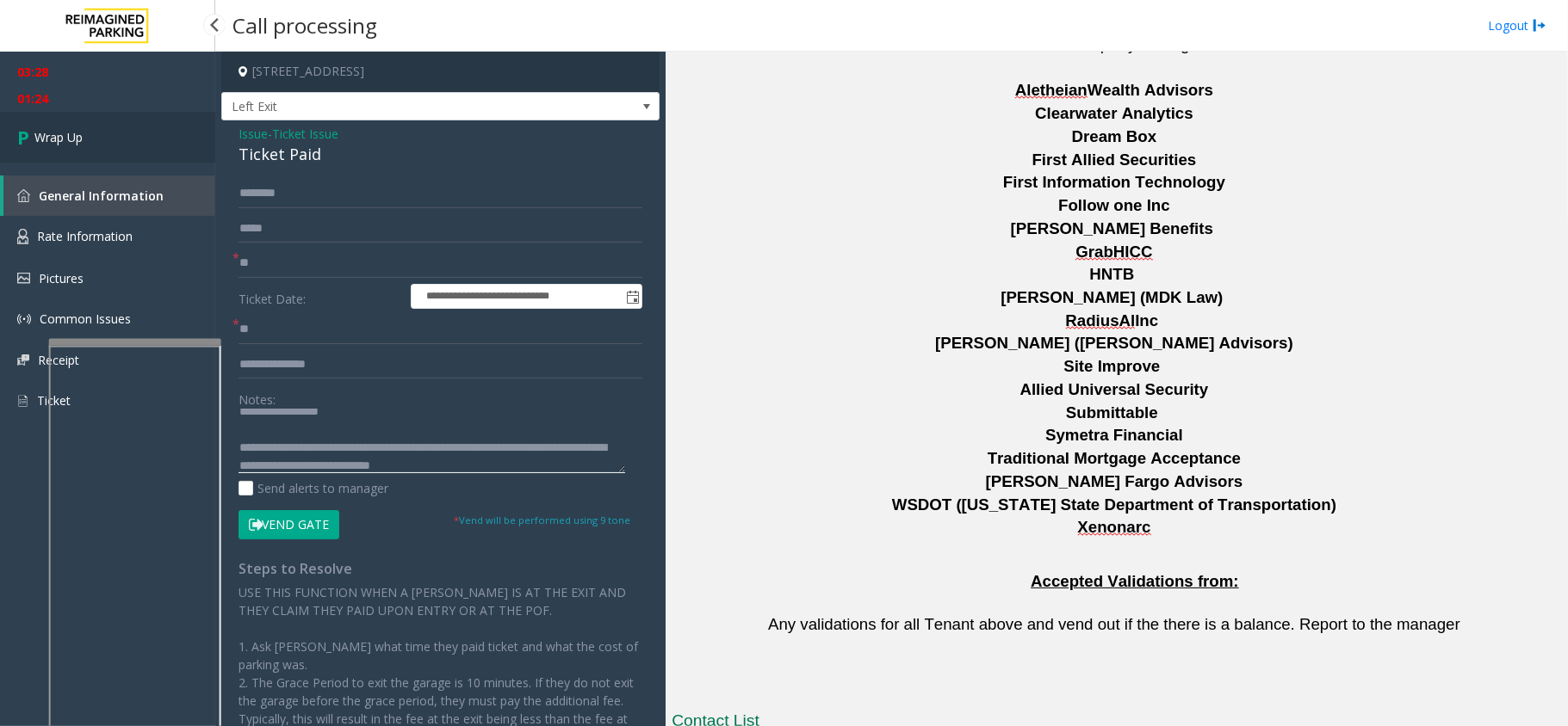
type textarea "**********"
click at [159, 142] on link "Wrap Up" at bounding box center [107, 138] width 216 height 51
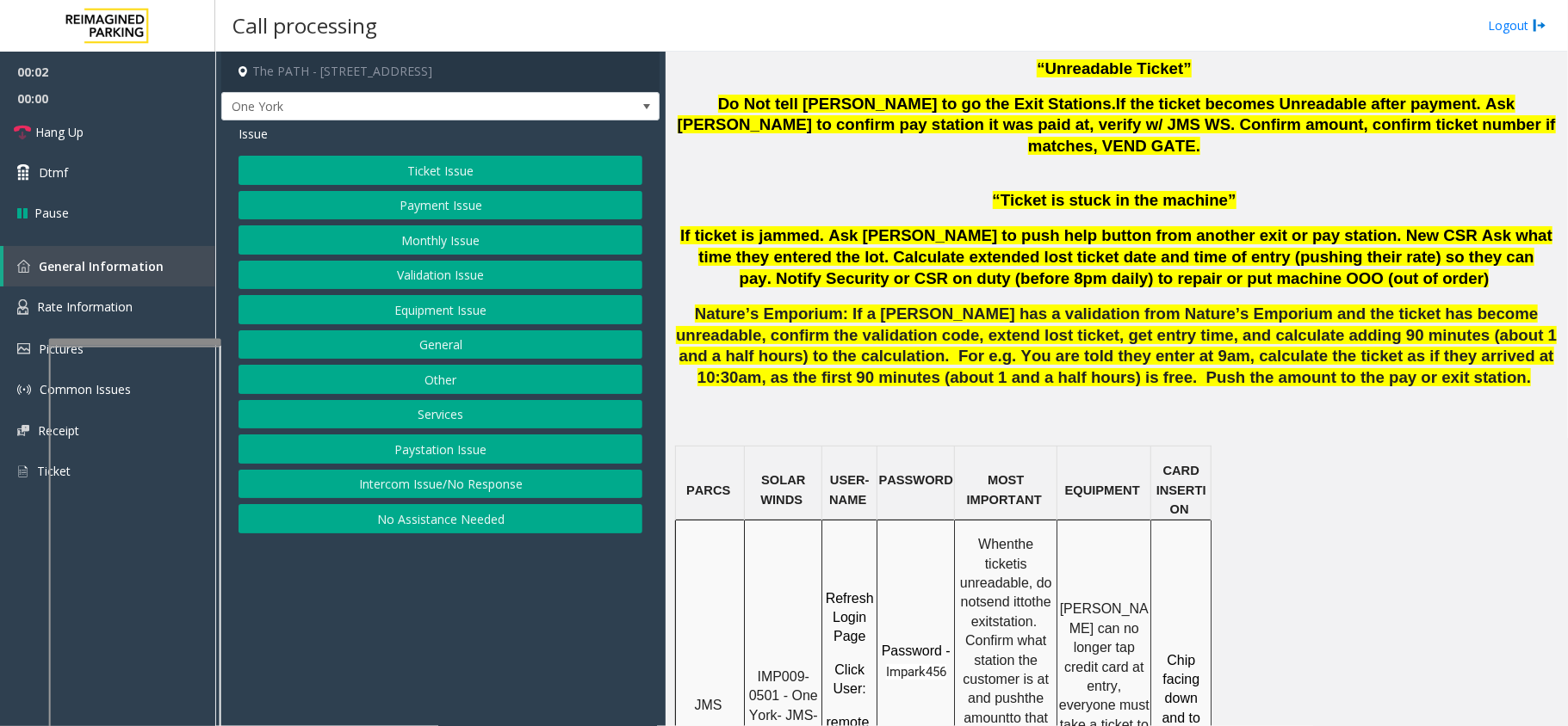
scroll to position [1147, 0]
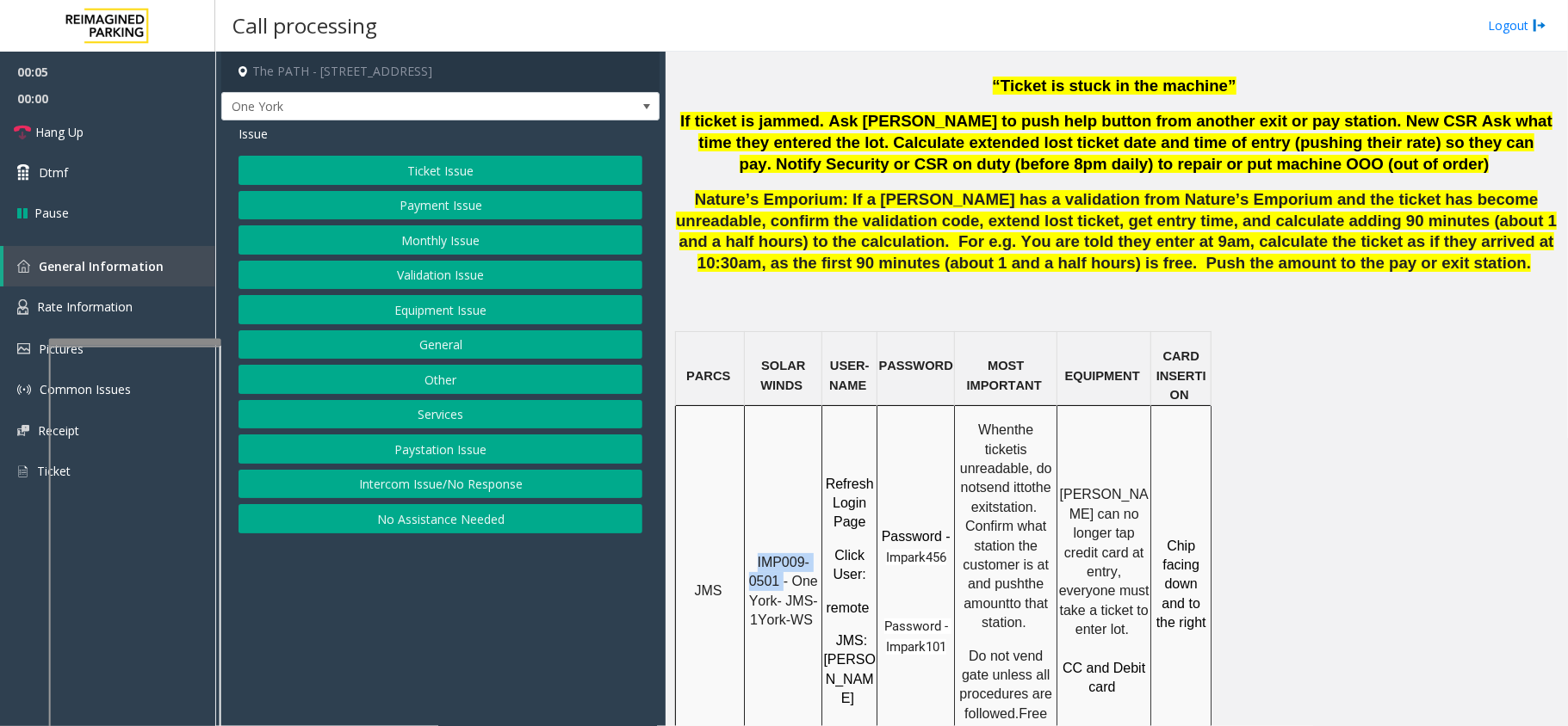
drag, startPoint x: 783, startPoint y: 520, endPoint x: 761, endPoint y: 491, distance: 36.4
click at [761, 555] on span "IMP009-0501 - One York- JMS-1York-WS" at bounding box center [785, 590] width 73 height 72
copy span "IMP009-0501"
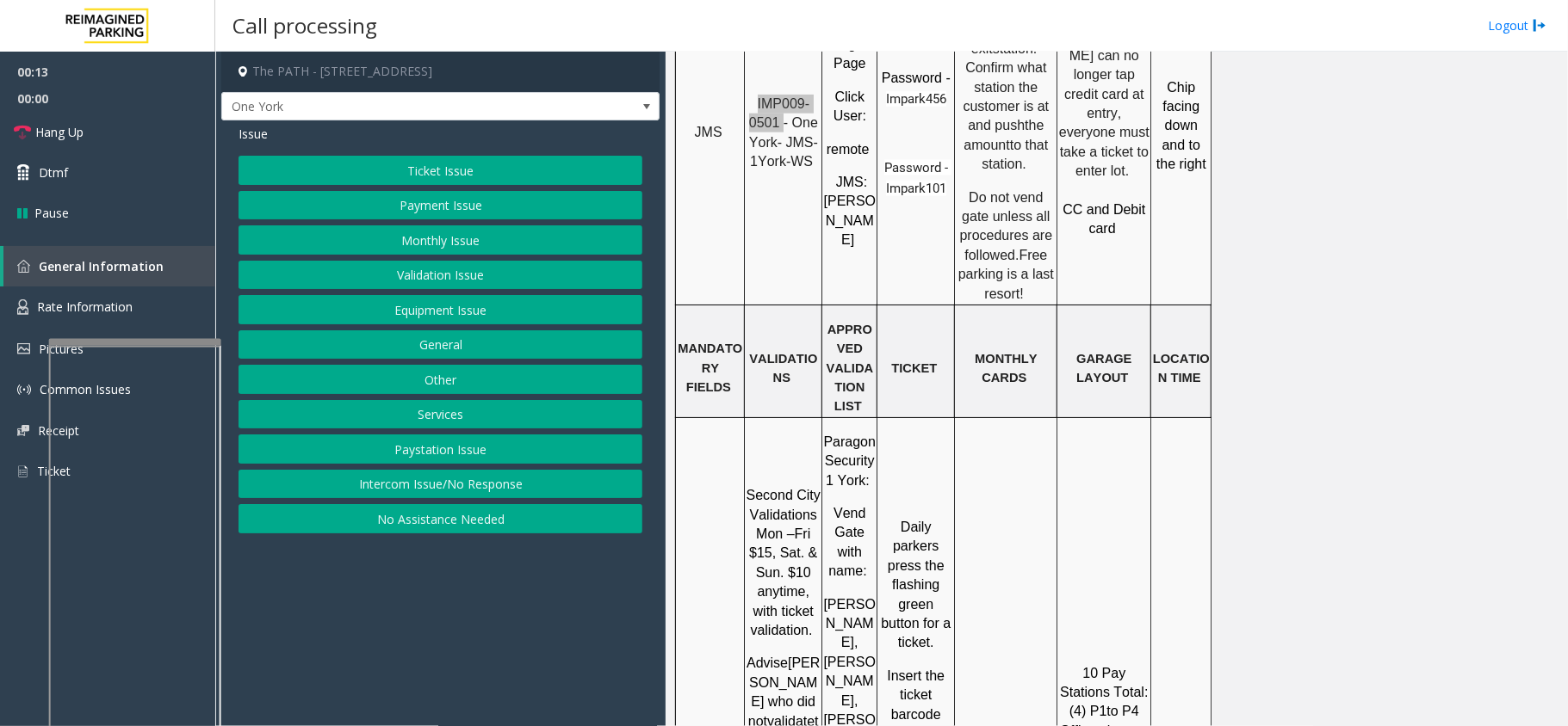
scroll to position [1721, 0]
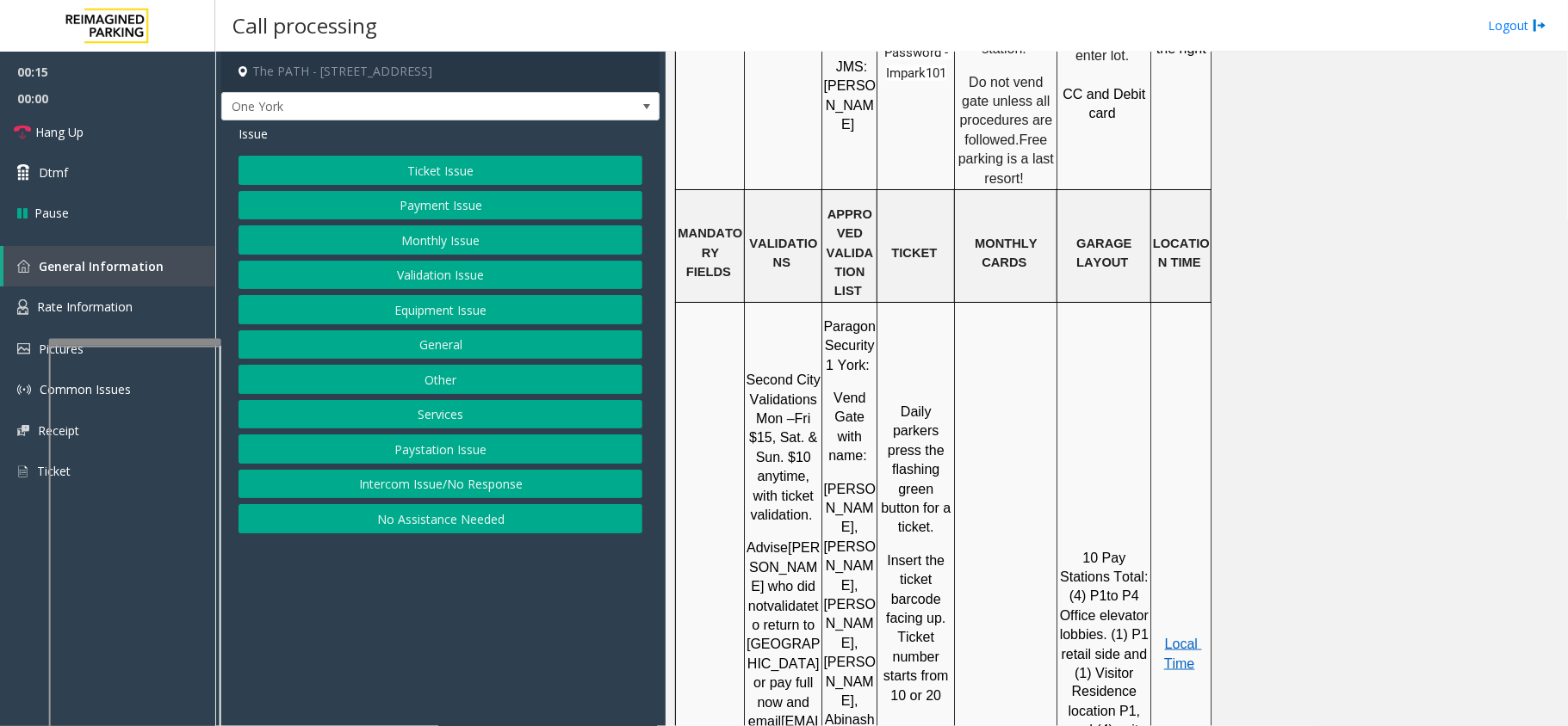
click at [458, 169] on button "Ticket Issue" at bounding box center [440, 170] width 404 height 30
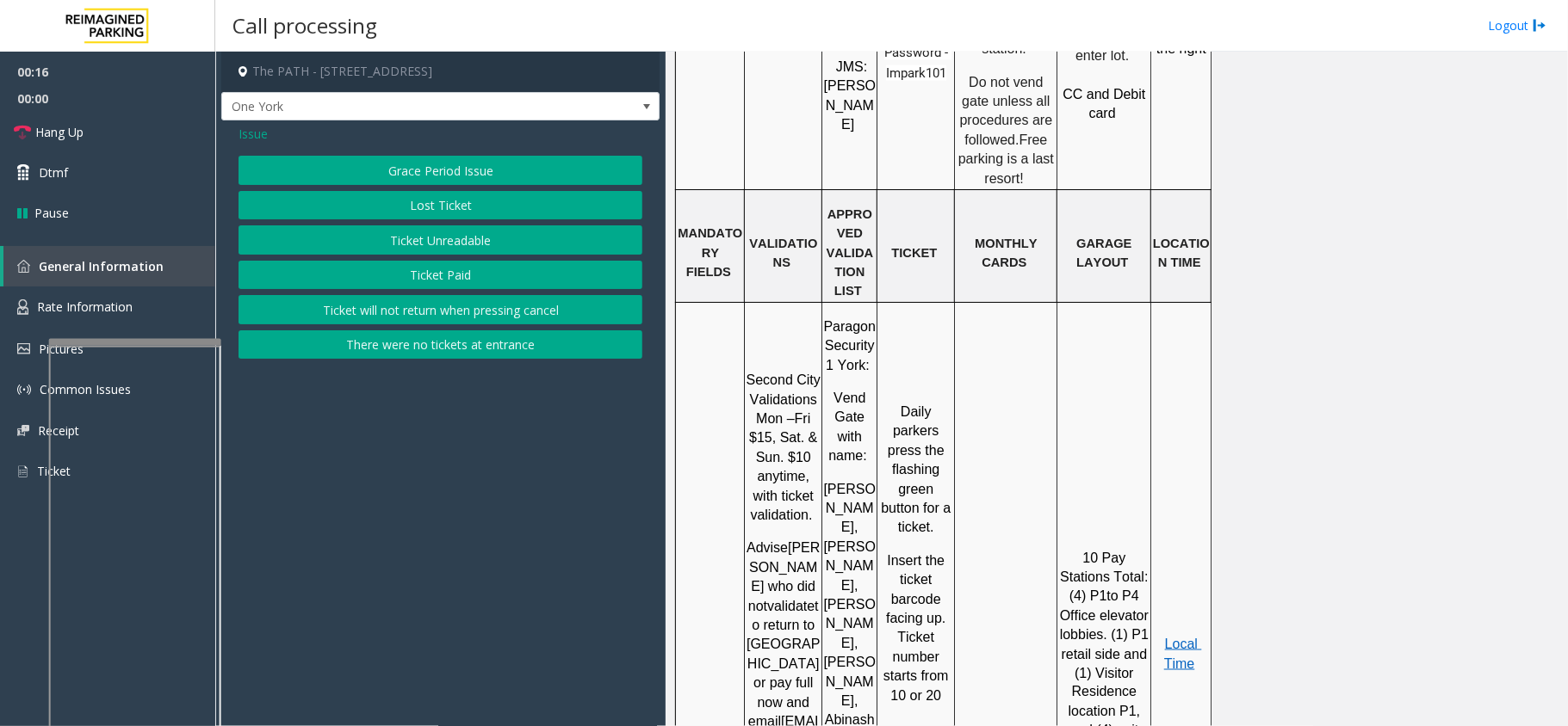
click at [463, 248] on button "Ticket Unreadable" at bounding box center [440, 240] width 404 height 30
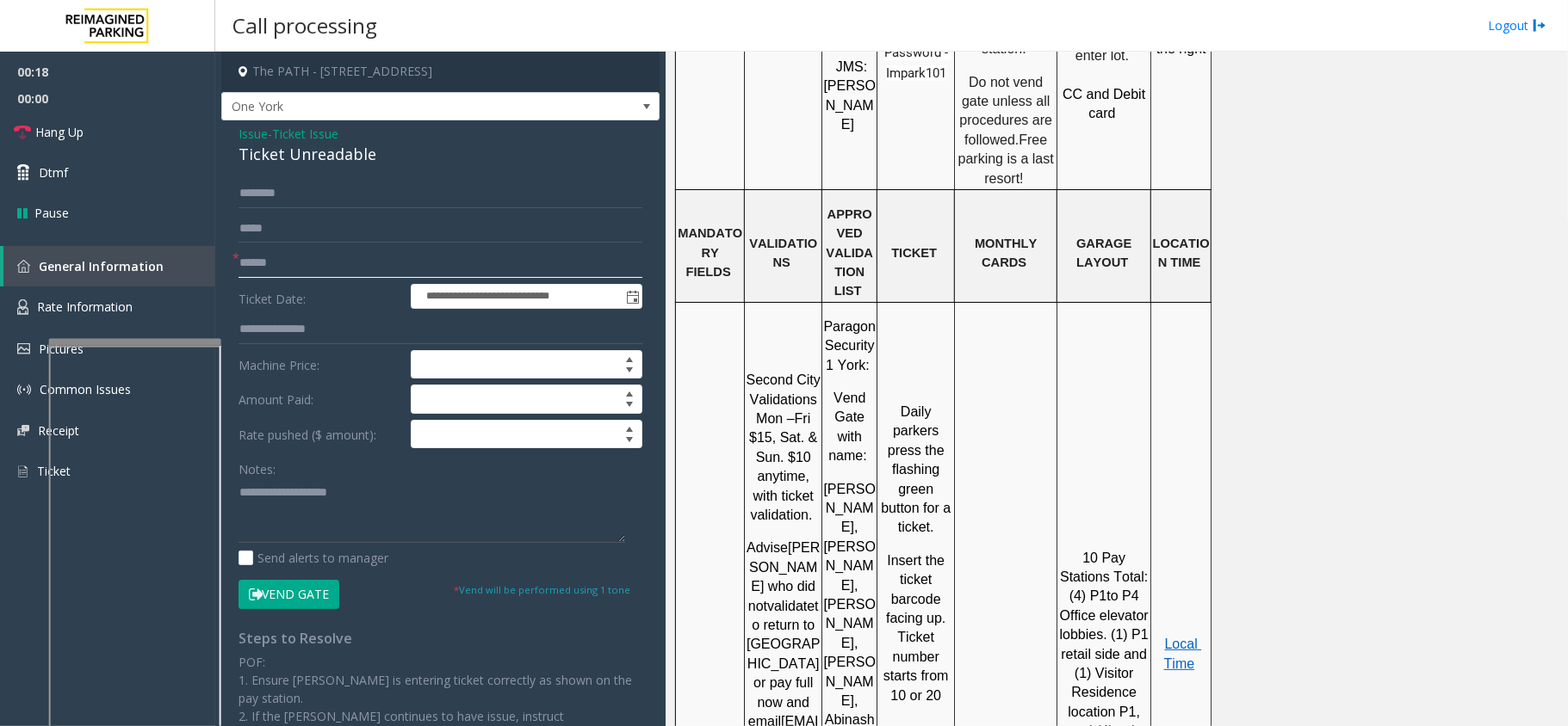
click at [246, 266] on input "text" at bounding box center [440, 264] width 404 height 30
click at [303, 162] on div "Ticket Unreadable" at bounding box center [440, 154] width 404 height 24
drag, startPoint x: 365, startPoint y: 521, endPoint x: 365, endPoint y: 533, distance: 12.0
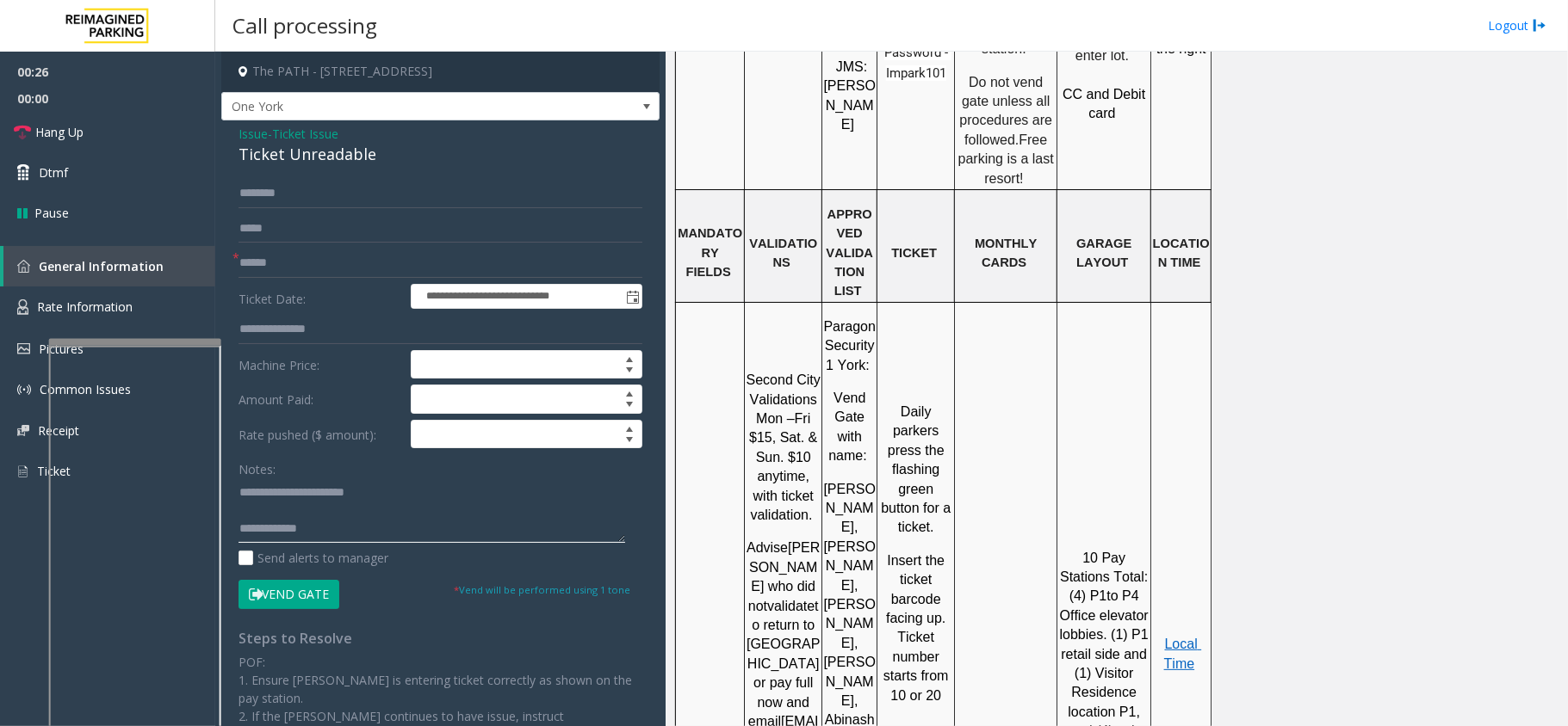
click at [365, 523] on textarea at bounding box center [431, 511] width 387 height 65
click at [365, 533] on textarea at bounding box center [431, 511] width 387 height 65
type textarea "**********"
click at [270, 259] on input "text" at bounding box center [440, 264] width 404 height 30
click at [331, 264] on input "text" at bounding box center [440, 264] width 404 height 30
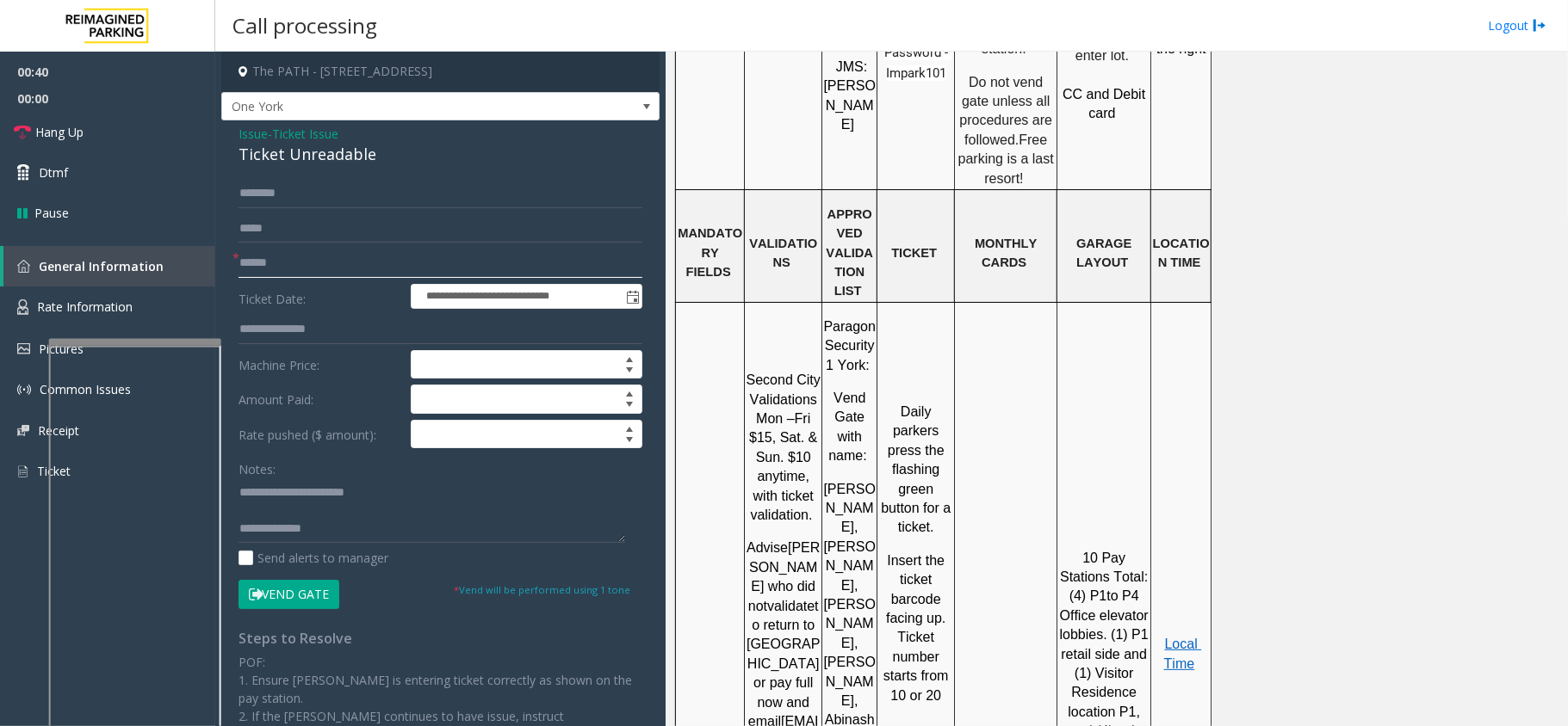
click at [416, 255] on input "text" at bounding box center [440, 264] width 404 height 30
click at [269, 266] on input "*******" at bounding box center [440, 264] width 404 height 30
type input "********"
click at [405, 532] on textarea at bounding box center [431, 511] width 387 height 65
click at [147, 121] on link "Hang Up" at bounding box center [107, 132] width 216 height 40
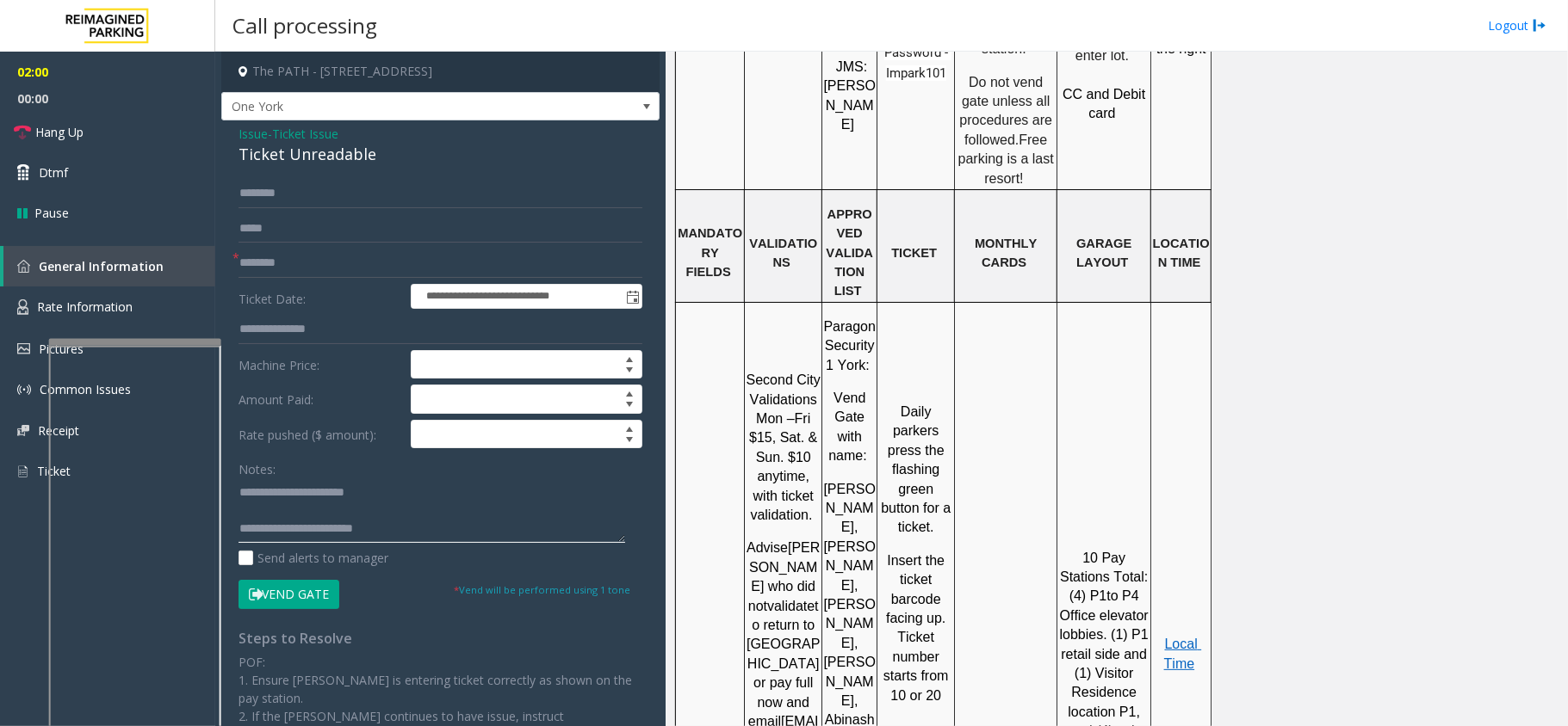
click at [396, 543] on textarea at bounding box center [431, 511] width 387 height 65
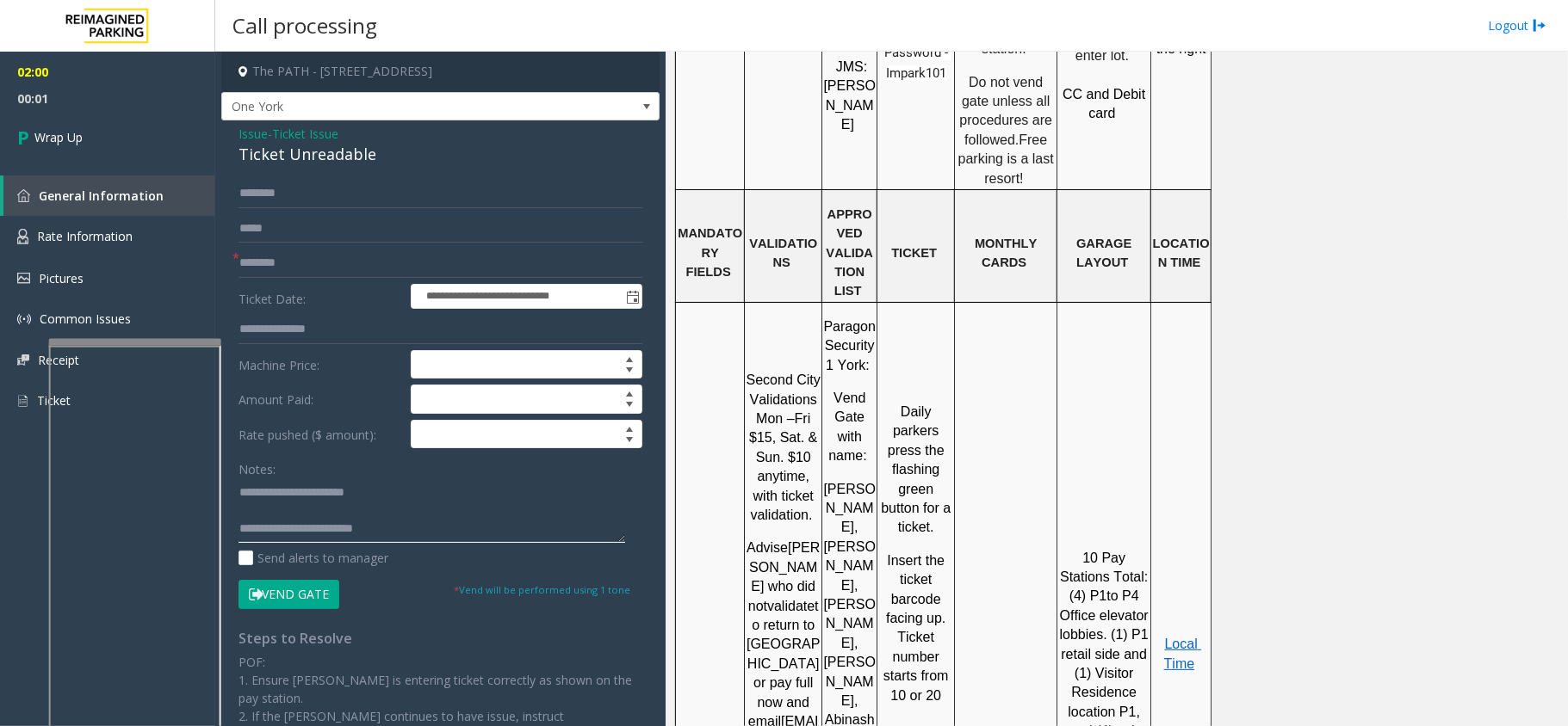
click at [529, 526] on textarea at bounding box center [431, 511] width 387 height 65
type textarea "**********"
click at [126, 146] on link "Wrap Up" at bounding box center [107, 138] width 216 height 51
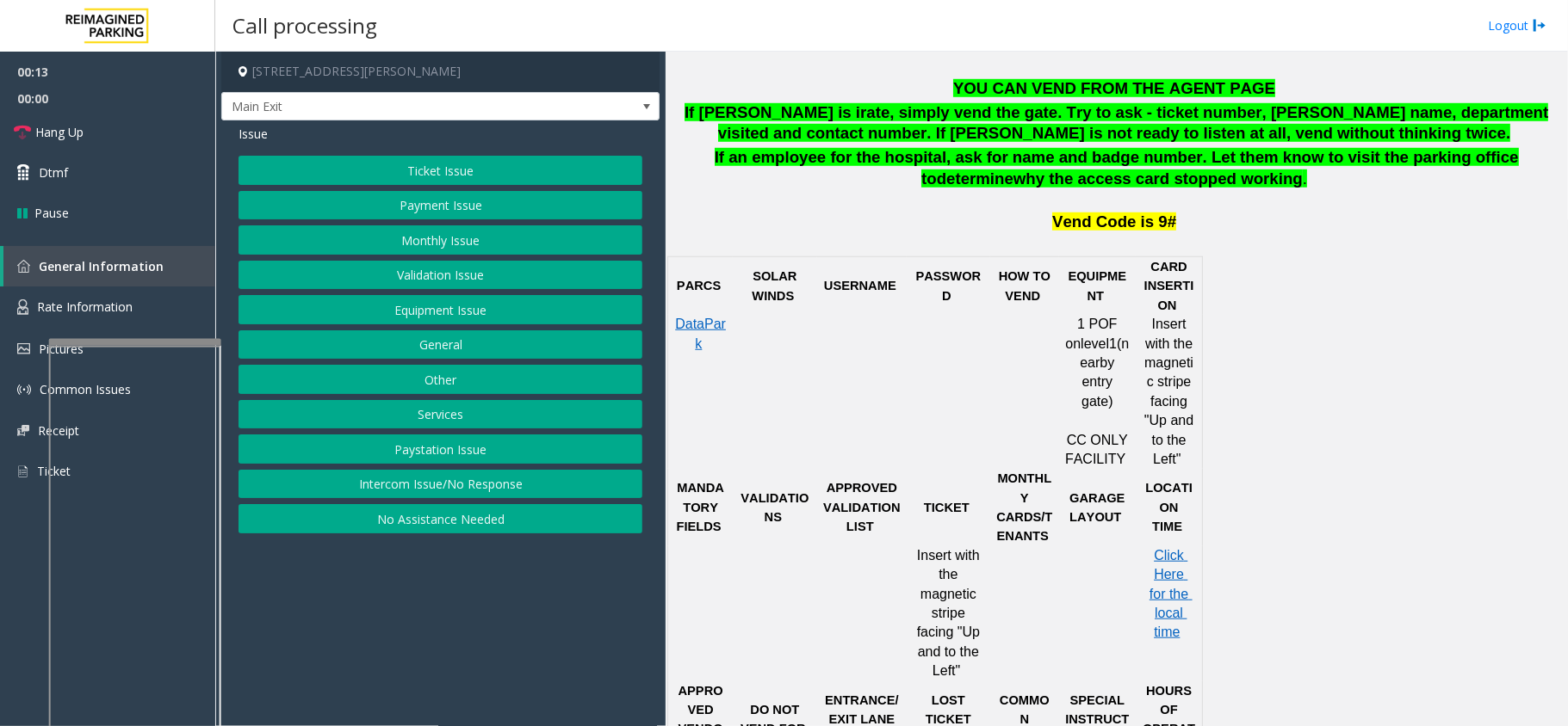
scroll to position [917, 0]
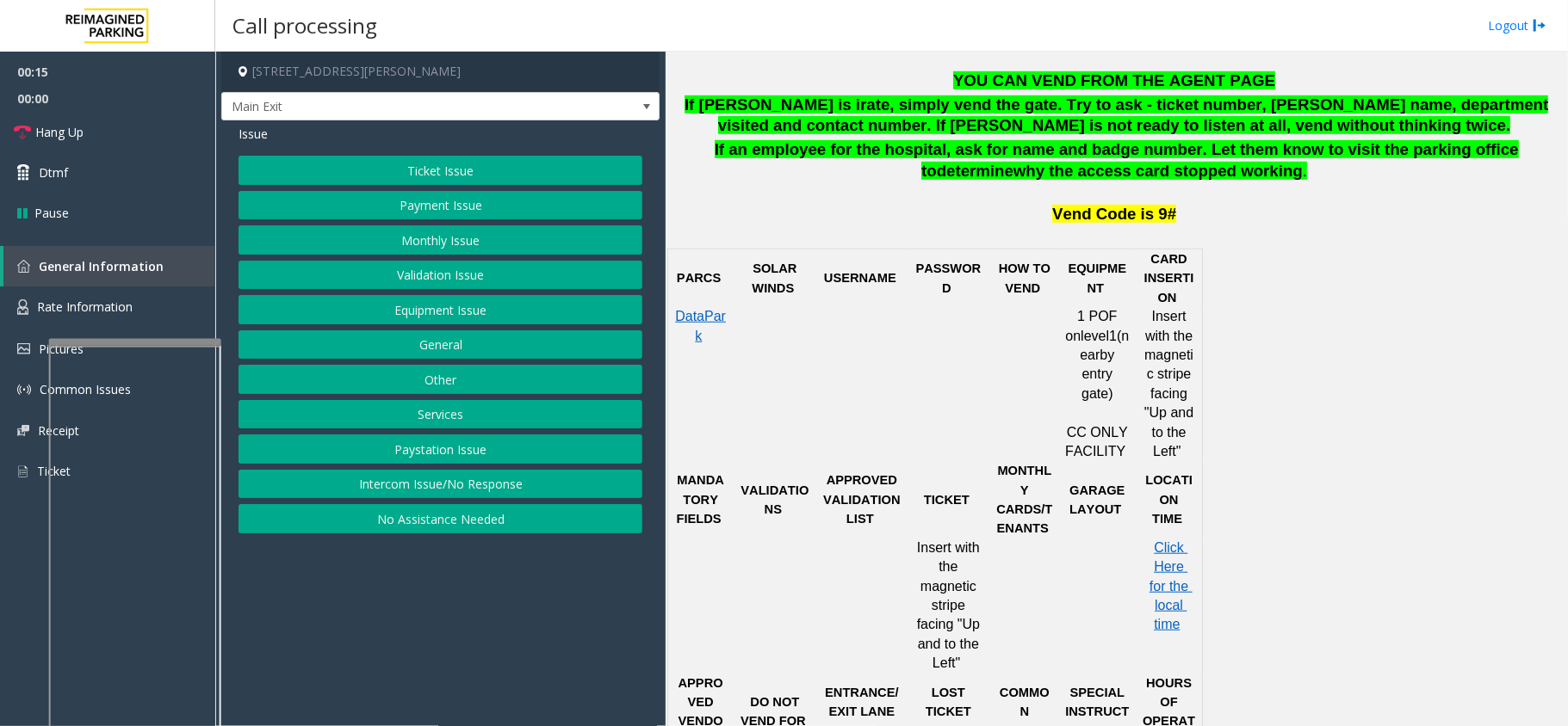
click at [448, 179] on button "Ticket Issue" at bounding box center [440, 170] width 404 height 30
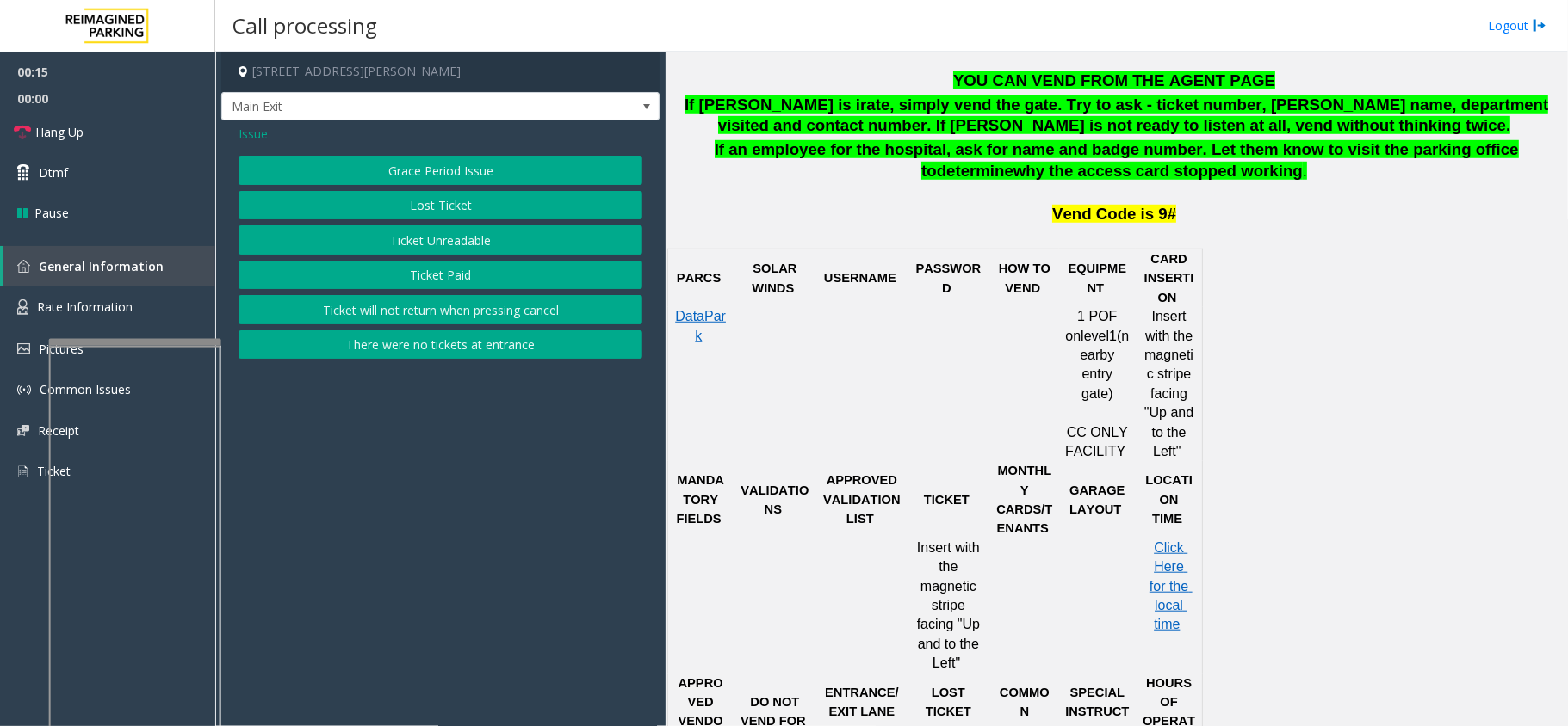
click at [432, 257] on div "Grace Period Issue Lost Ticket Ticket Unreadable Ticket Paid Ticket will not re…" at bounding box center [440, 257] width 404 height 203
click at [437, 246] on button "Ticket Unreadable" at bounding box center [440, 240] width 404 height 30
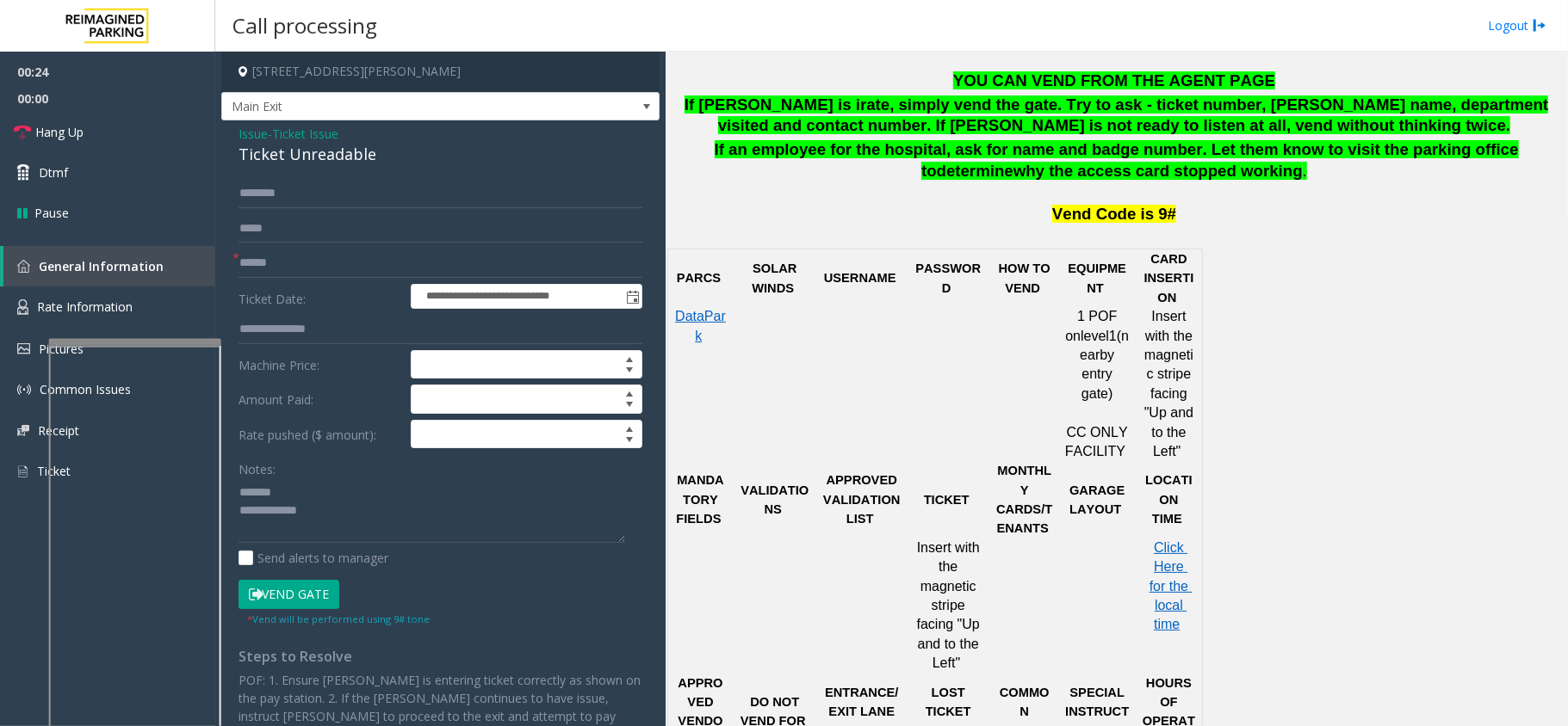
click at [274, 147] on div "Ticket Unreadable" at bounding box center [440, 154] width 404 height 24
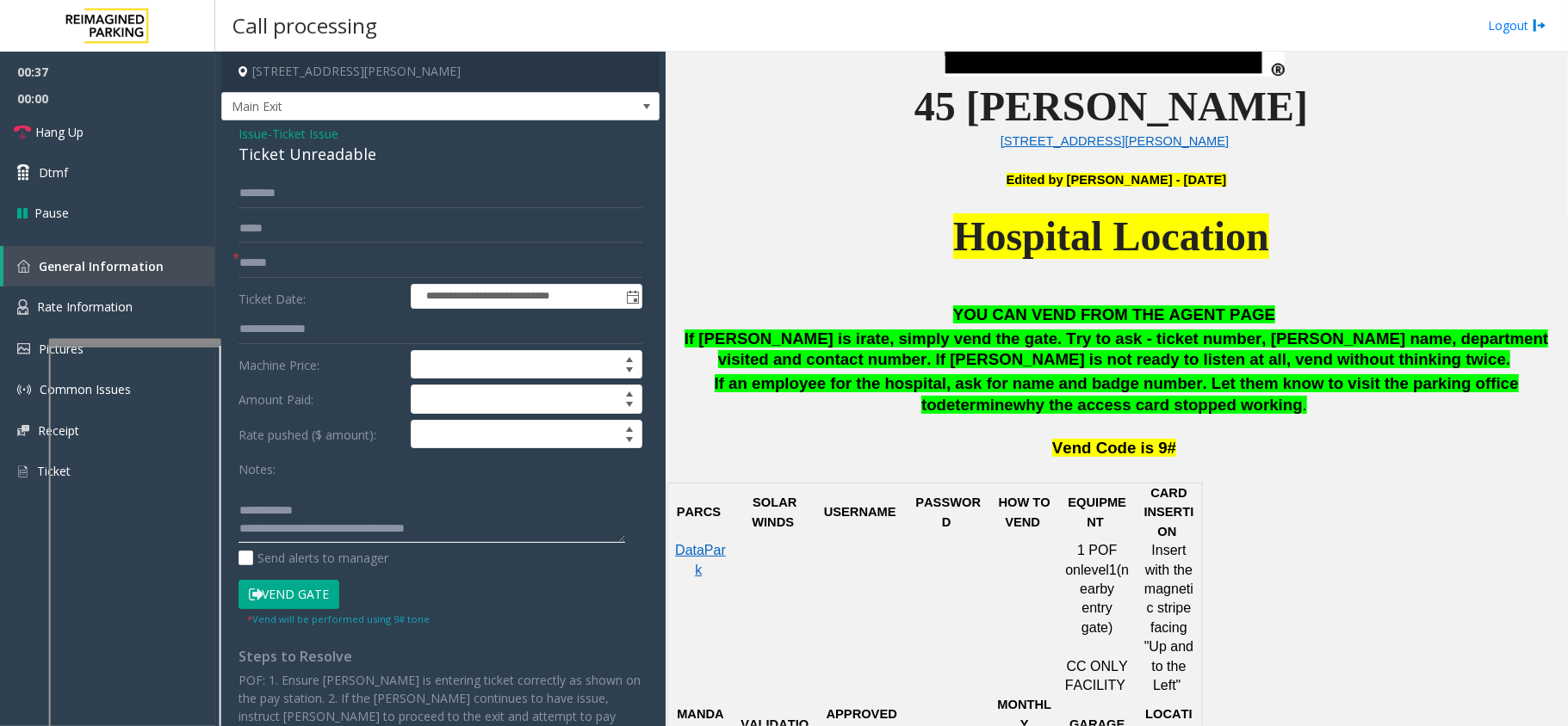
scroll to position [574, 0]
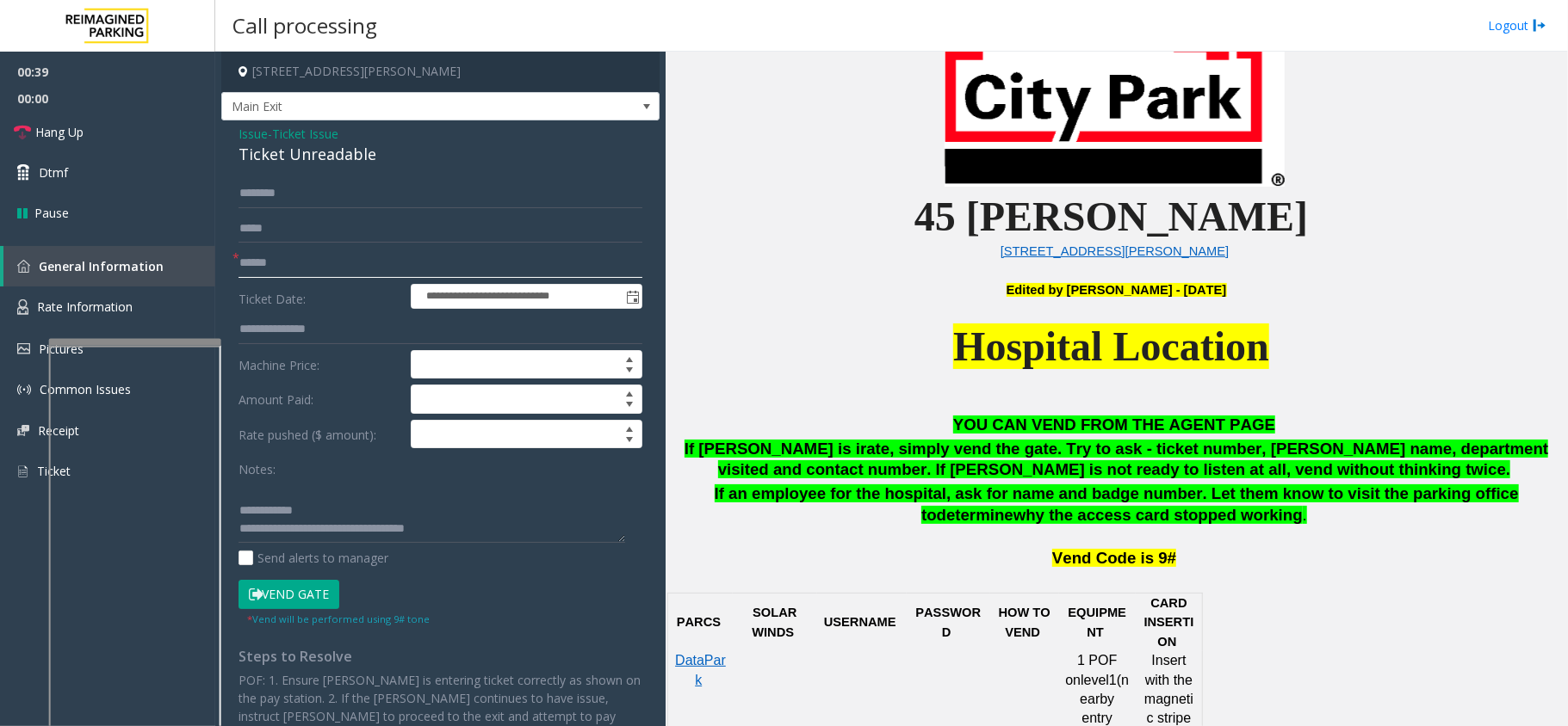
click at [349, 267] on input "text" at bounding box center [440, 264] width 404 height 30
click at [339, 514] on textarea at bounding box center [431, 511] width 387 height 65
click at [283, 263] on input "text" at bounding box center [440, 264] width 404 height 30
click at [313, 537] on textarea at bounding box center [431, 511] width 387 height 65
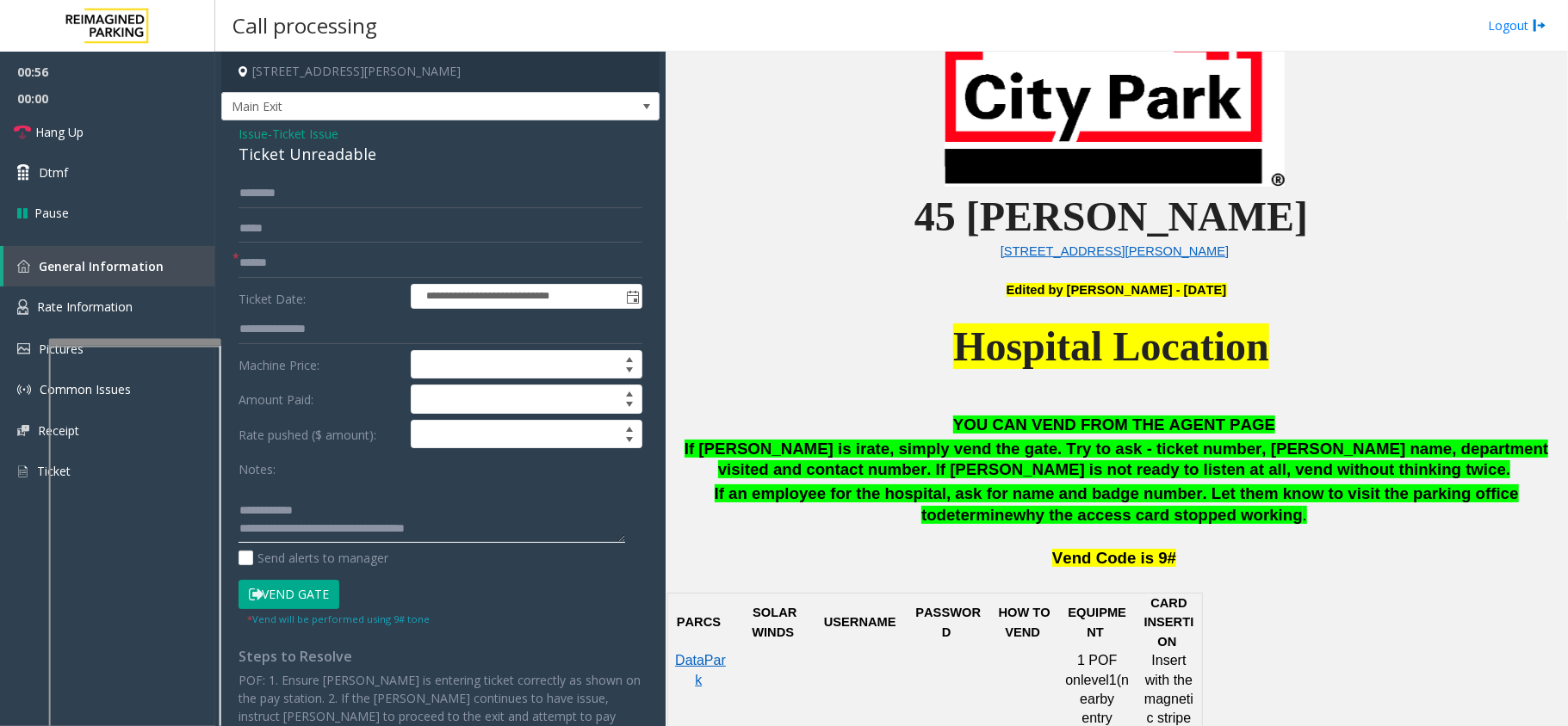
scroll to position [35, 0]
click at [243, 513] on textarea at bounding box center [431, 511] width 387 height 65
click at [333, 526] on textarea at bounding box center [431, 511] width 387 height 65
click at [334, 516] on textarea at bounding box center [431, 511] width 387 height 65
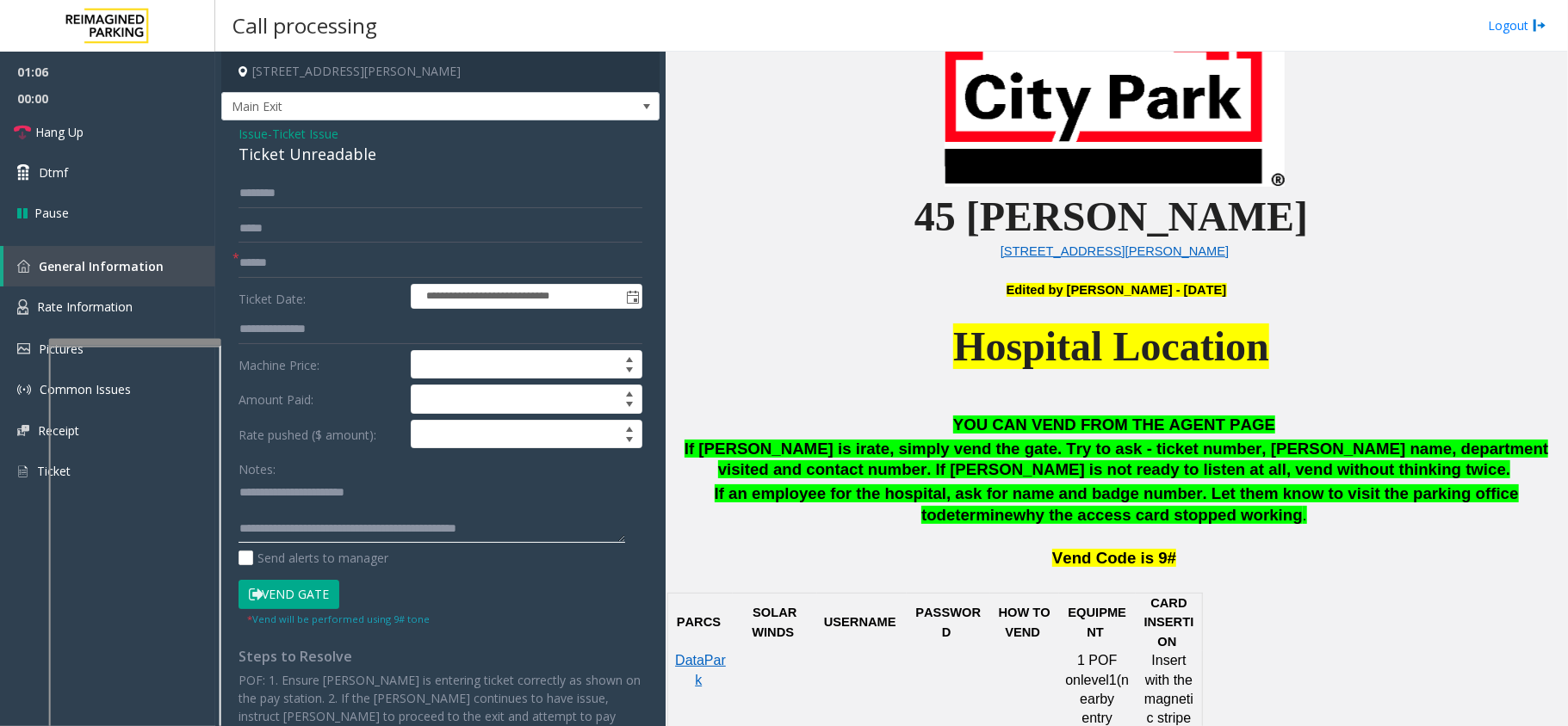
type textarea "**********"
drag, startPoint x: 313, startPoint y: 263, endPoint x: 305, endPoint y: 264, distance: 8.1
click at [305, 264] on input "text" at bounding box center [440, 264] width 404 height 30
type input "*******"
click at [300, 200] on input "text" at bounding box center [440, 194] width 404 height 30
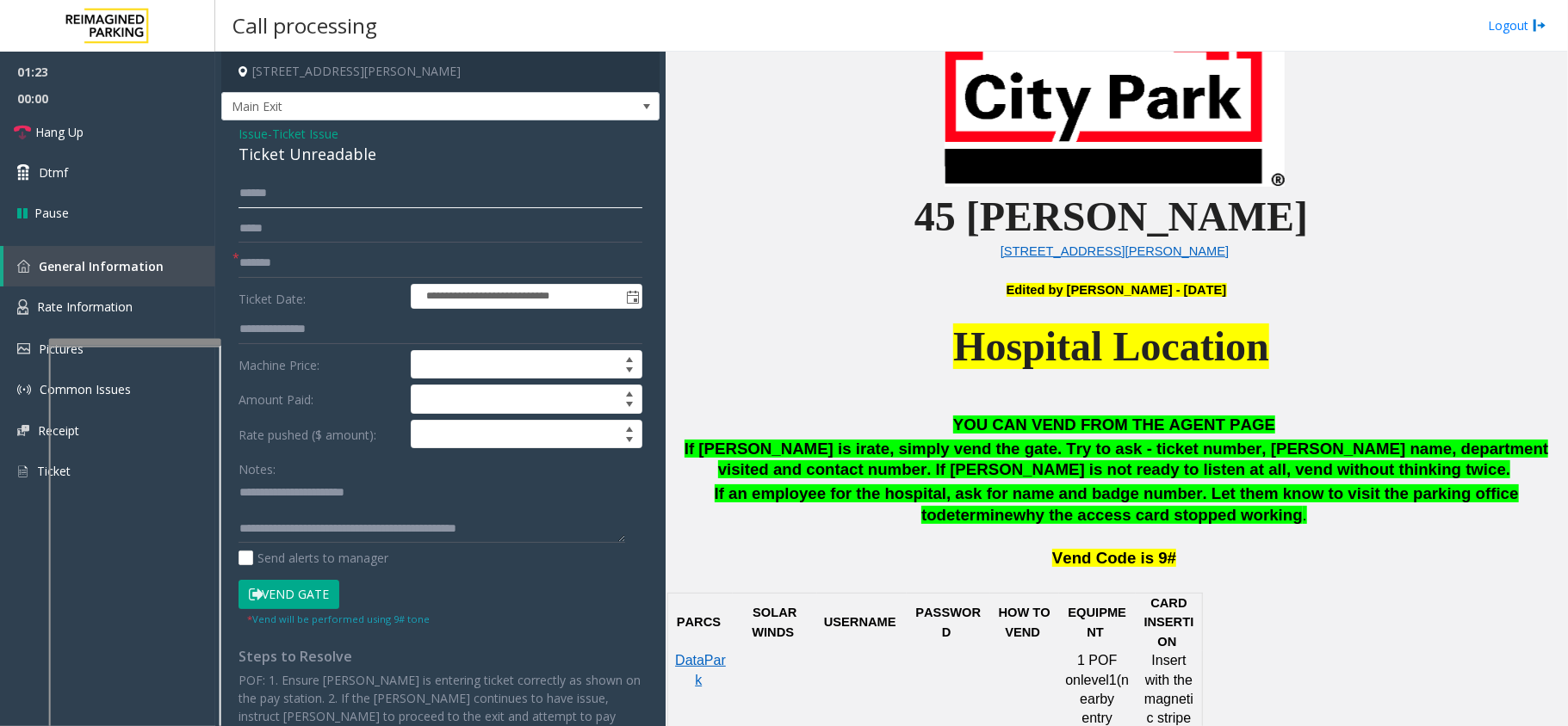
type input "******"
click at [314, 221] on input "text" at bounding box center [440, 229] width 404 height 30
click at [301, 510] on textarea at bounding box center [431, 511] width 387 height 65
type textarea "**********"
click at [283, 600] on button "Vend Gate" at bounding box center [288, 595] width 100 height 30
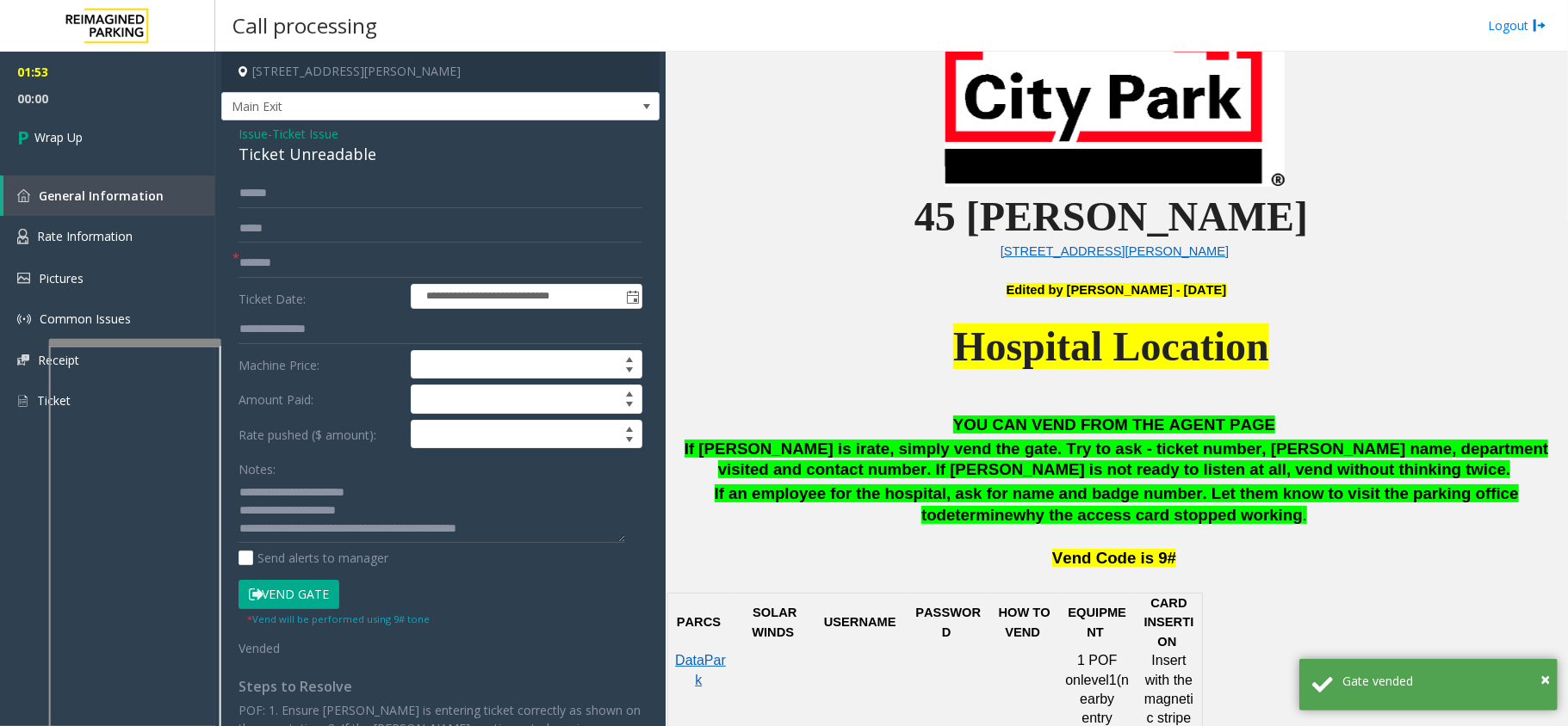
scroll to position [689, 0]
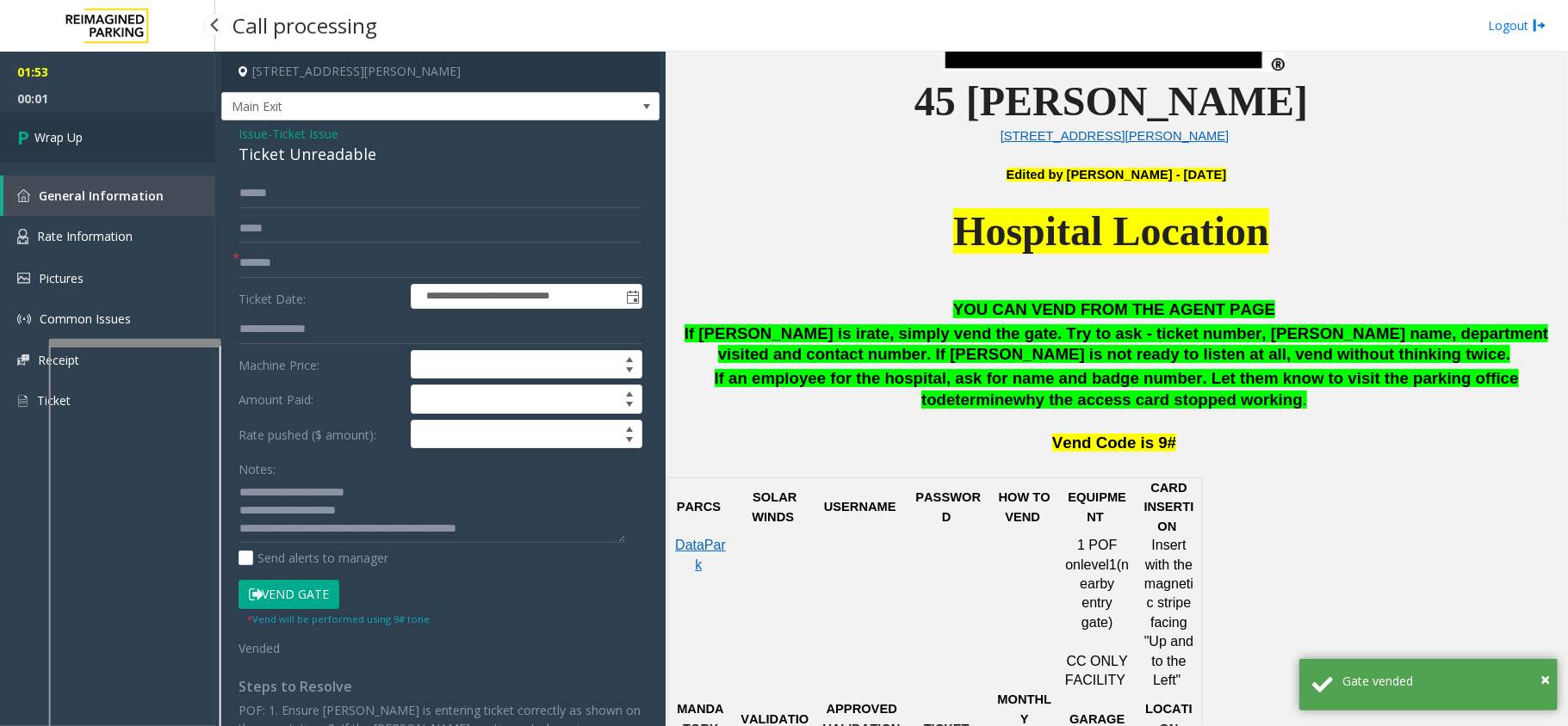
click at [88, 131] on link "Wrap Up" at bounding box center [107, 138] width 216 height 51
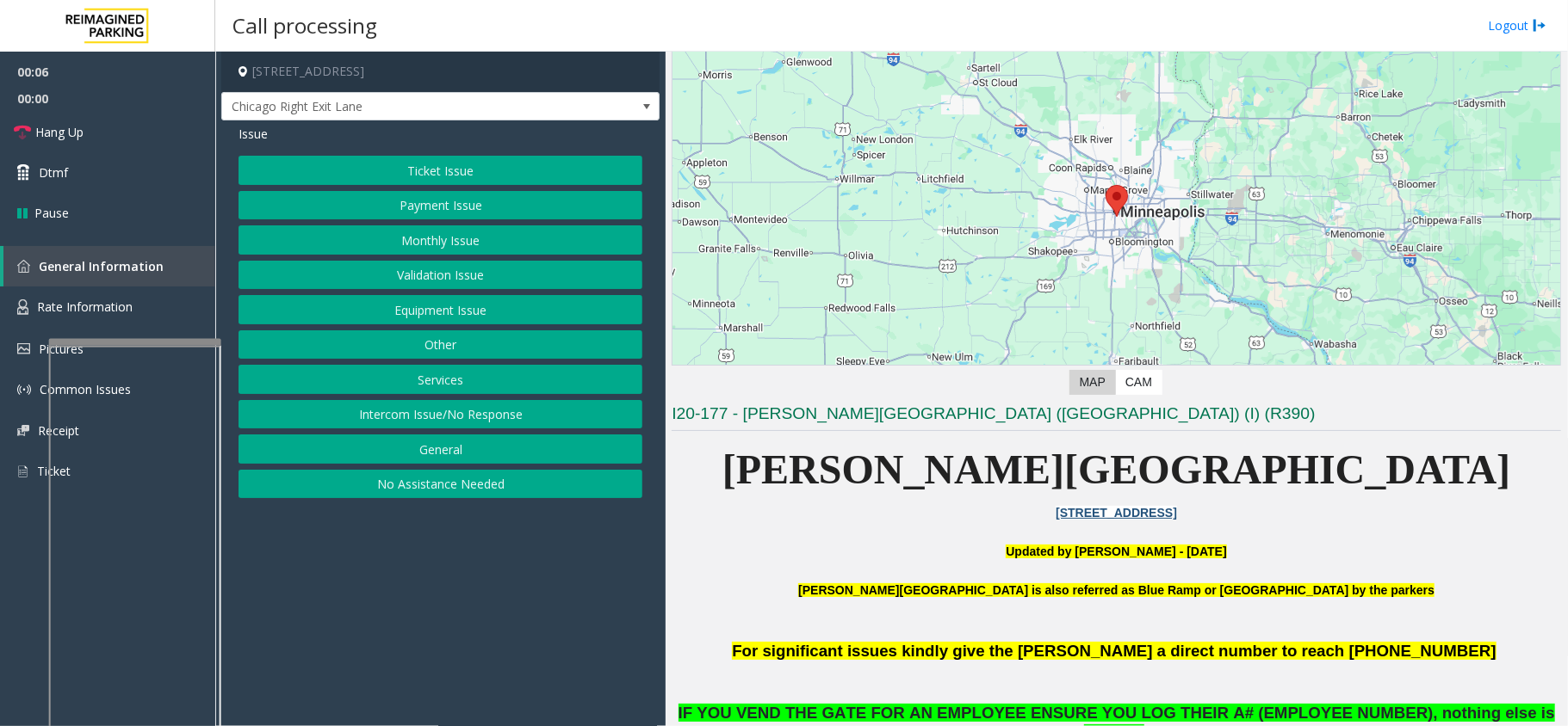
scroll to position [344, 0]
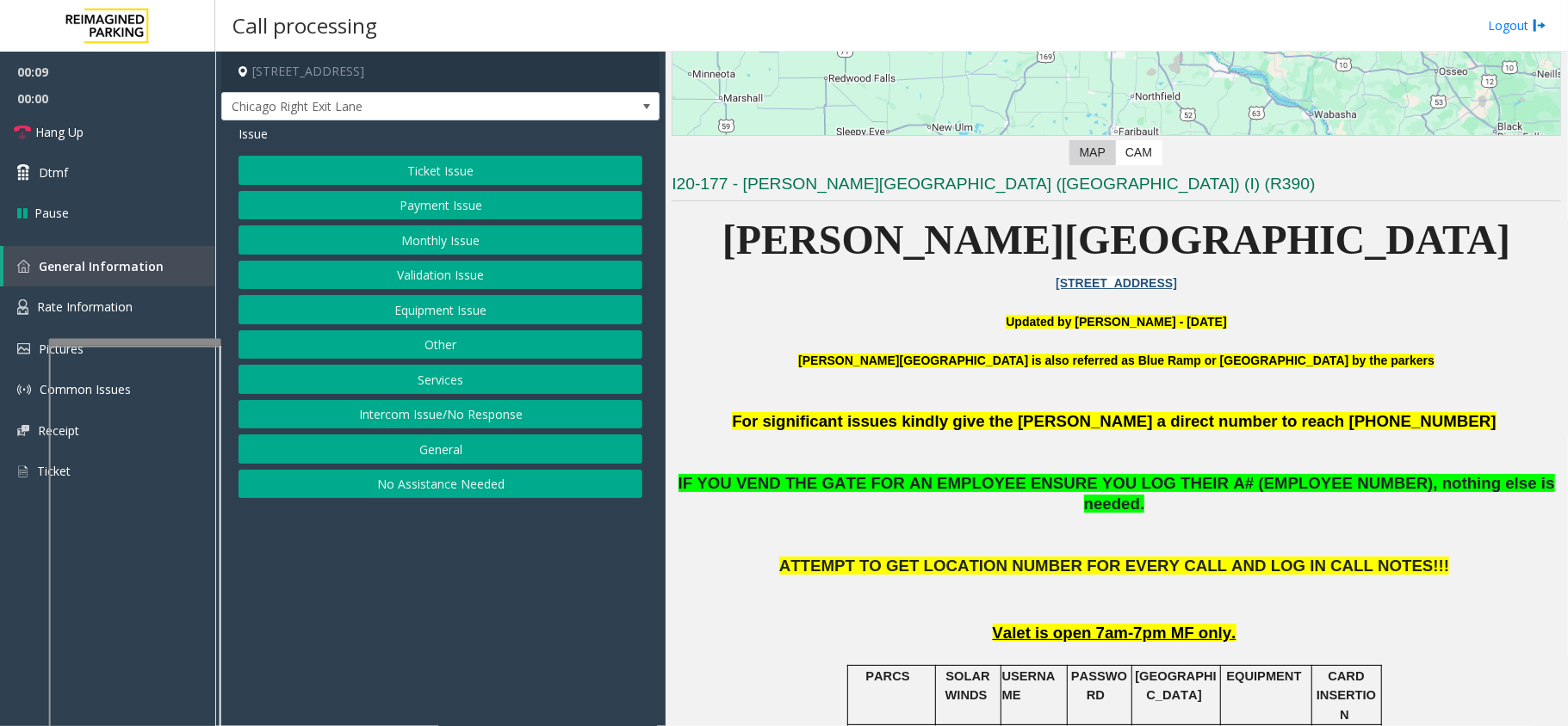
click at [463, 239] on button "Monthly Issue" at bounding box center [440, 240] width 404 height 30
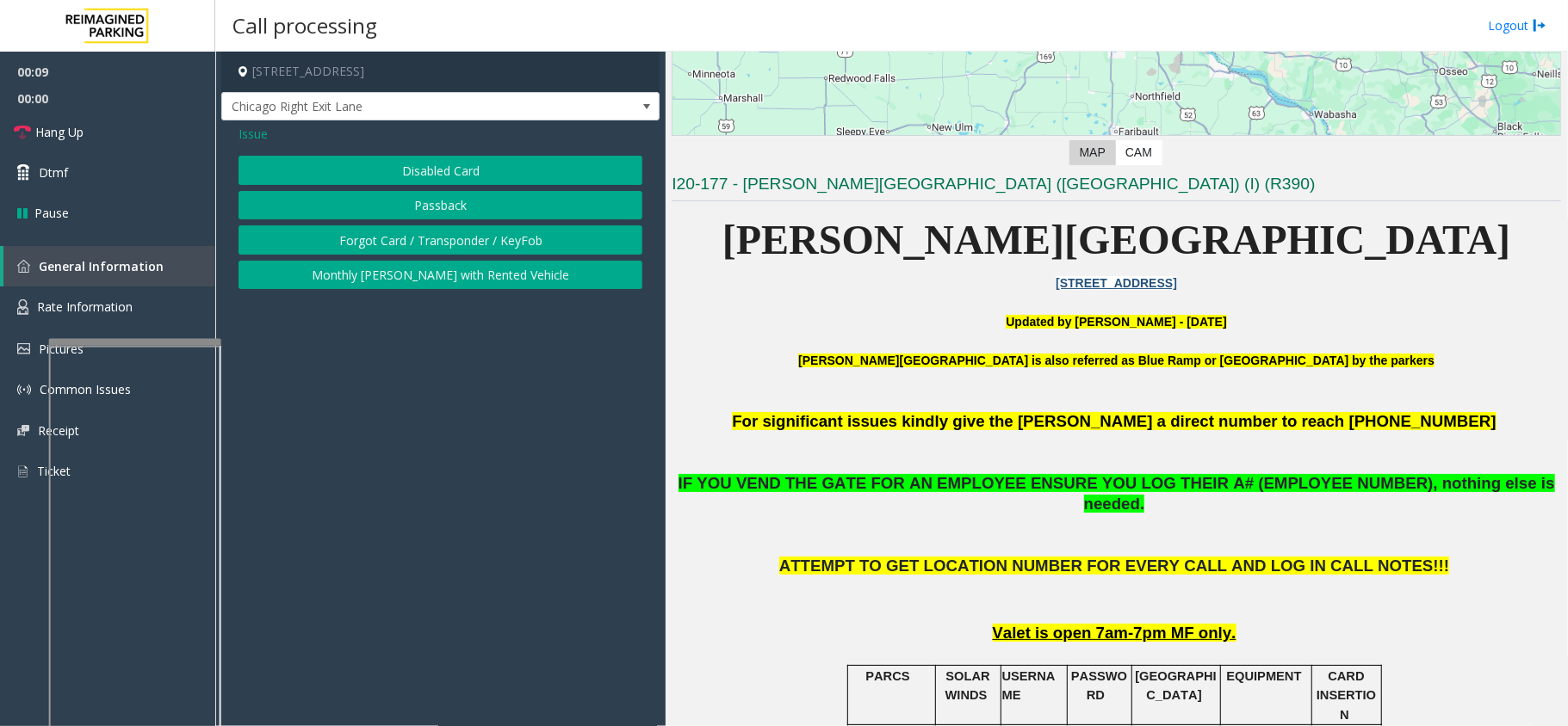
click at [438, 196] on button "Passback" at bounding box center [440, 206] width 404 height 30
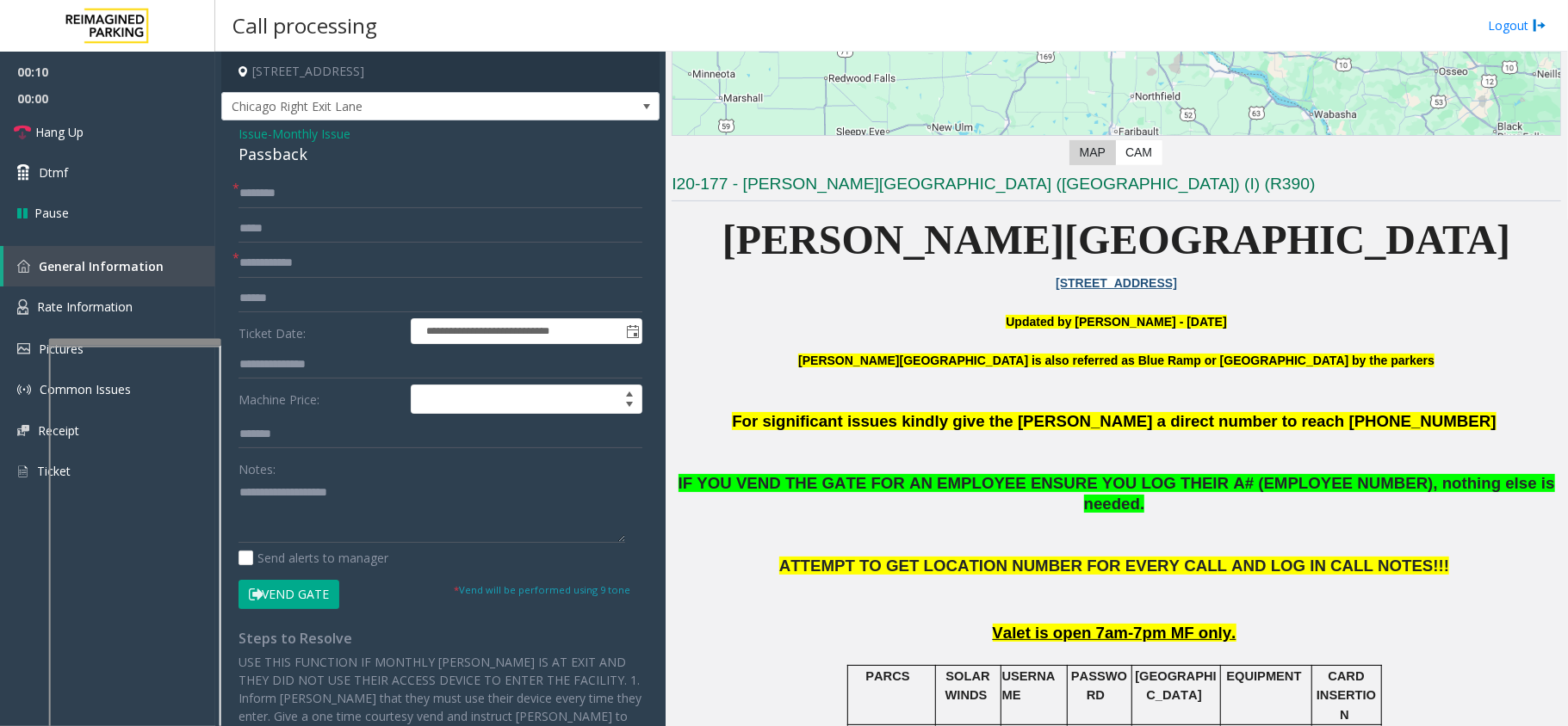
click at [290, 135] on span "Monthly Issue" at bounding box center [311, 134] width 79 height 18
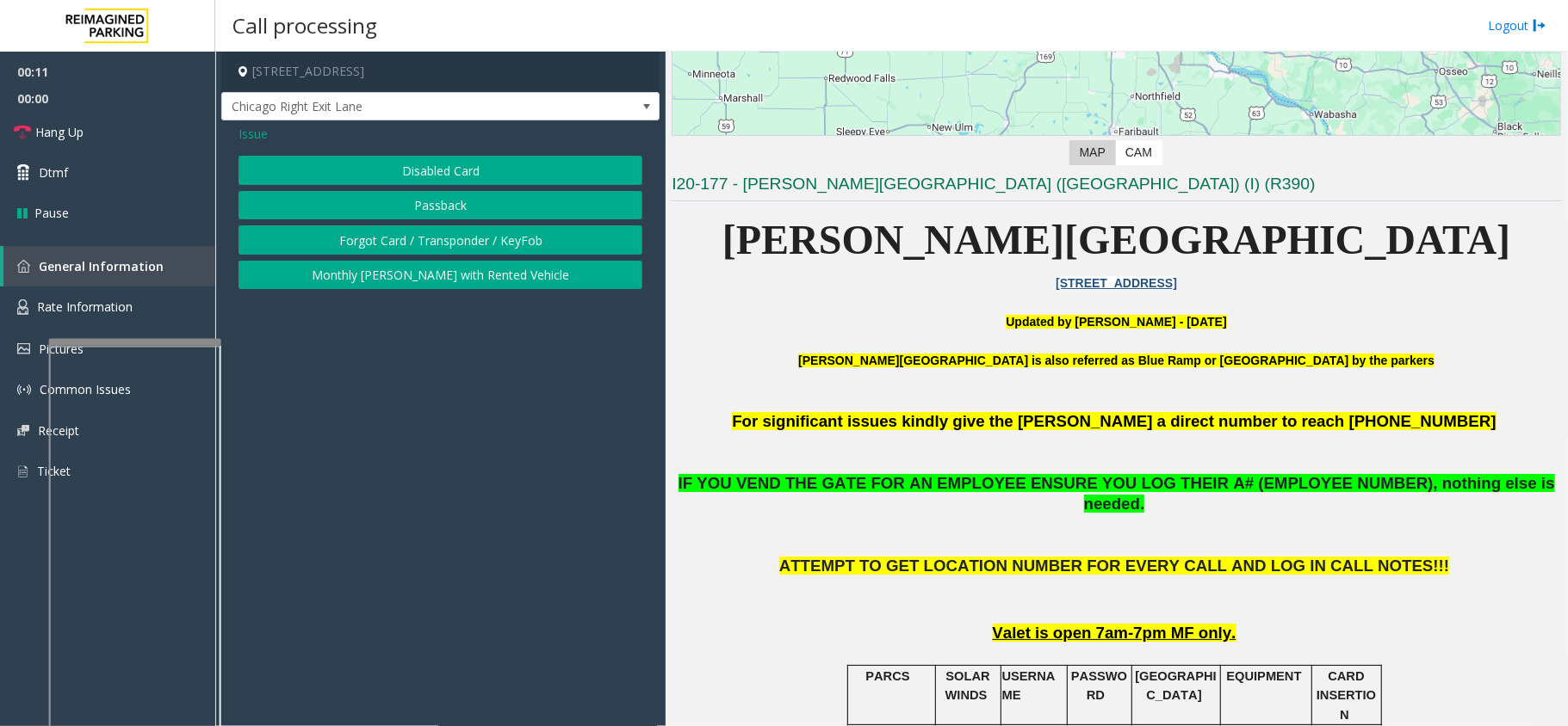
click at [388, 174] on button "Disabled Card" at bounding box center [440, 170] width 404 height 30
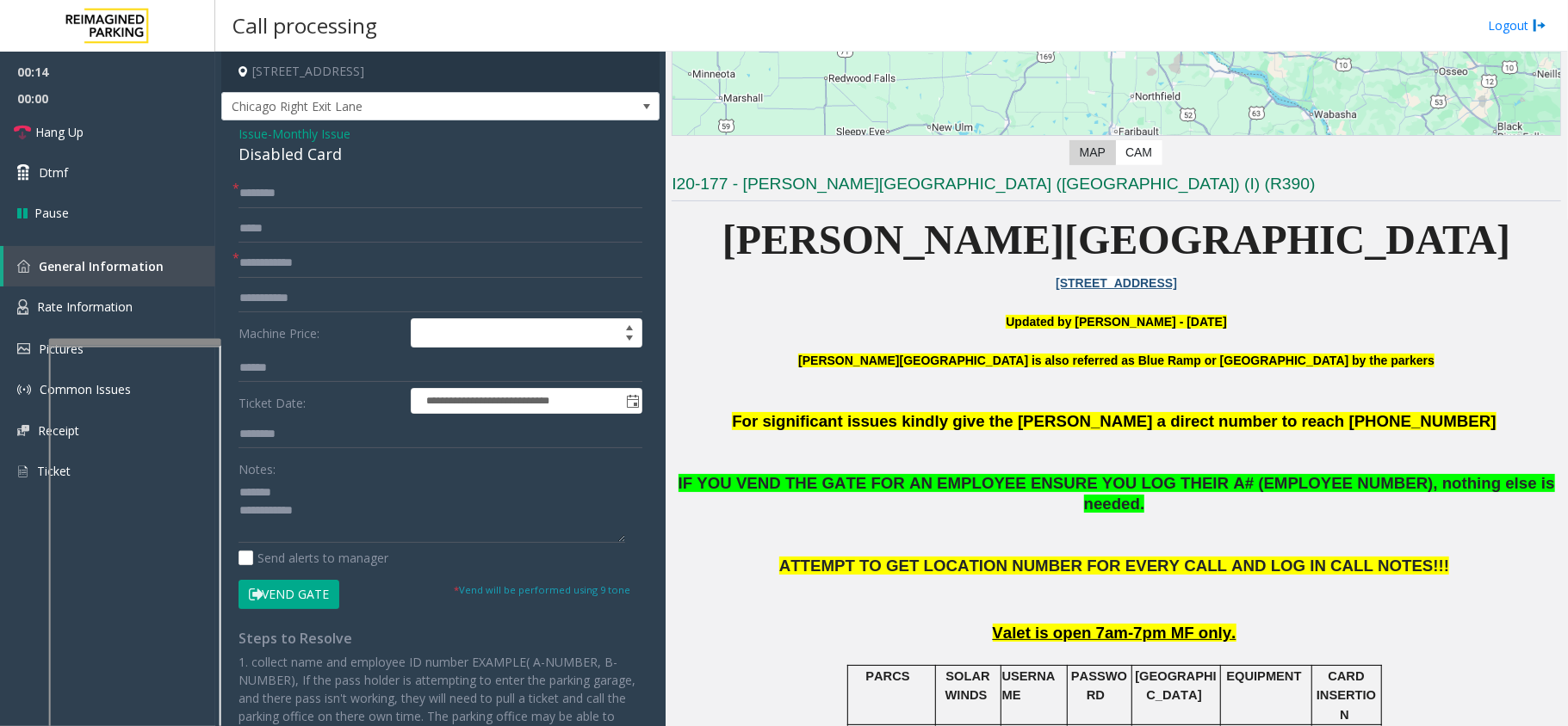
click at [306, 156] on div "Disabled Card" at bounding box center [440, 154] width 404 height 24
type textarea "**********"
click at [342, 275] on input "text" at bounding box center [440, 264] width 404 height 30
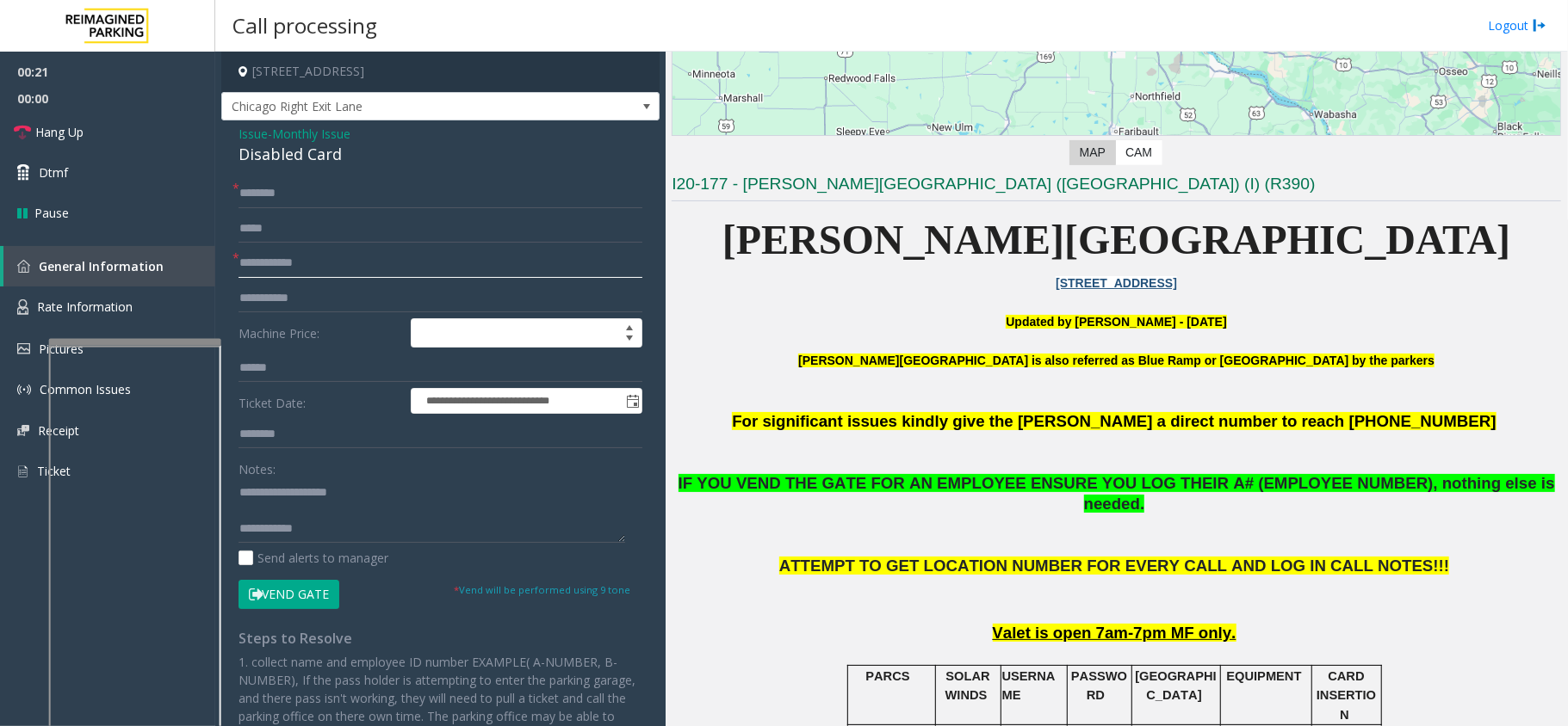
click at [298, 263] on input "text" at bounding box center [440, 264] width 404 height 30
click at [274, 259] on input "*" at bounding box center [440, 264] width 404 height 30
click at [298, 265] on input "*******" at bounding box center [440, 264] width 404 height 30
type input "*******"
click at [298, 197] on input "text" at bounding box center [440, 194] width 404 height 30
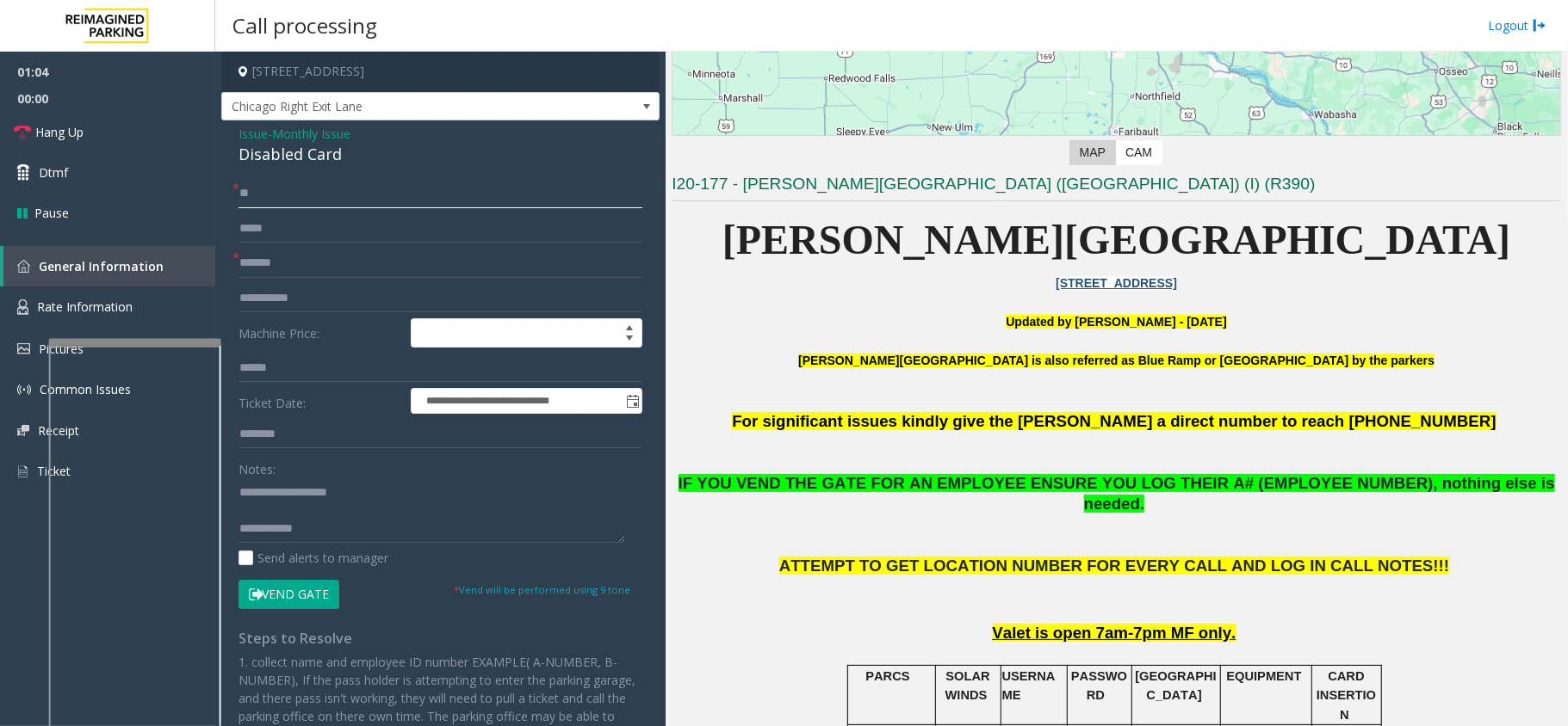
type input "**"
drag, startPoint x: 318, startPoint y: 590, endPoint x: 282, endPoint y: 580, distance: 37.4
click at [318, 590] on button "Vend Gate" at bounding box center [288, 595] width 100 height 30
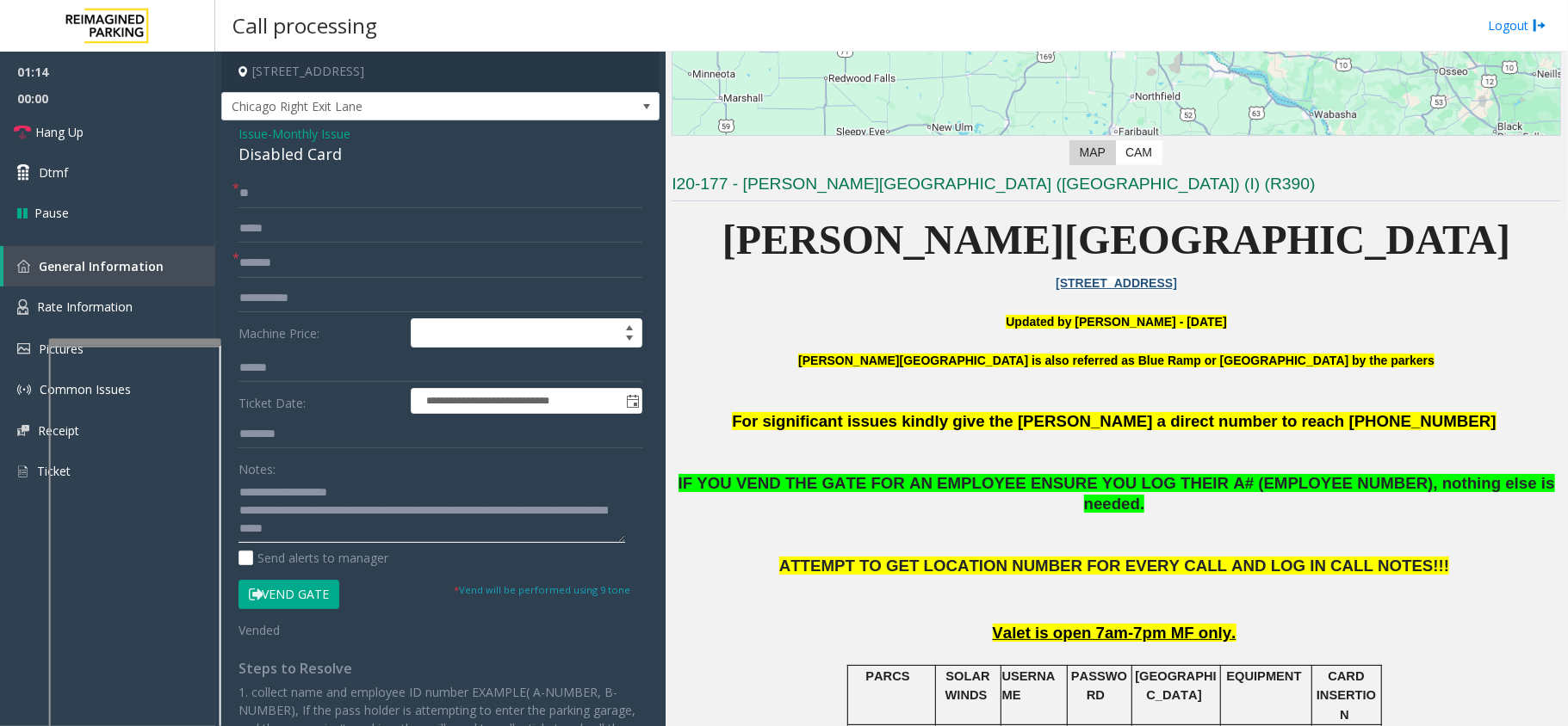
scroll to position [0, 0]
type textarea "**********"
click at [134, 135] on link "Hang Up" at bounding box center [107, 132] width 216 height 40
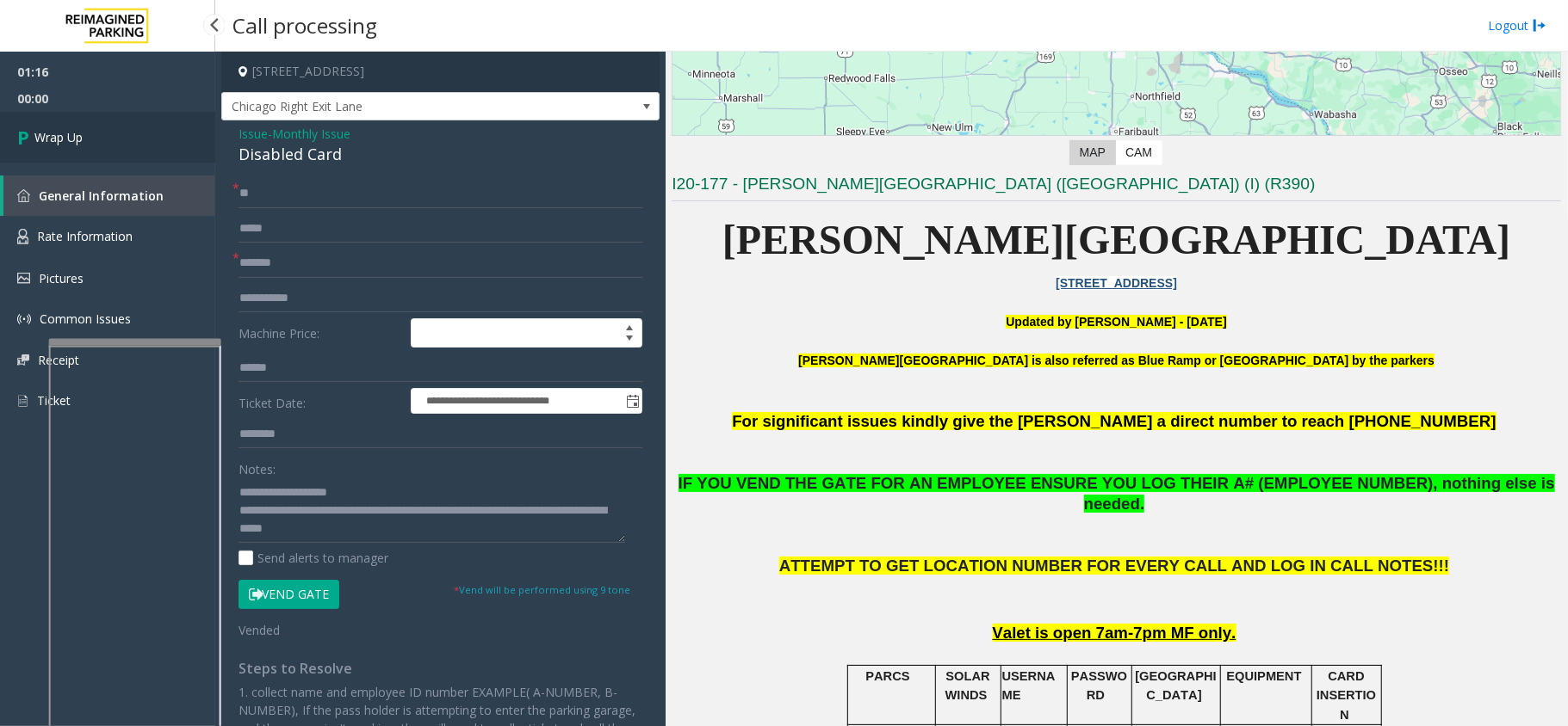
click at [122, 129] on link "Wrap Up" at bounding box center [107, 138] width 216 height 51
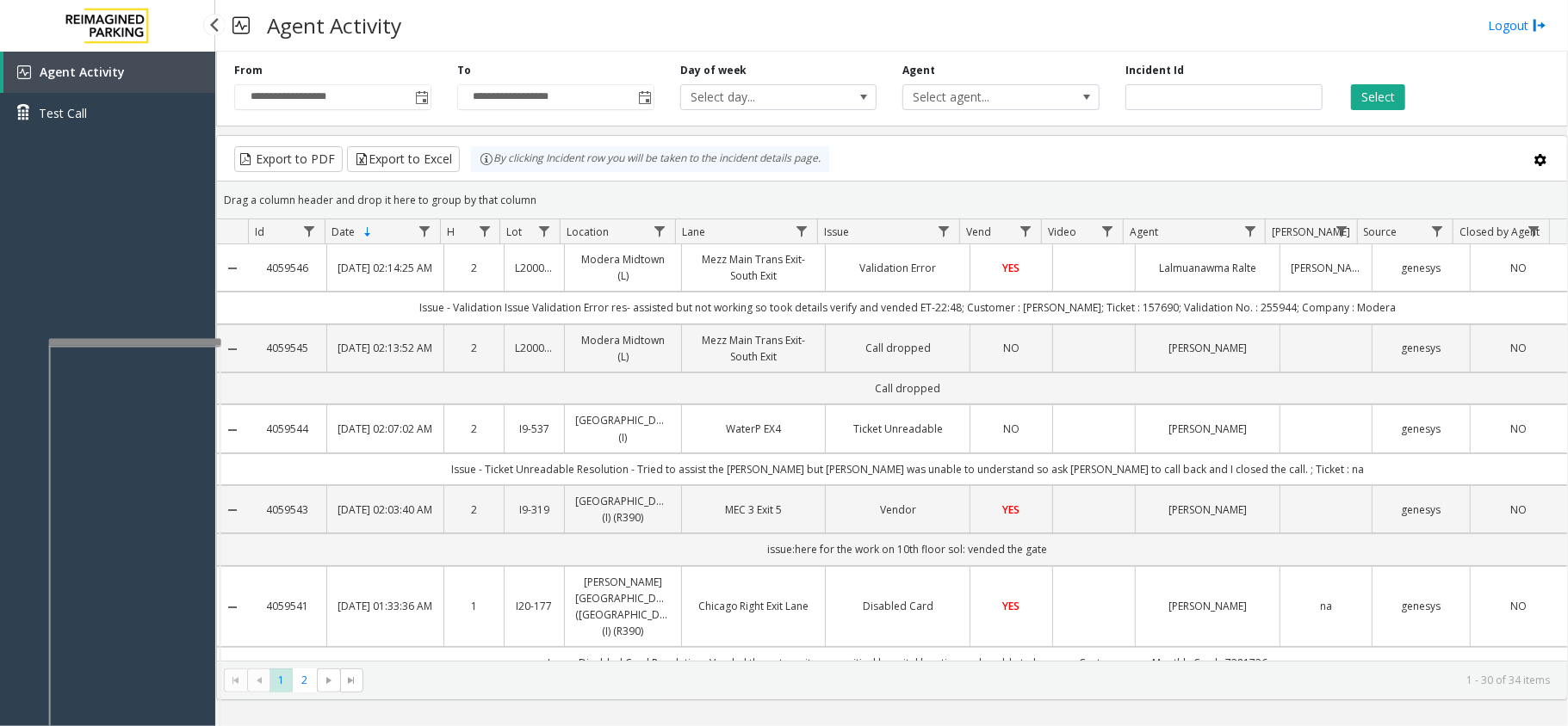
click at [601, 23] on div "Agent Activity Logout" at bounding box center [892, 26] width 1352 height 51
click at [601, 30] on div "Agent Activity Logout" at bounding box center [892, 26] width 1352 height 51
click at [391, 22] on h3 "Agent Activity" at bounding box center [334, 25] width 152 height 42
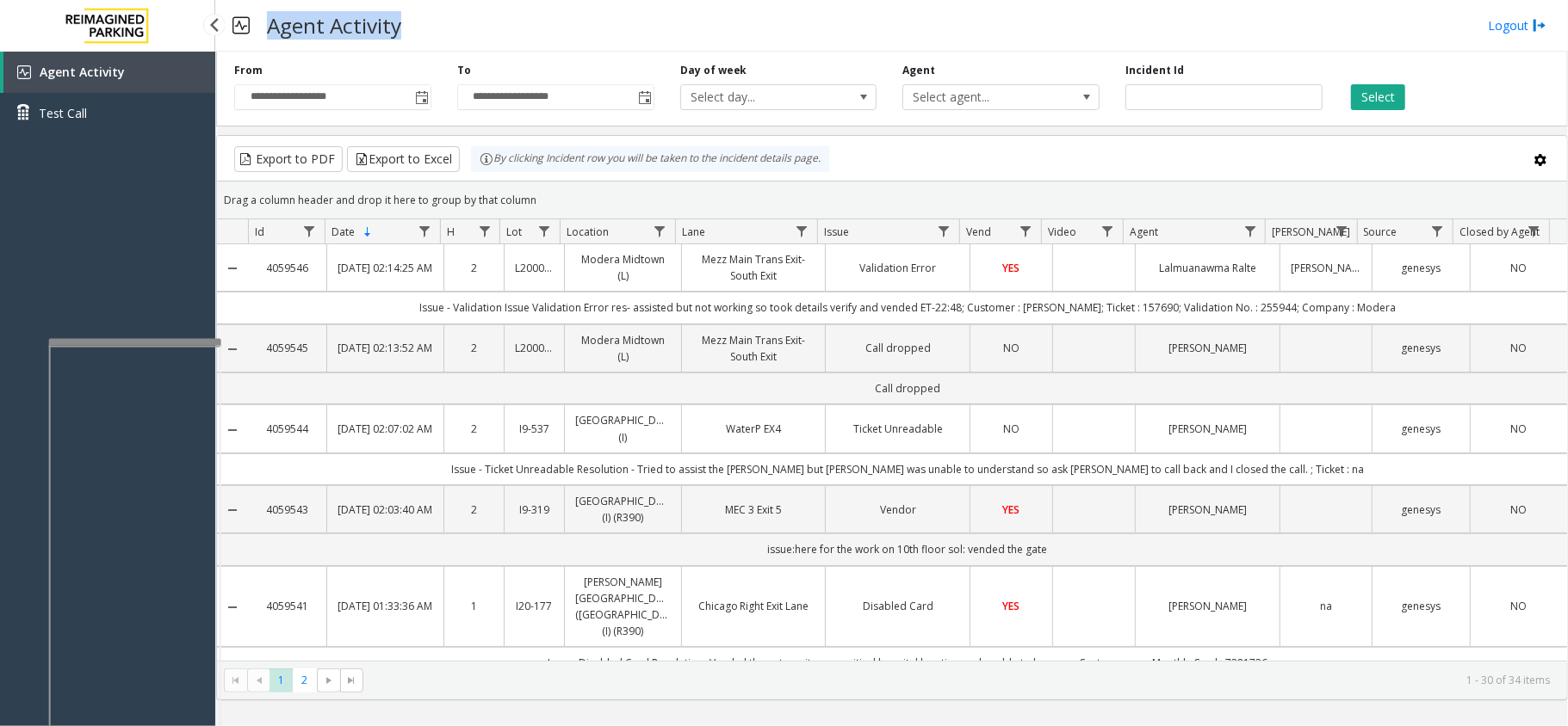
drag, startPoint x: 396, startPoint y: 22, endPoint x: 259, endPoint y: 38, distance: 137.9
click at [259, 38] on h3 "Agent Activity" at bounding box center [334, 25] width 152 height 42
click at [387, 16] on h3 "Agent Activity" at bounding box center [334, 25] width 152 height 42
drag, startPoint x: 386, startPoint y: 21, endPoint x: 427, endPoint y: 22, distance: 41.0
click at [427, 22] on div "Agent Activity Logout" at bounding box center [892, 26] width 1352 height 51
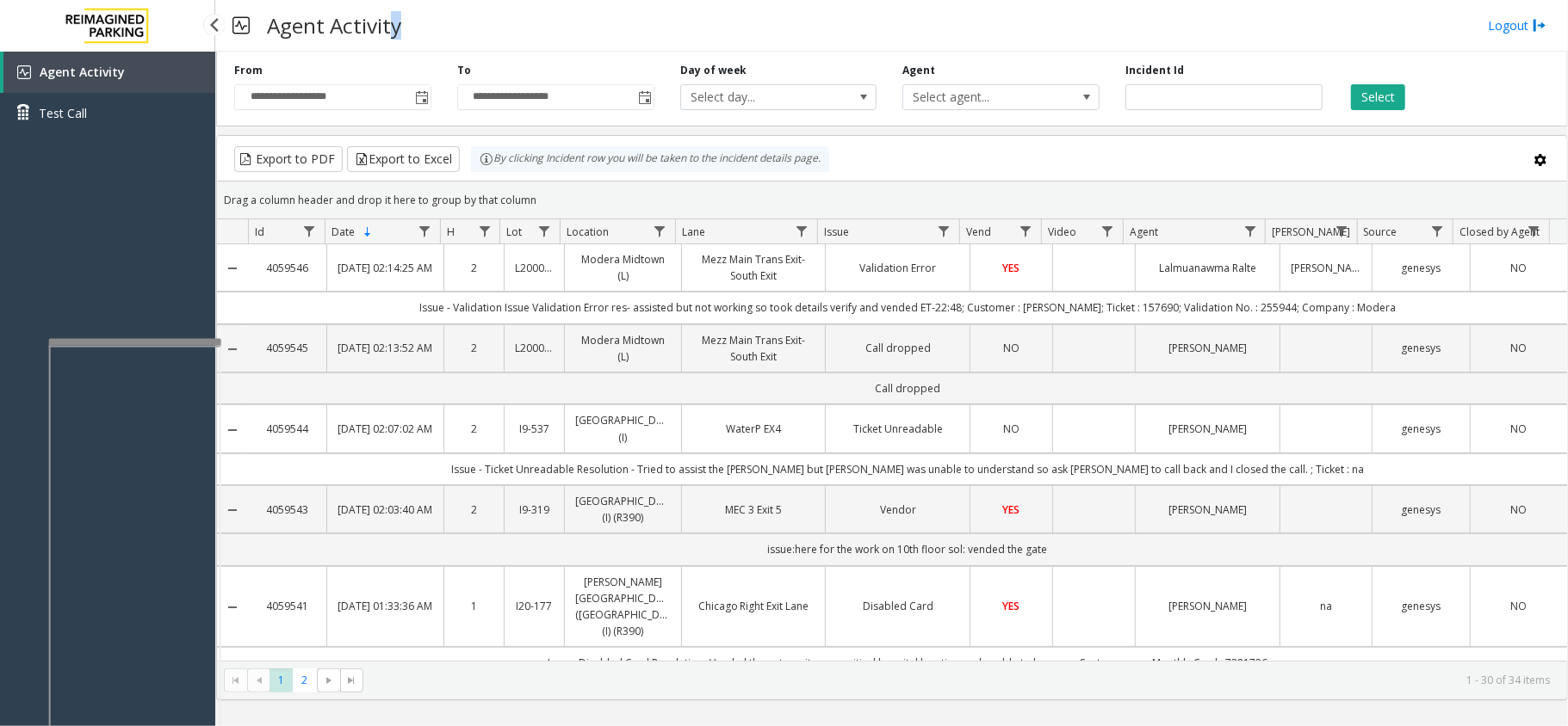
click at [427, 22] on div "Agent Activity Logout" at bounding box center [892, 26] width 1352 height 51
click at [387, 19] on h3 "Agent Activity" at bounding box center [334, 25] width 152 height 42
click at [387, 21] on h3 "Agent Activity" at bounding box center [334, 25] width 152 height 42
click at [394, 25] on h3 "Agent Activity" at bounding box center [334, 25] width 152 height 42
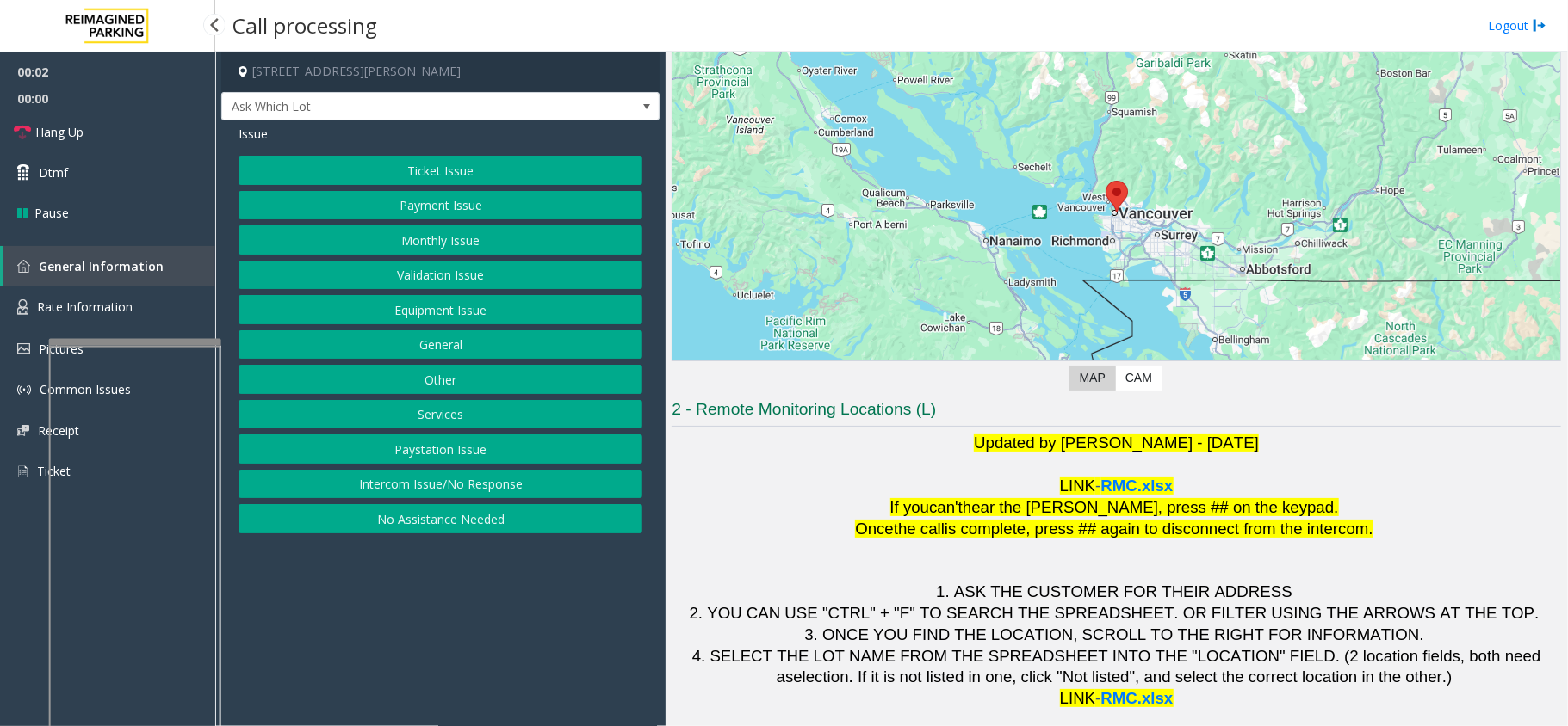
scroll to position [120, 0]
click at [574, 487] on button "Intercom Issue/No Response" at bounding box center [440, 485] width 404 height 30
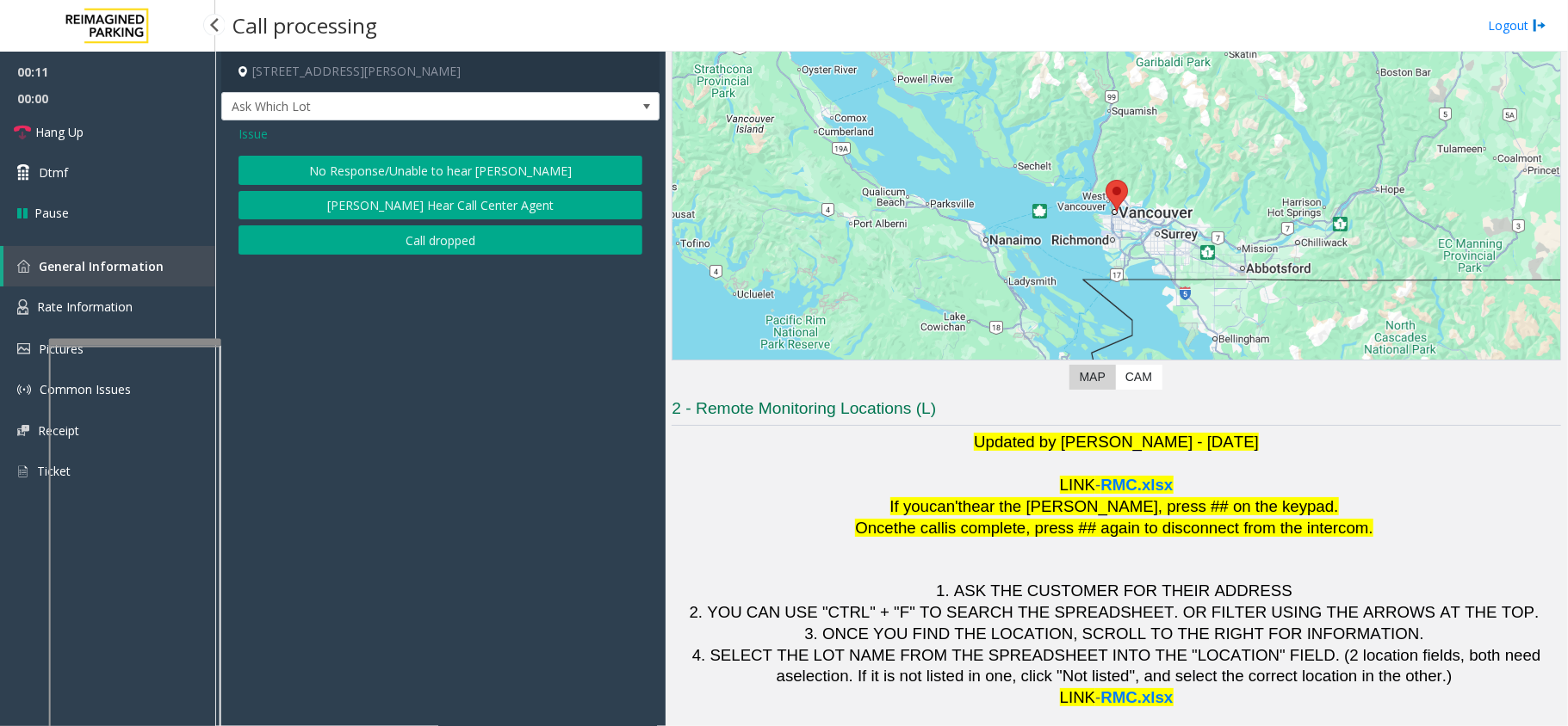
click at [491, 162] on button "No Response/Unable to hear [PERSON_NAME]" at bounding box center [440, 170] width 404 height 30
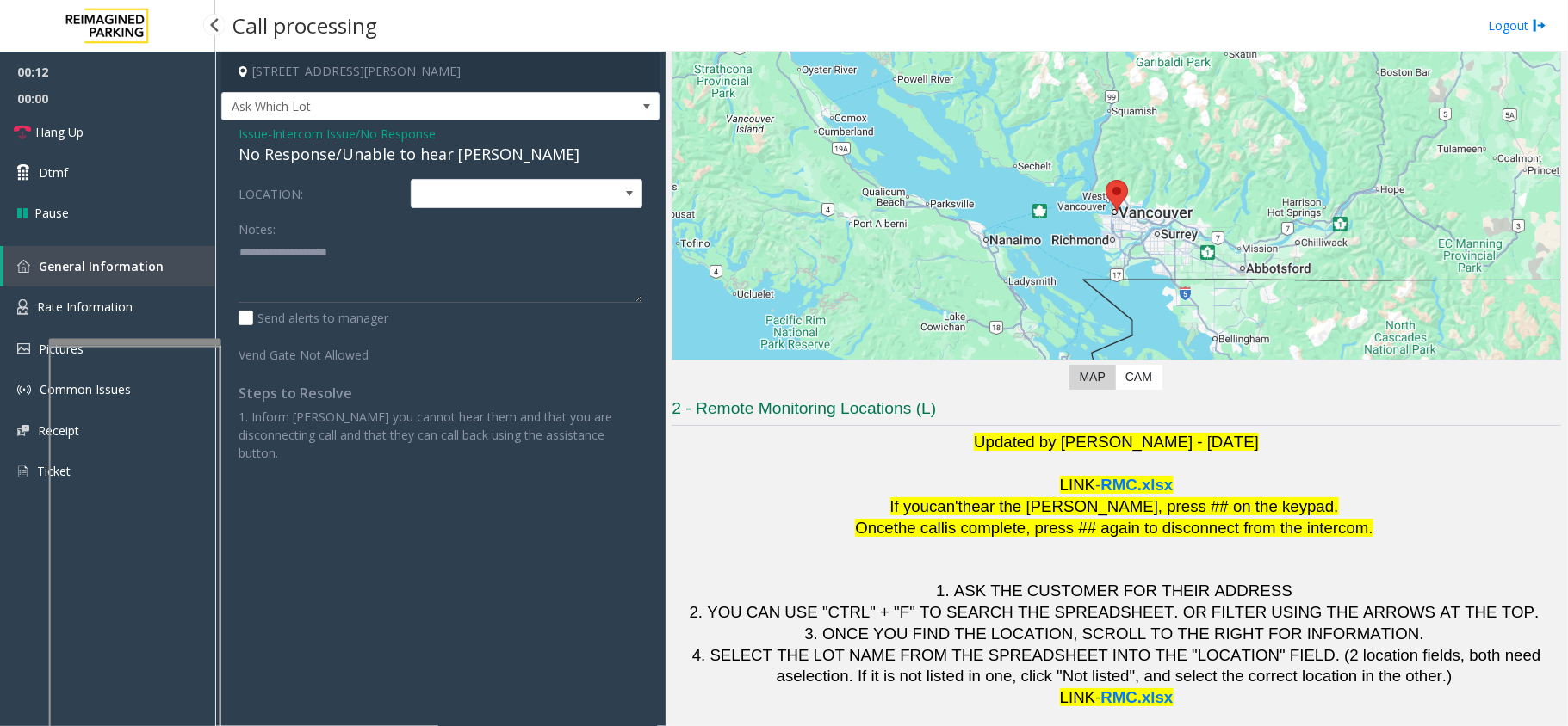
click at [431, 153] on div "No Response/Unable to hear [PERSON_NAME]" at bounding box center [440, 154] width 404 height 24
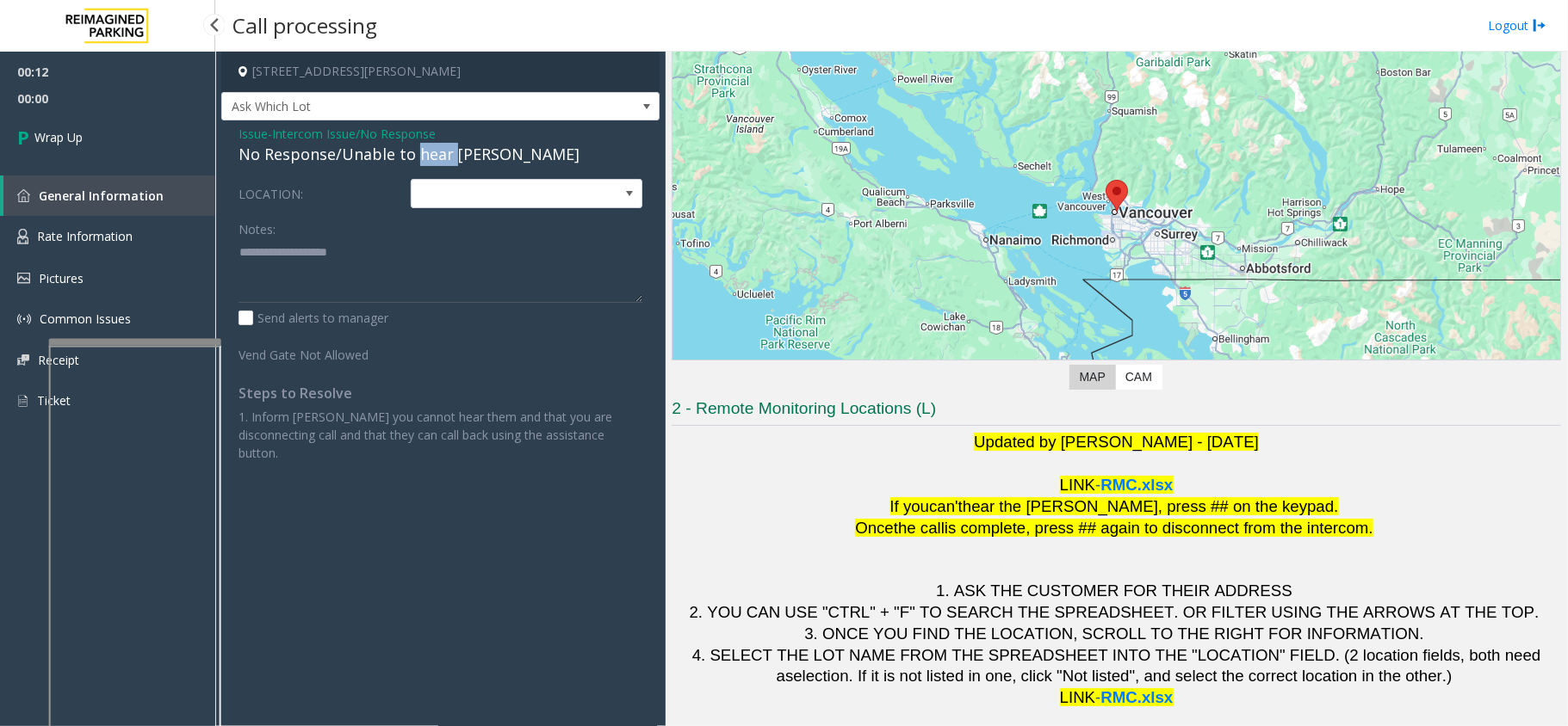
click at [431, 153] on div "No Response/Unable to hear [PERSON_NAME]" at bounding box center [440, 154] width 404 height 24
click at [290, 124] on div "Issue - Intercom Issue/No Response No Response/Unable to hear [PERSON_NAME] LOC…" at bounding box center [440, 299] width 438 height 359
click at [298, 125] on span "Intercom Issue/No Response" at bounding box center [353, 134] width 163 height 18
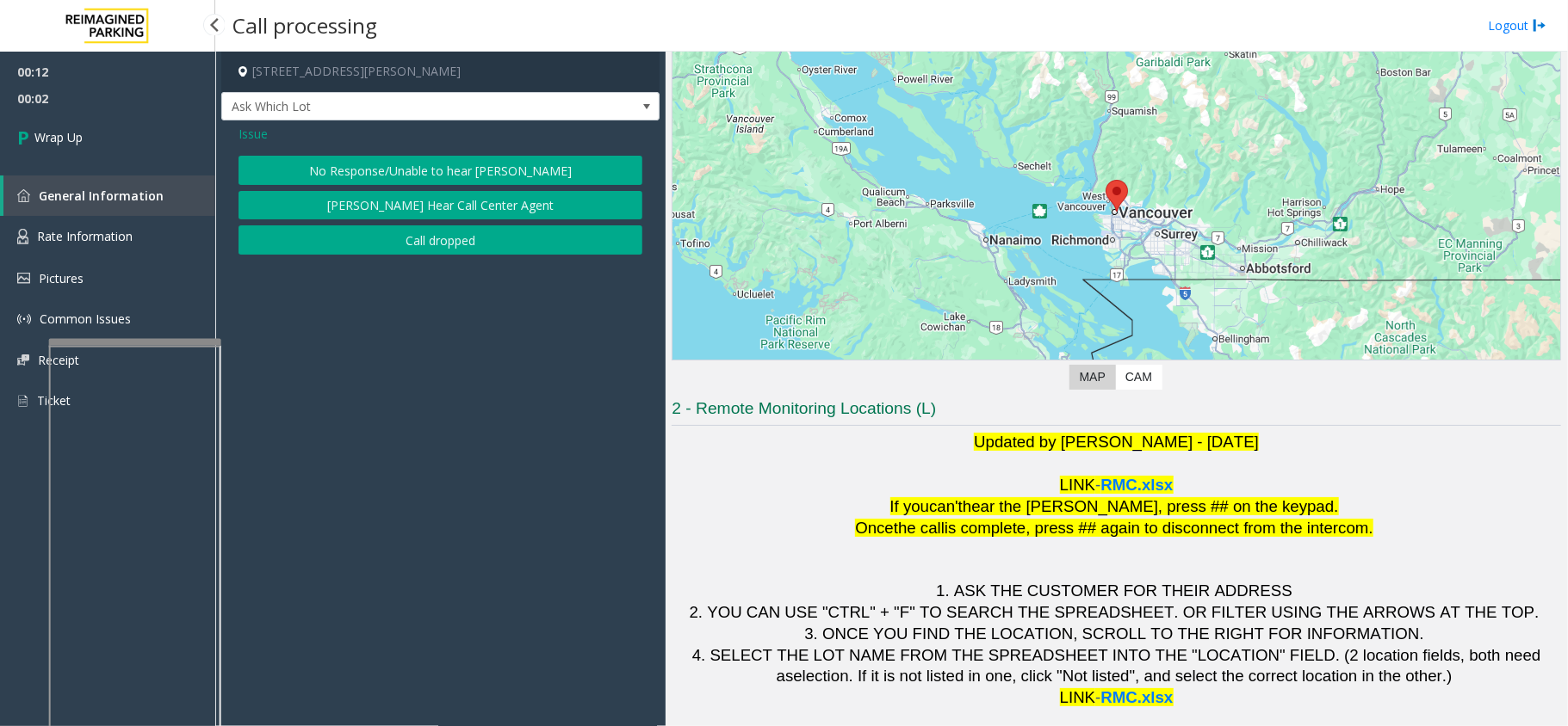
click at [441, 245] on button "Call dropped" at bounding box center [440, 240] width 404 height 30
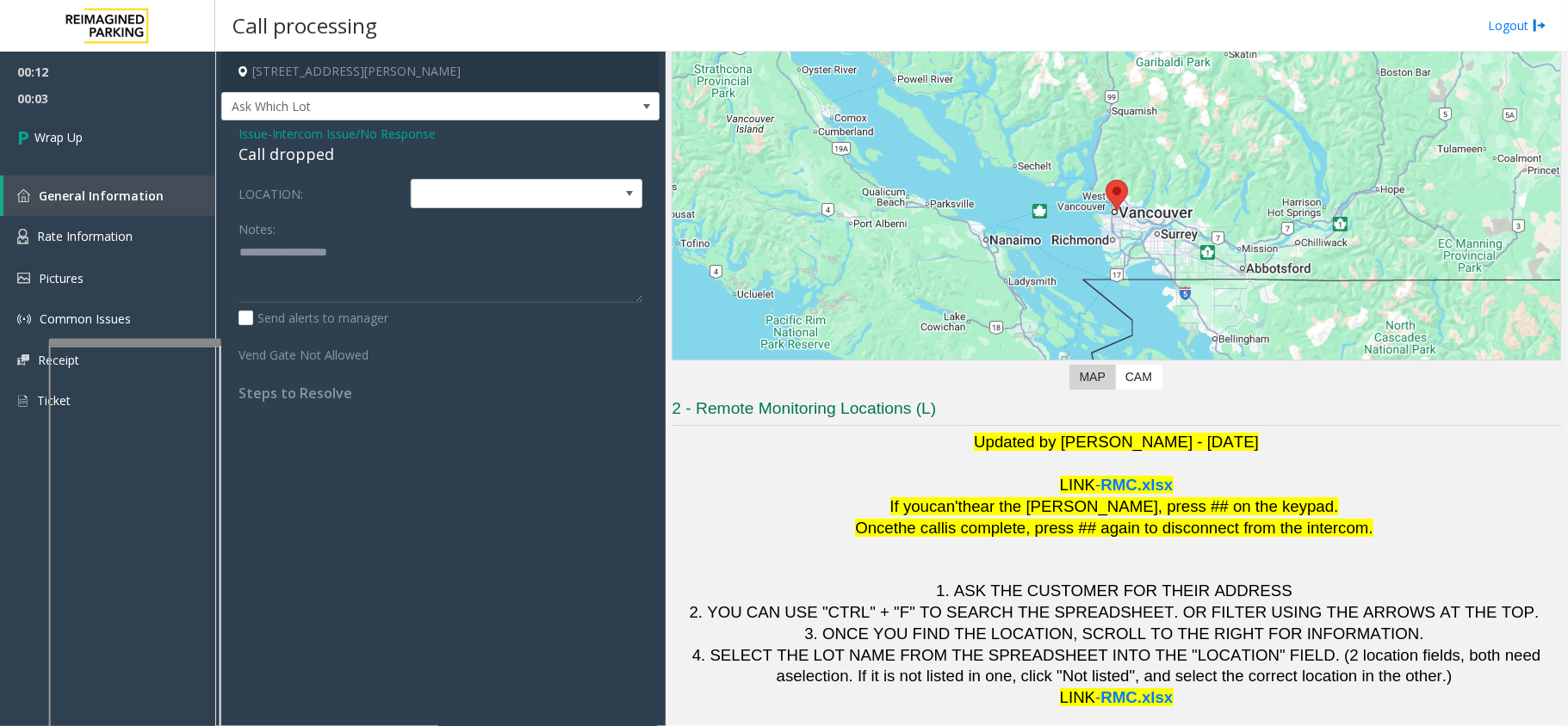
click at [300, 161] on div "Call dropped" at bounding box center [440, 154] width 404 height 24
drag, startPoint x: 299, startPoint y: 161, endPoint x: 299, endPoint y: 266, distance: 105.0
click at [299, 266] on div "Issue - Intercom Issue/No Response Call dropped LOCATION: Notes: Send alerts to…" at bounding box center [440, 270] width 438 height 299
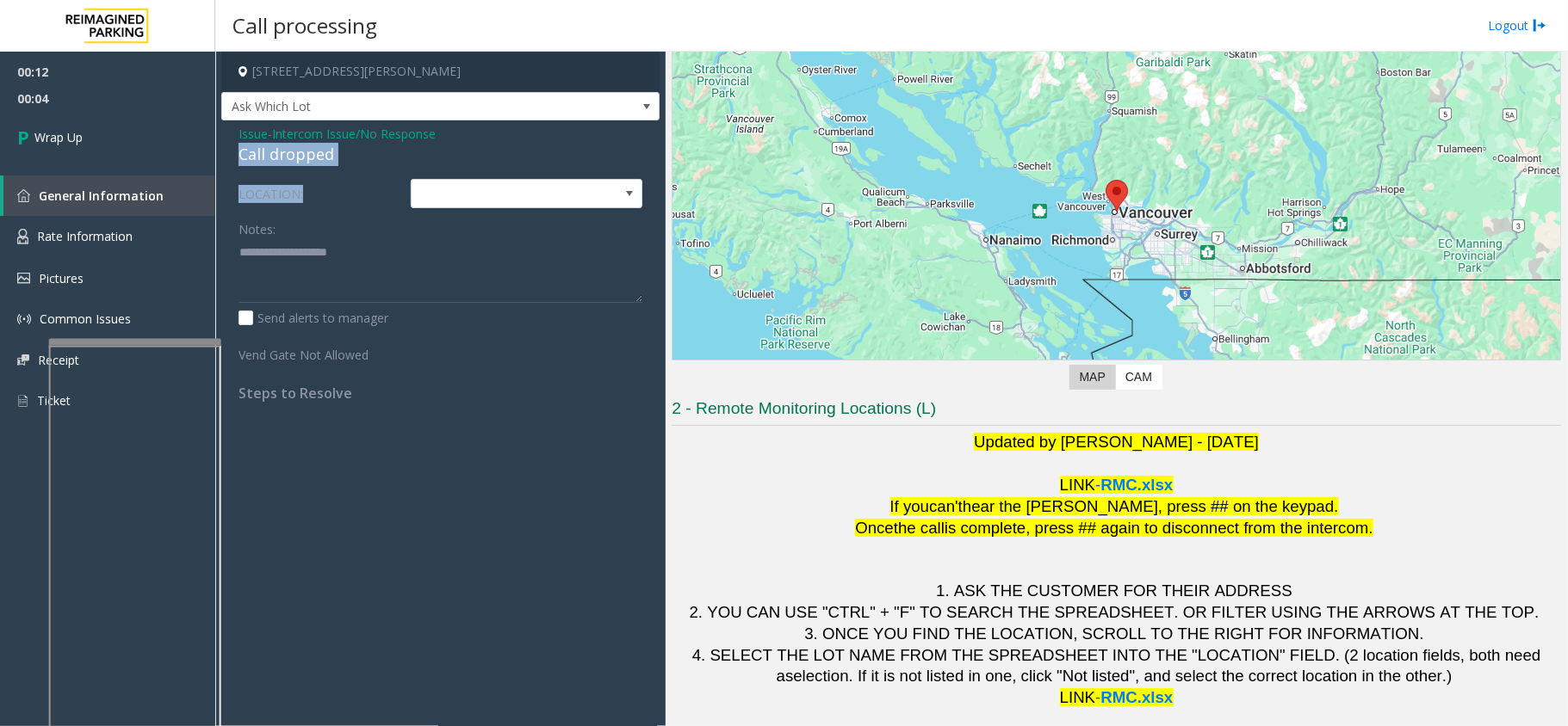
click at [298, 189] on label "LOCATION:" at bounding box center [320, 194] width 172 height 30
click at [305, 163] on div "Call dropped" at bounding box center [440, 154] width 404 height 24
click at [306, 162] on div "Call dropped" at bounding box center [440, 154] width 404 height 24
type textarea "**********"
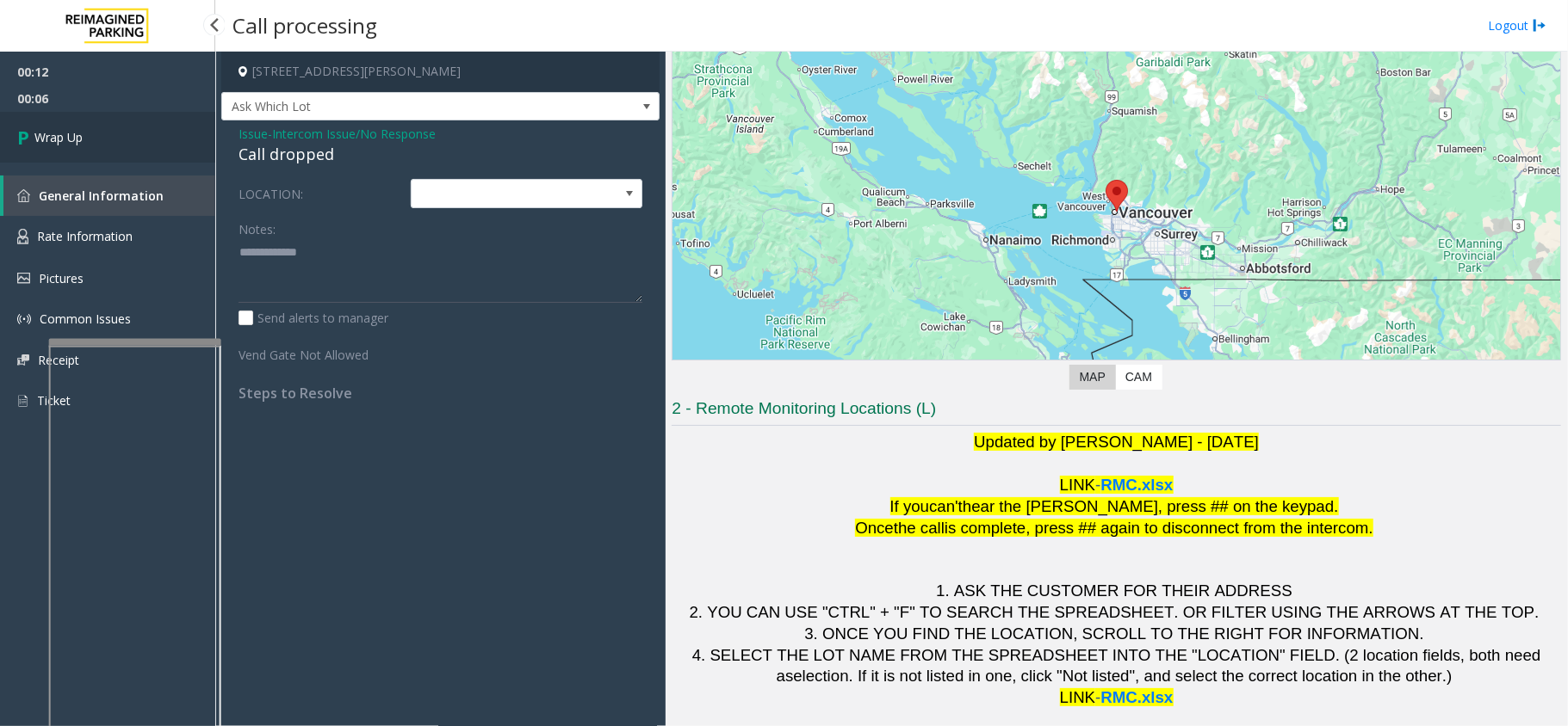
click at [148, 145] on link "Wrap Up" at bounding box center [107, 138] width 216 height 51
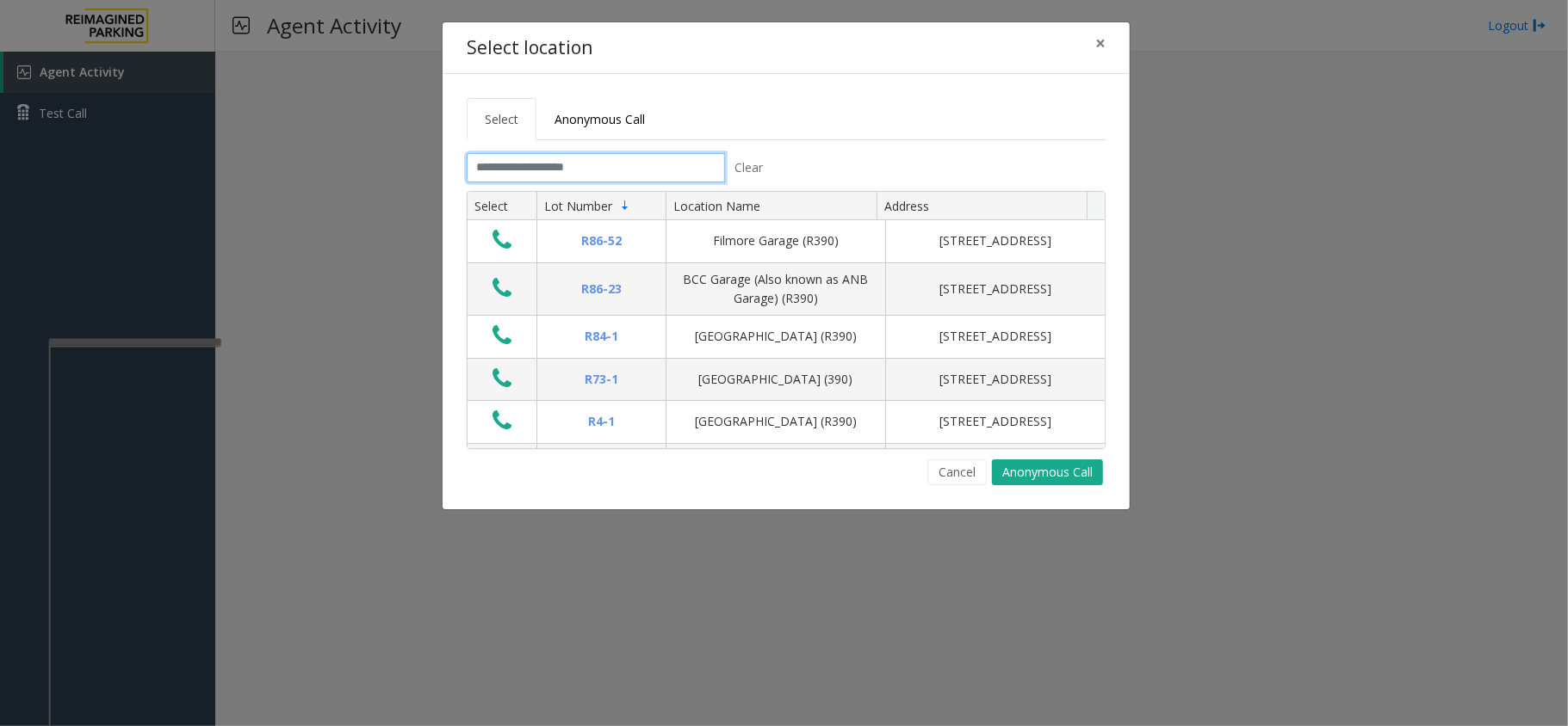
click at [576, 165] on input "text" at bounding box center [596, 168] width 258 height 30
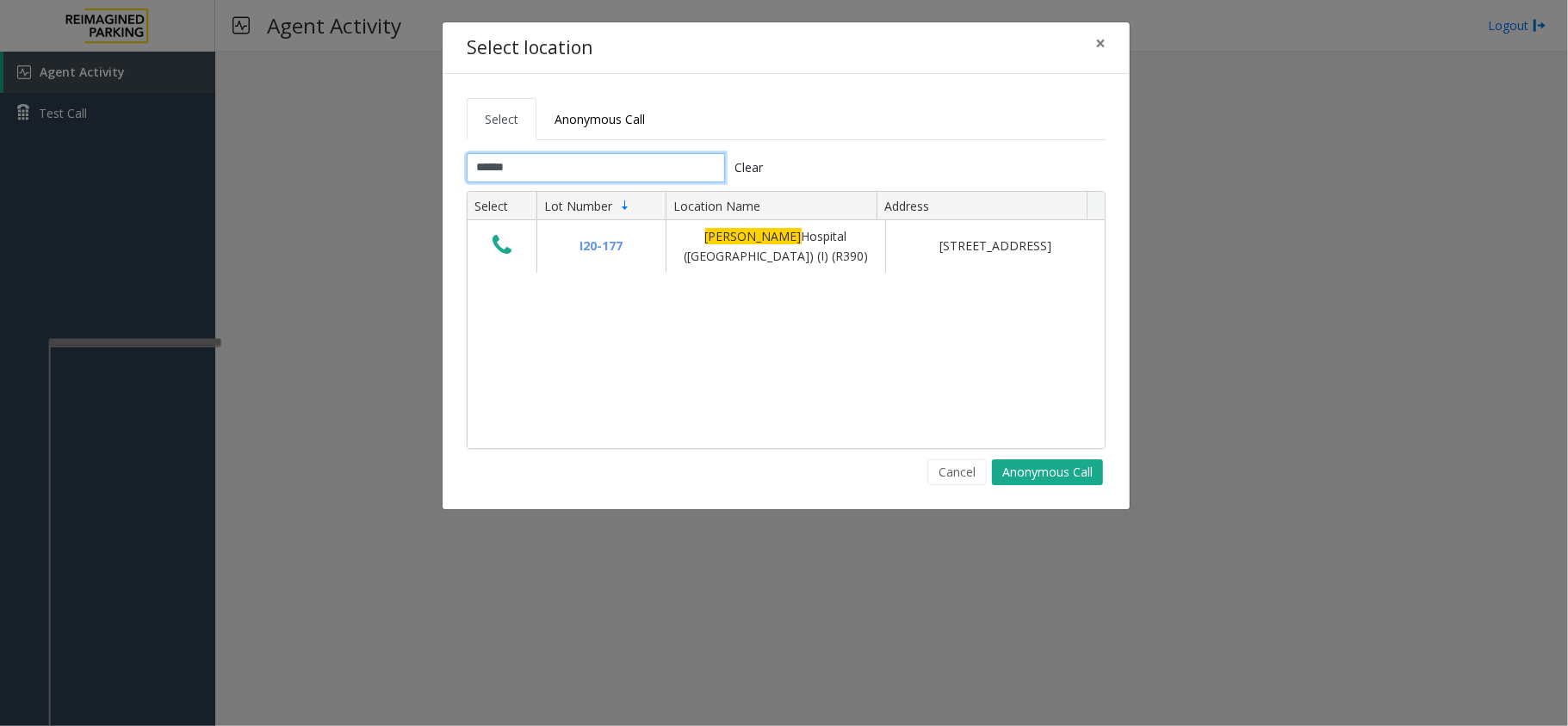
type input "******"
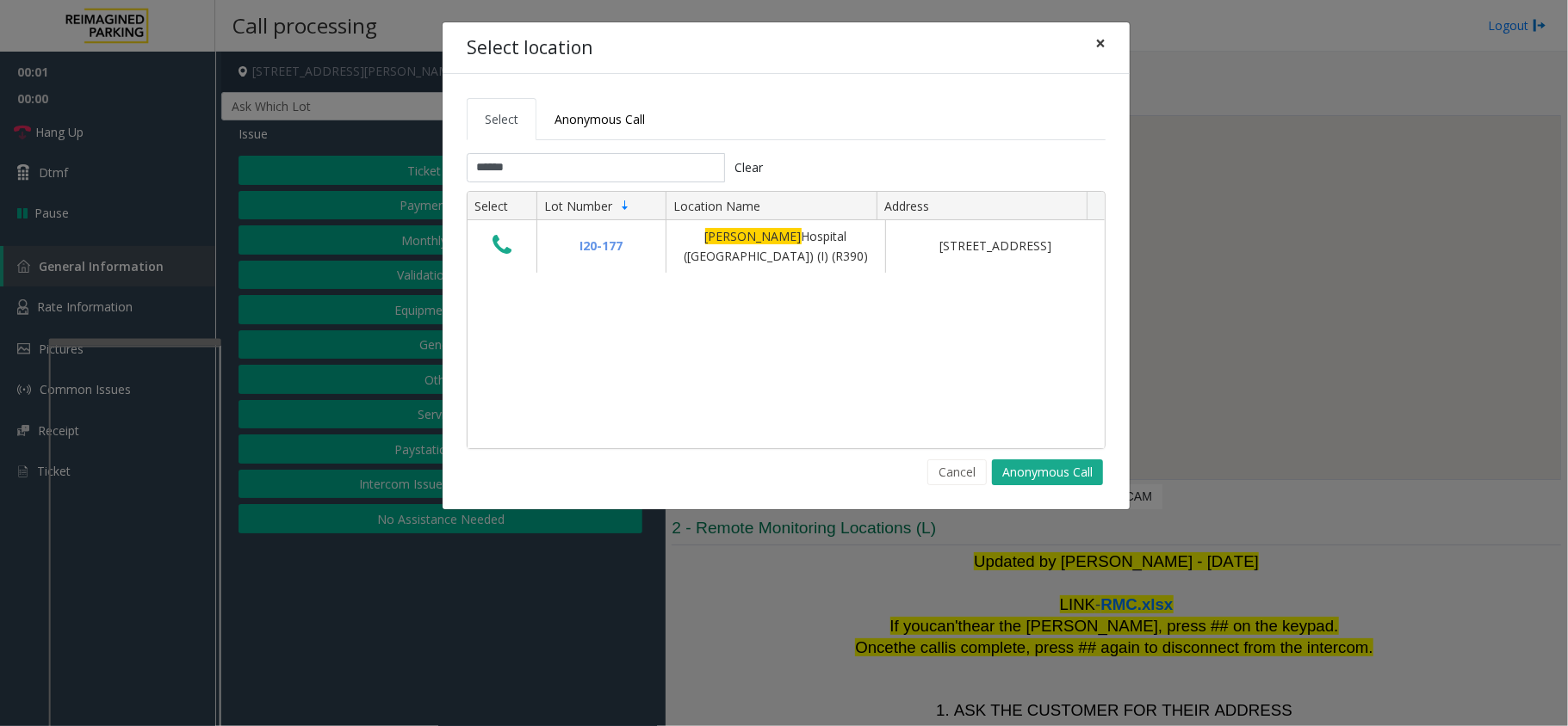
click at [1102, 46] on span "×" at bounding box center [1100, 42] width 10 height 24
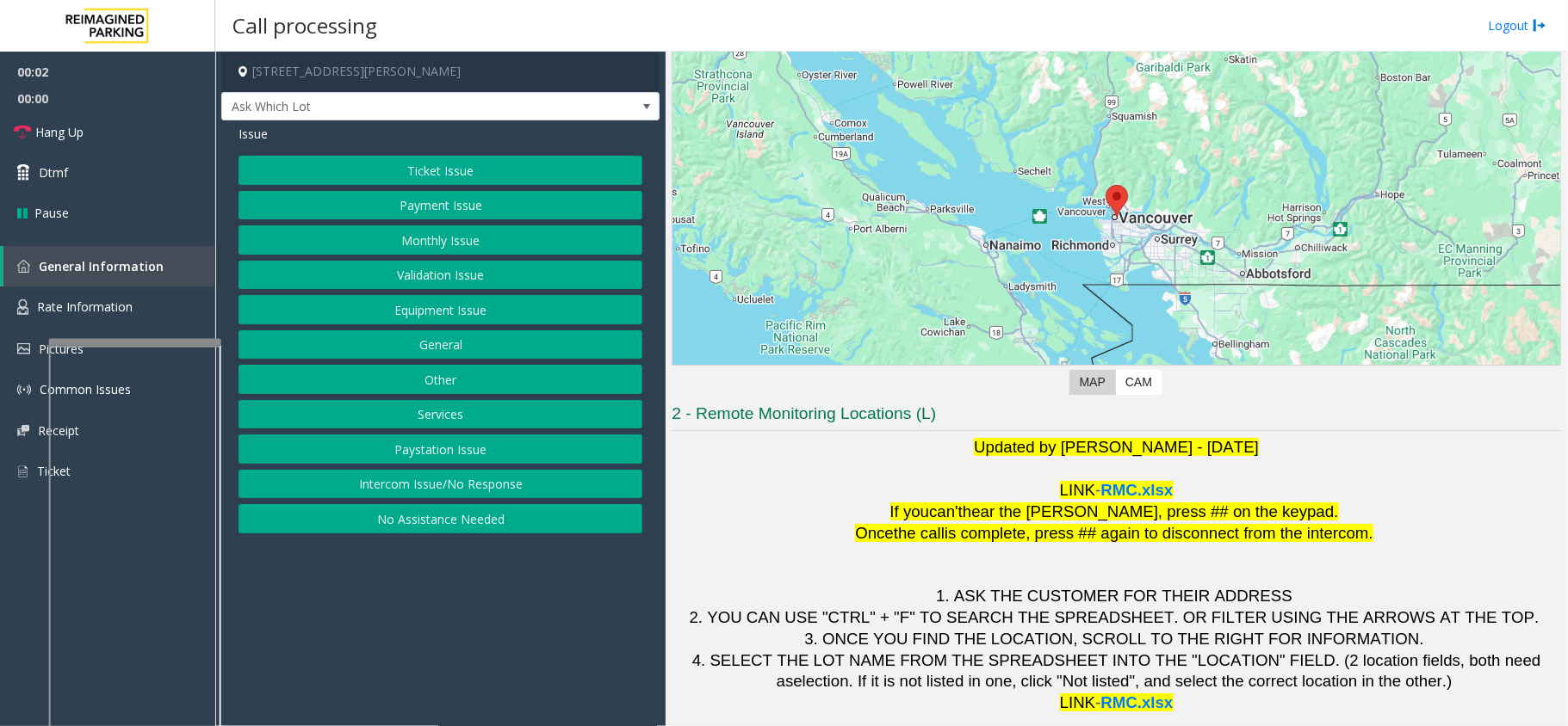
scroll to position [120, 0]
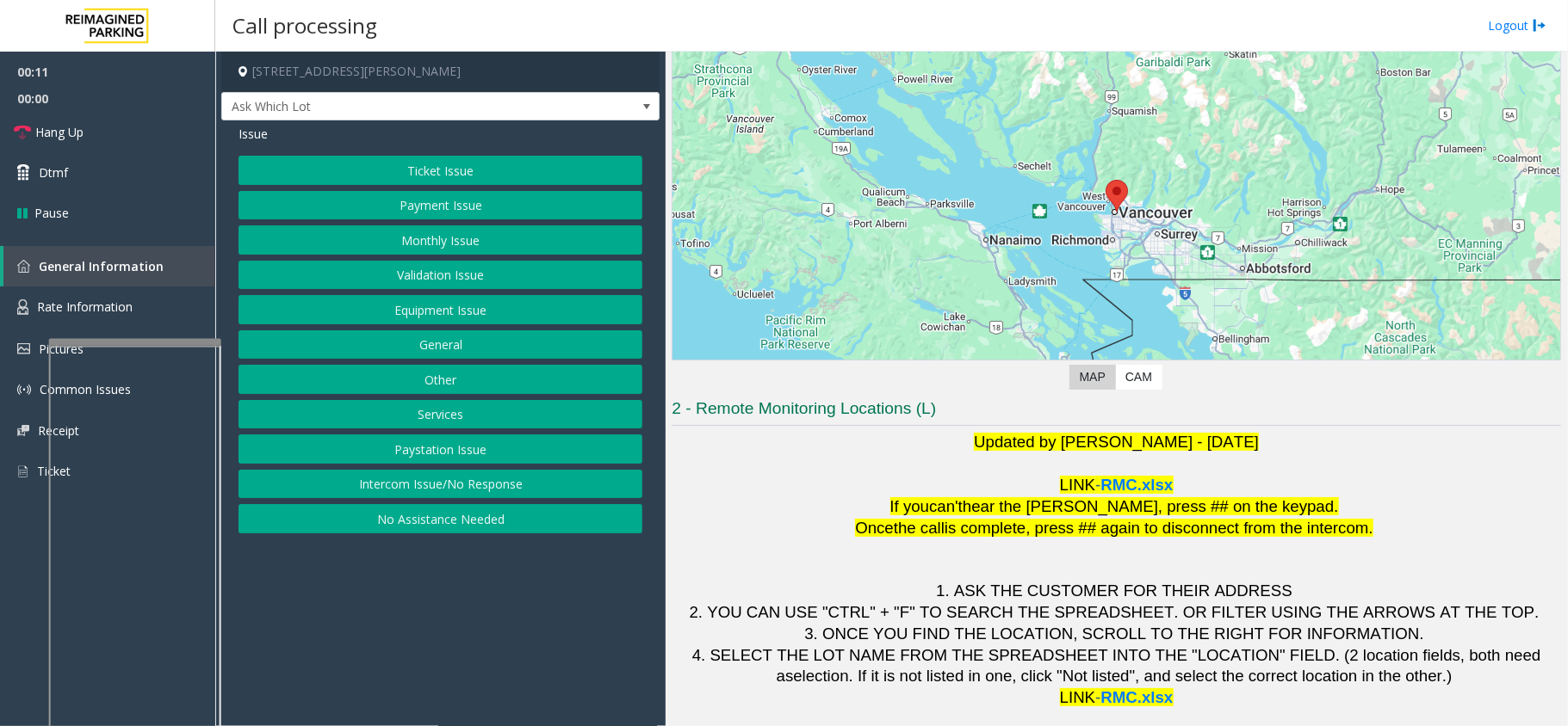
click at [517, 489] on button "Intercom Issue/No Response" at bounding box center [440, 485] width 404 height 30
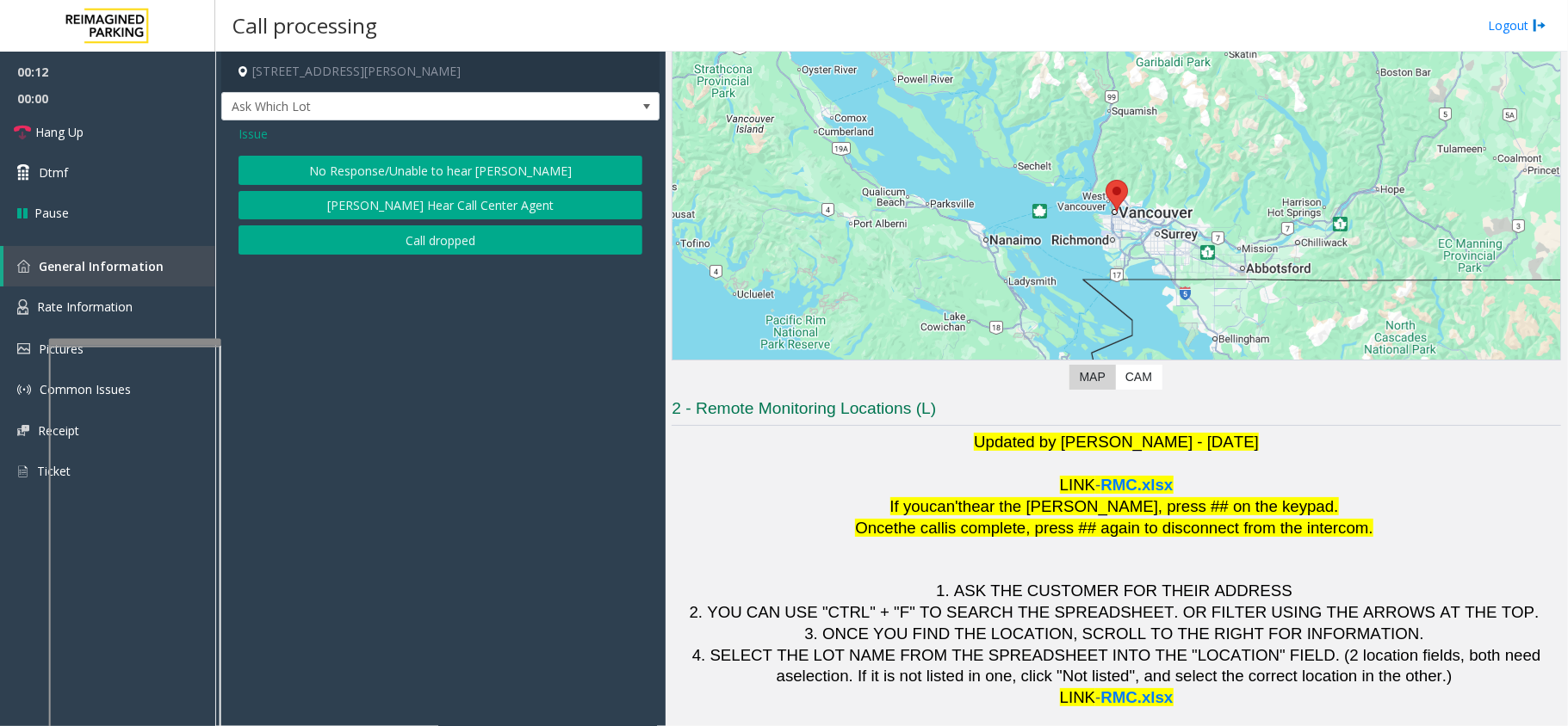
click at [397, 182] on button "No Response/Unable to hear [PERSON_NAME]" at bounding box center [440, 170] width 404 height 30
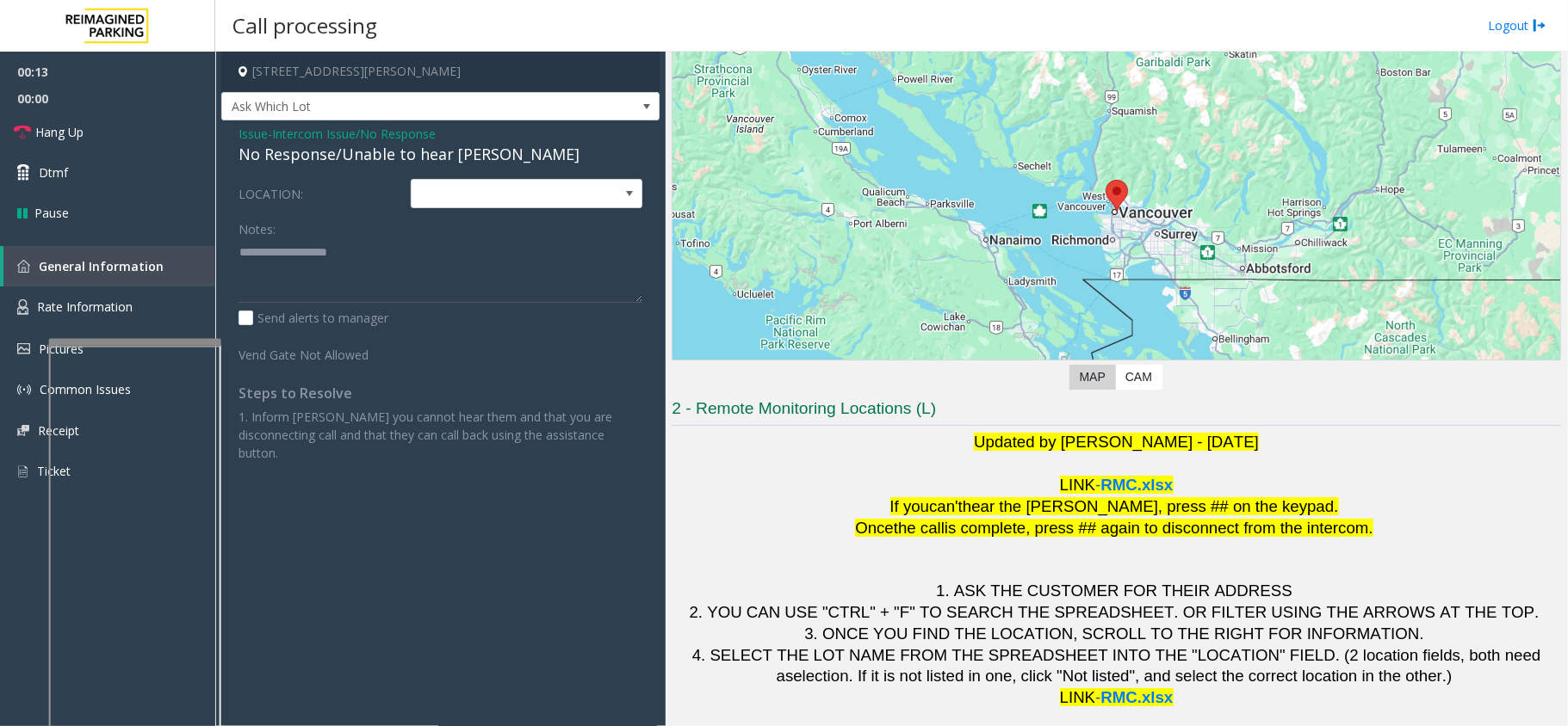
click at [408, 153] on div "No Response/Unable to hear [PERSON_NAME]" at bounding box center [440, 154] width 404 height 24
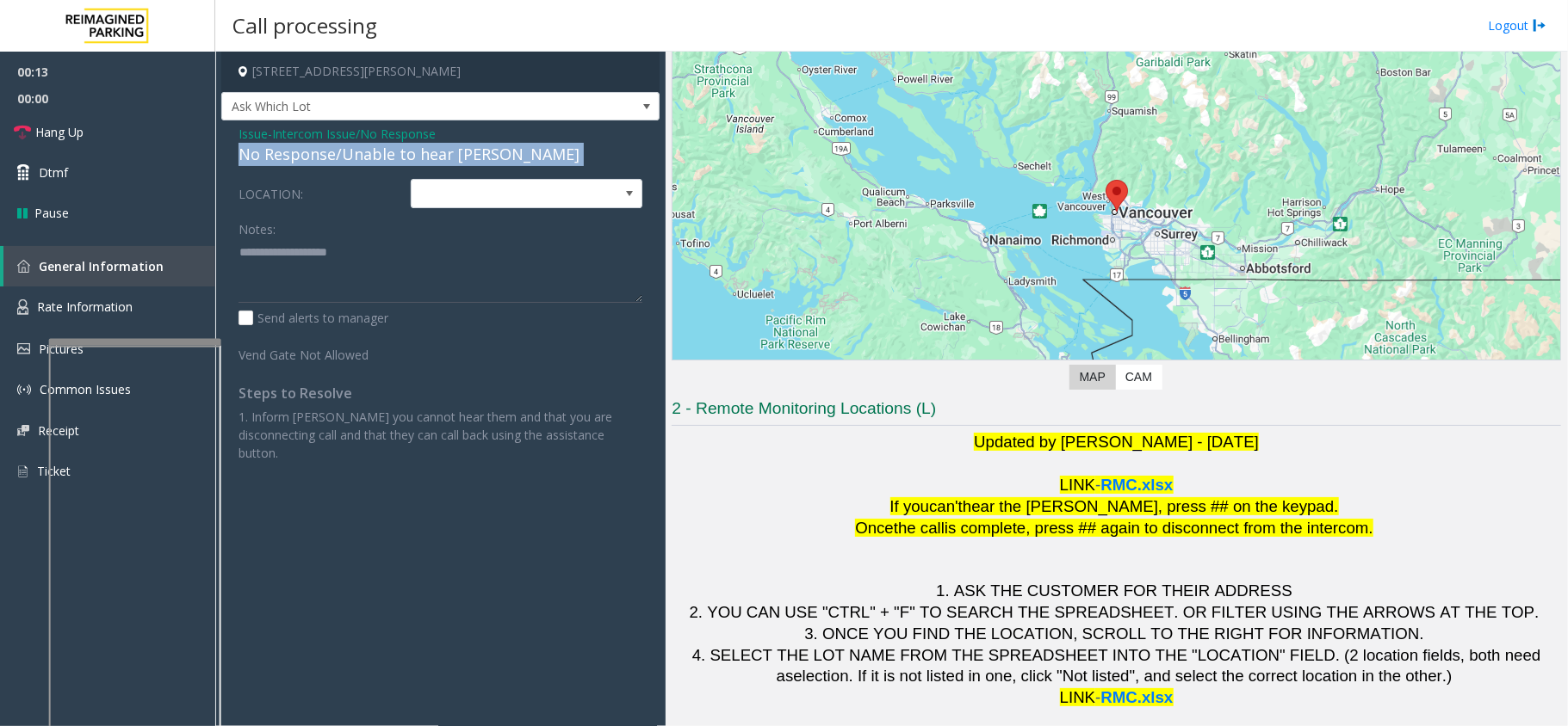
click at [408, 153] on div "No Response/Unable to hear [PERSON_NAME]" at bounding box center [440, 154] width 404 height 24
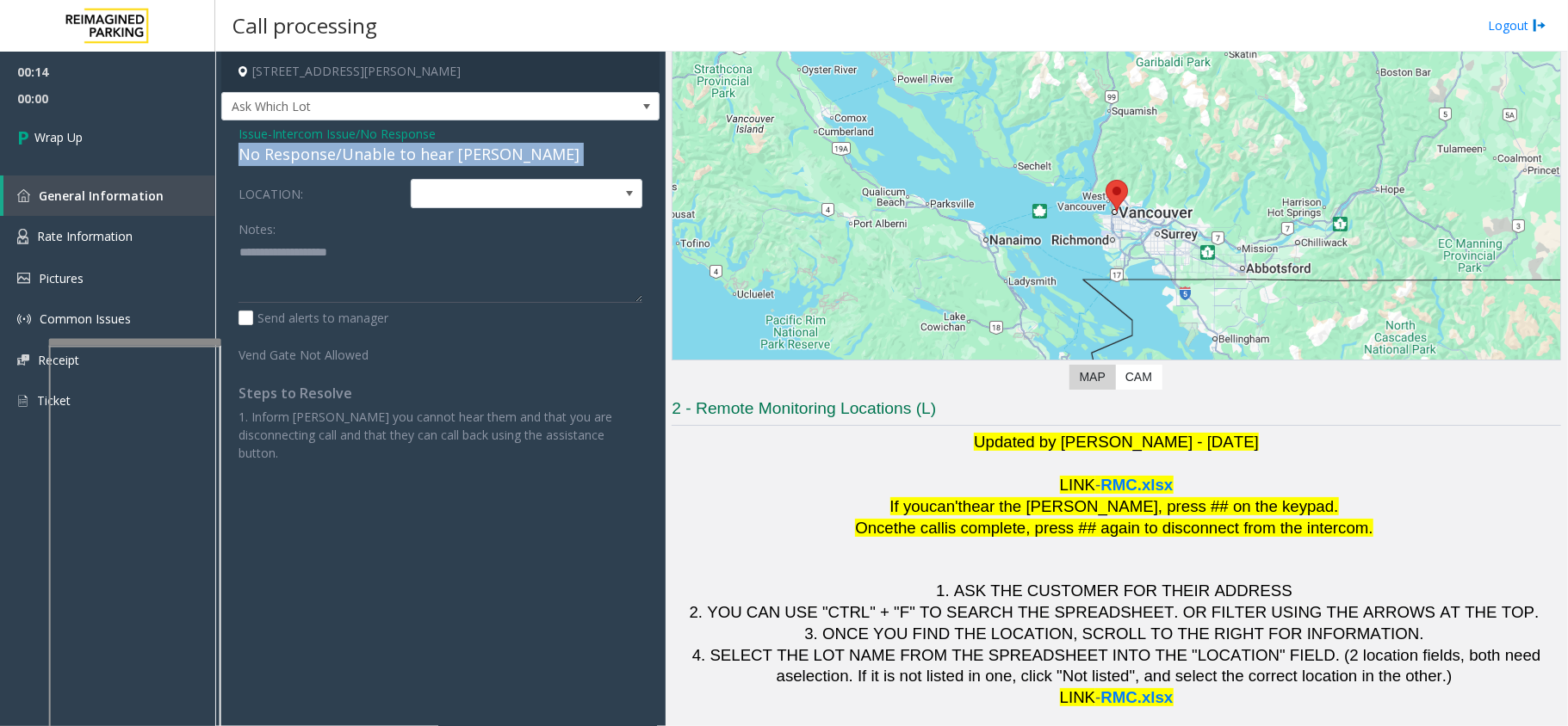
click at [458, 147] on div "No Response/Unable to hear [PERSON_NAME]" at bounding box center [440, 154] width 404 height 24
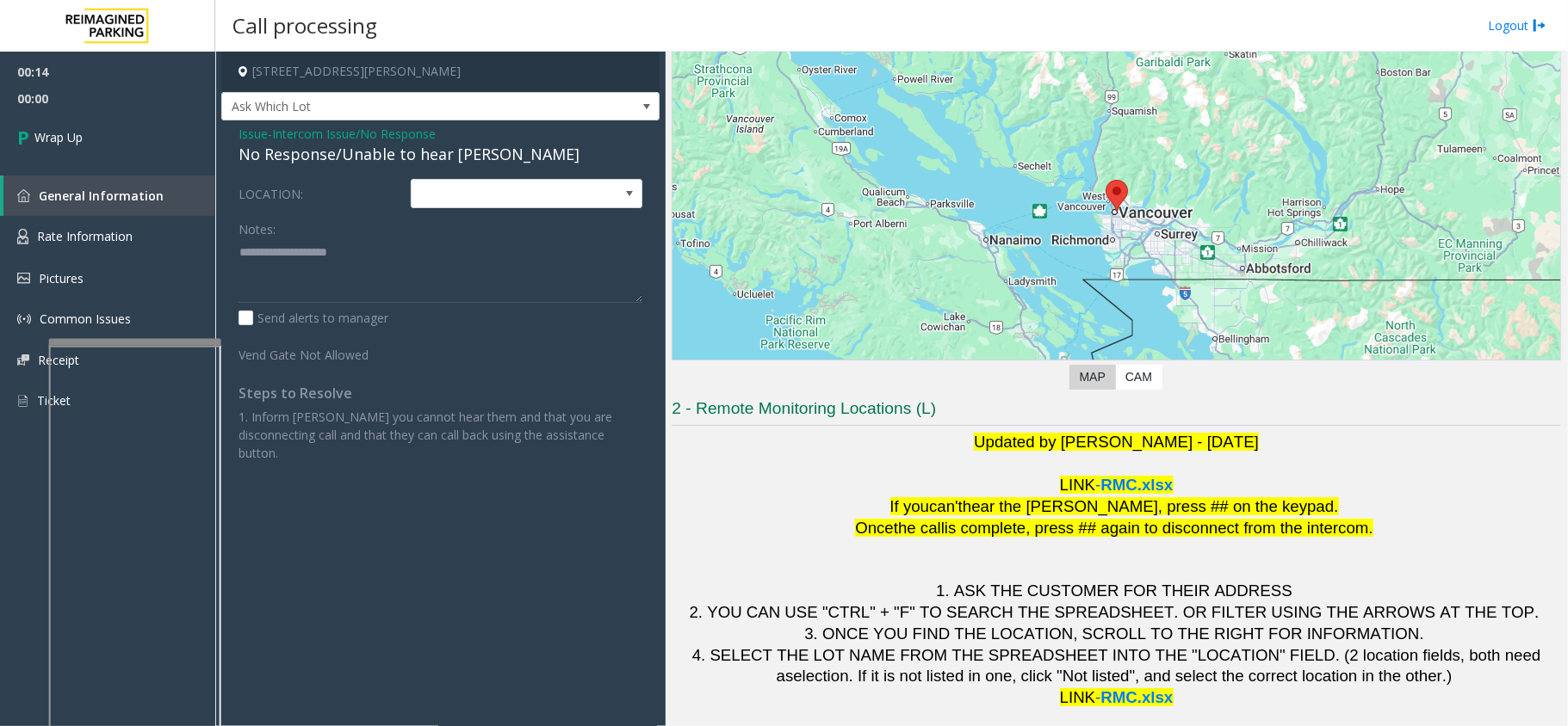
click at [422, 128] on span "Intercom Issue/No Response" at bounding box center [353, 134] width 163 height 18
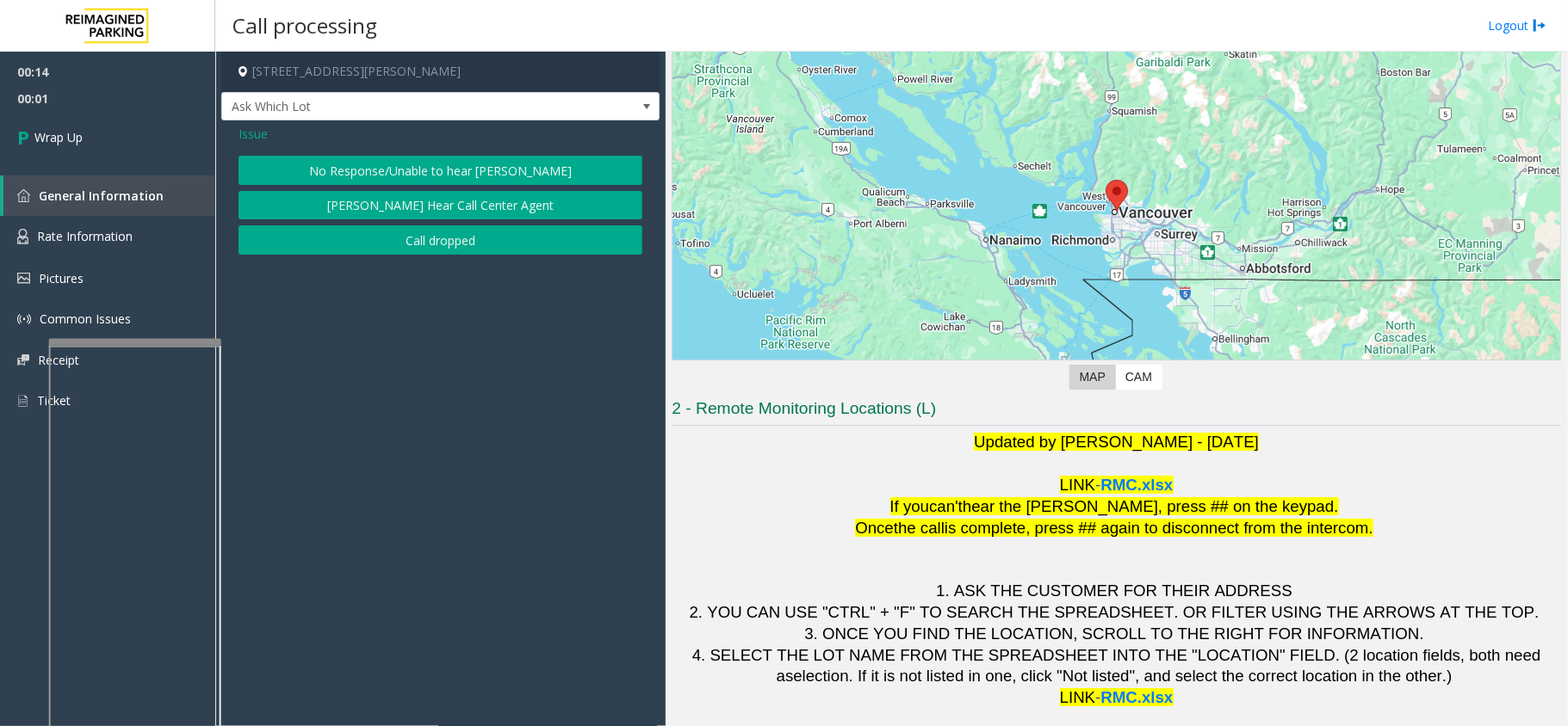
click at [416, 246] on button "Call dropped" at bounding box center [440, 240] width 404 height 30
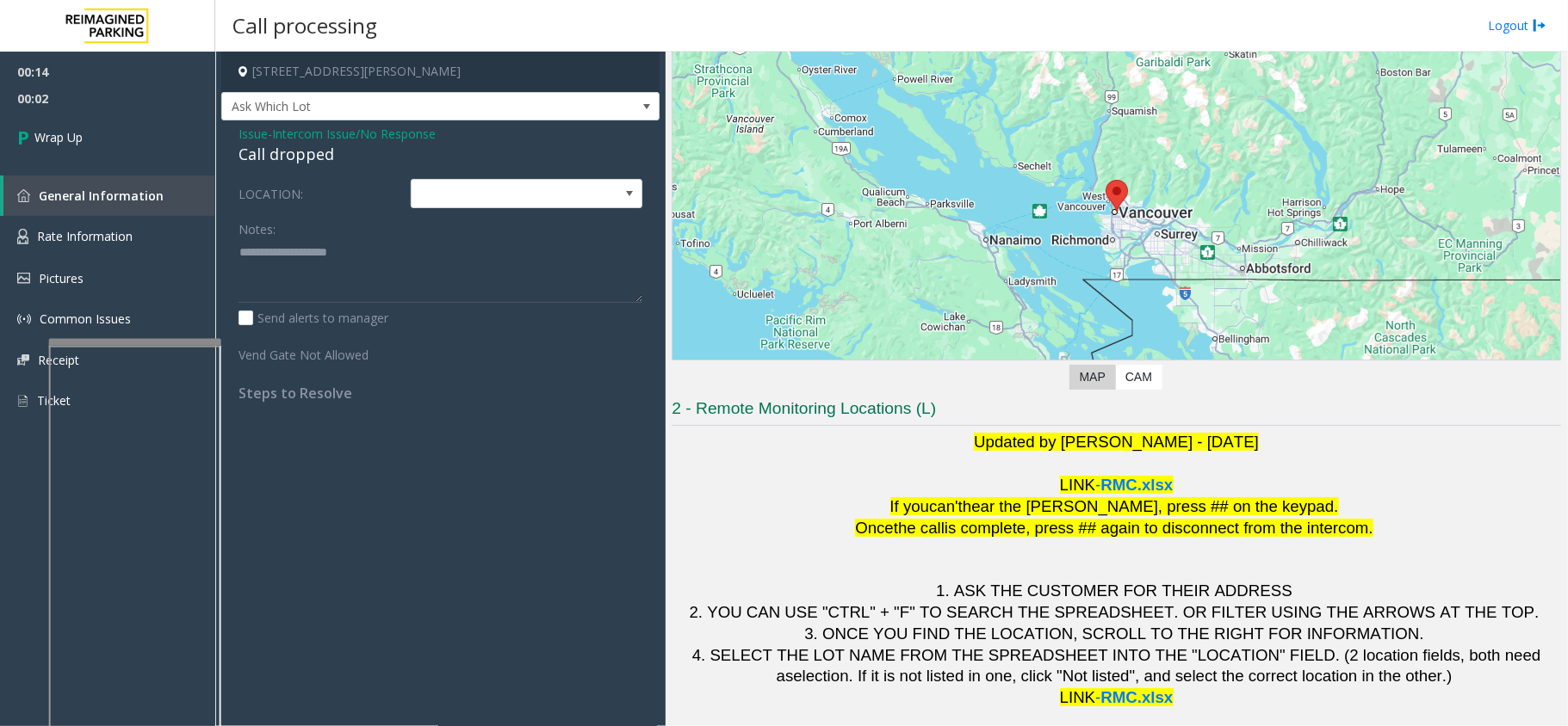
click at [290, 154] on div "Call dropped" at bounding box center [440, 154] width 404 height 24
type textarea "**********"
click at [190, 166] on div "00:14 00:03 Wrap Up General Information Rate Information Pictures Common Issues…" at bounding box center [107, 243] width 216 height 384
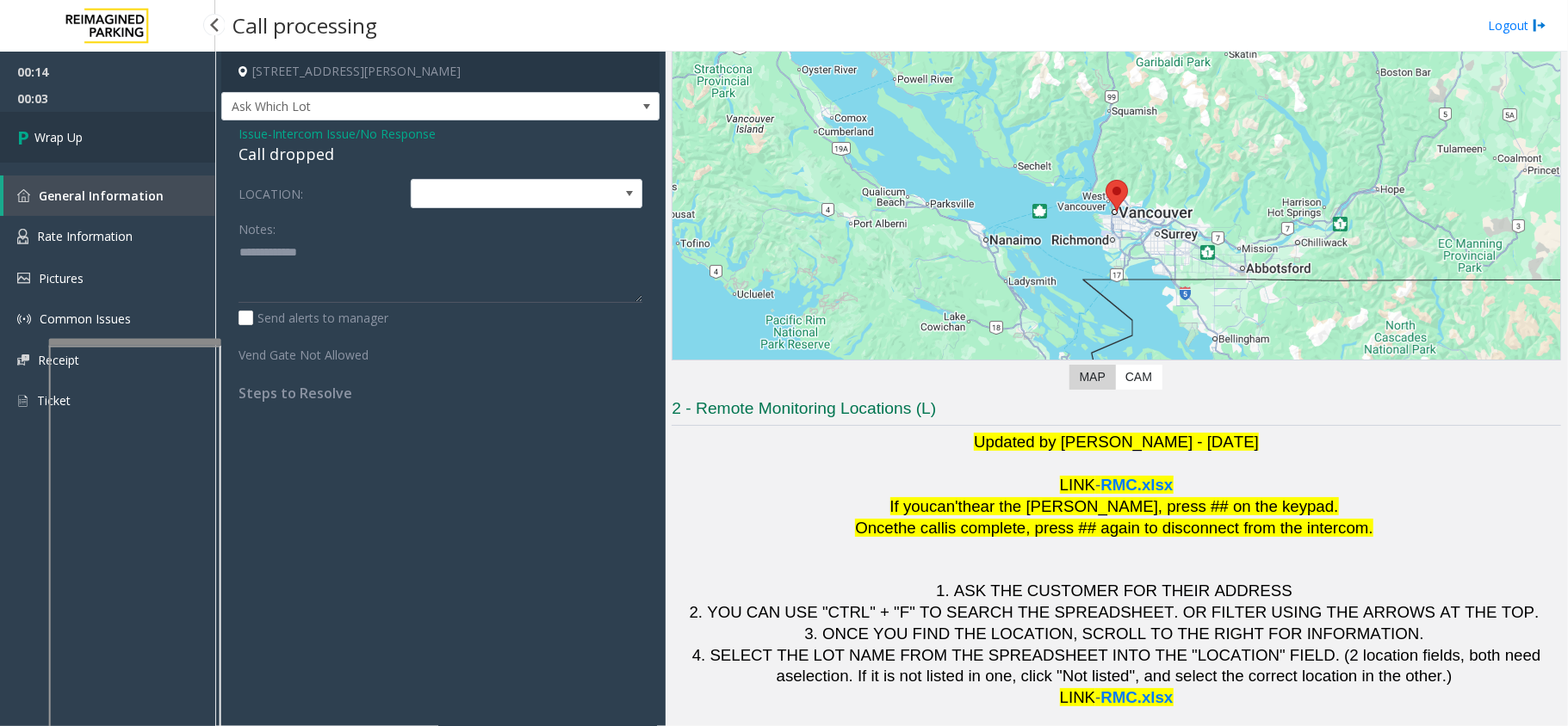
click at [179, 141] on link "Wrap Up" at bounding box center [107, 138] width 216 height 51
